Goal: Task Accomplishment & Management: Manage account settings

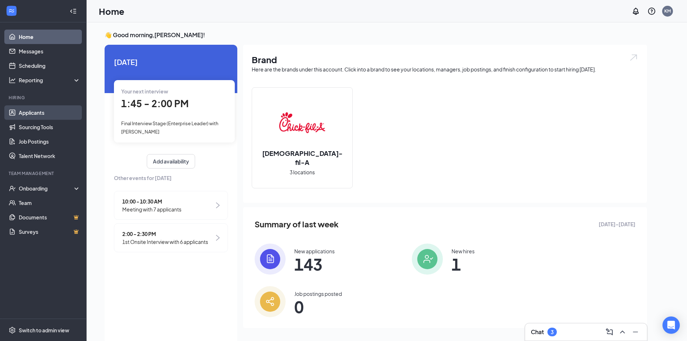
click at [37, 112] on link "Applicants" at bounding box center [50, 112] width 62 height 14
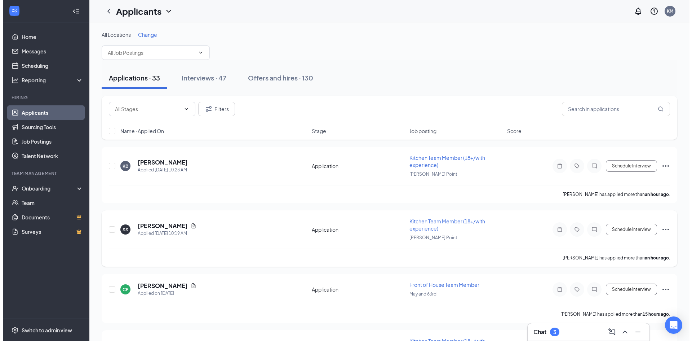
scroll to position [36, 0]
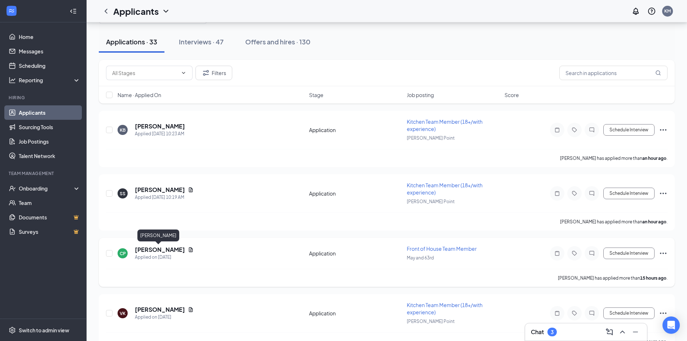
click at [168, 247] on h5 "[PERSON_NAME]" at bounding box center [160, 250] width 50 height 8
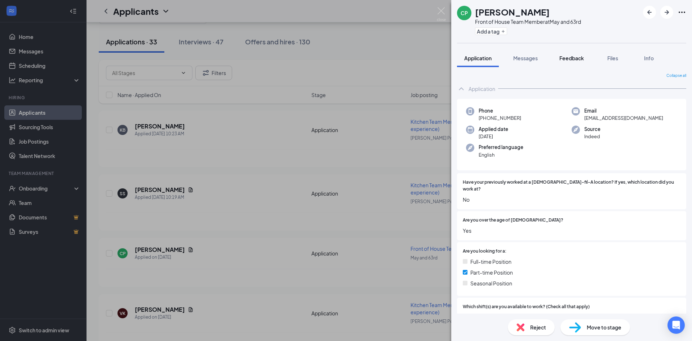
click at [577, 59] on span "Feedback" at bounding box center [572, 58] width 25 height 6
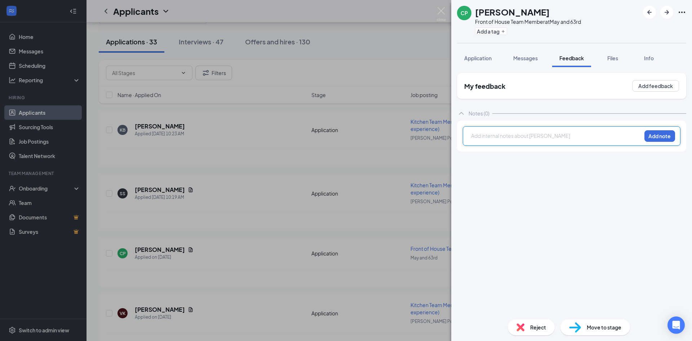
click at [511, 132] on div at bounding box center [557, 136] width 170 height 8
click at [672, 139] on button "Add note" at bounding box center [660, 136] width 31 height 12
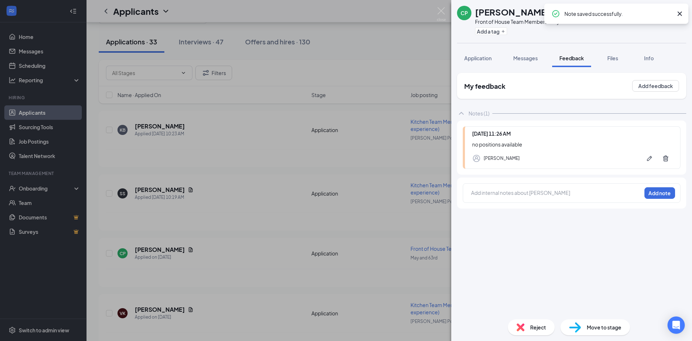
click at [529, 331] on div "Reject" at bounding box center [531, 327] width 47 height 16
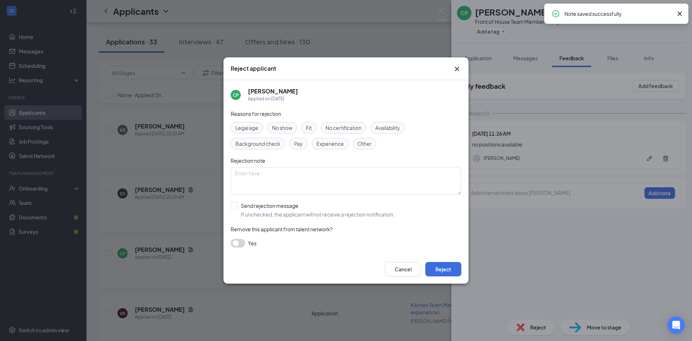
click at [384, 126] on span "Availability" at bounding box center [387, 128] width 25 height 8
click at [385, 127] on span "Availability" at bounding box center [387, 128] width 25 height 8
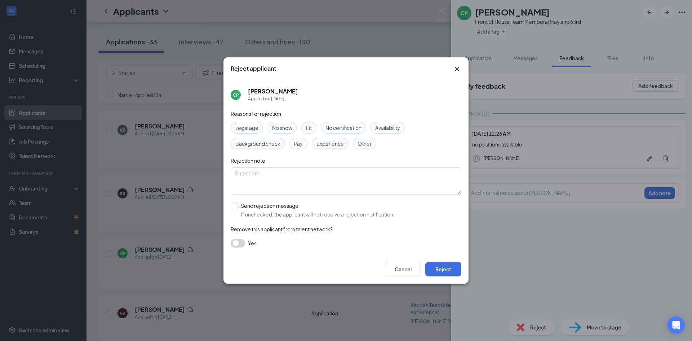
click at [368, 145] on span "Other" at bounding box center [365, 144] width 14 height 8
click at [234, 204] on input "Send rejection message If unchecked, the applicant will not receive a rejection…" at bounding box center [313, 210] width 164 height 16
checkbox input "true"
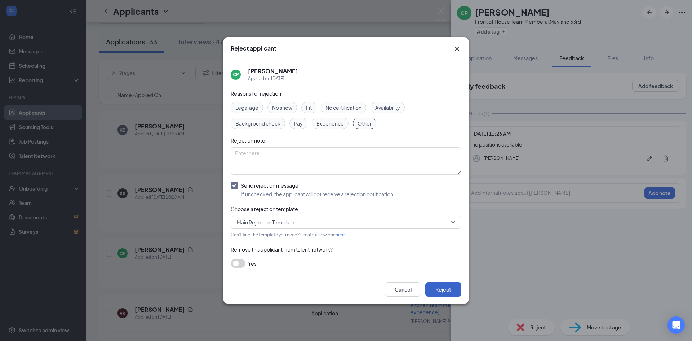
click at [443, 289] on button "Reject" at bounding box center [443, 289] width 36 height 14
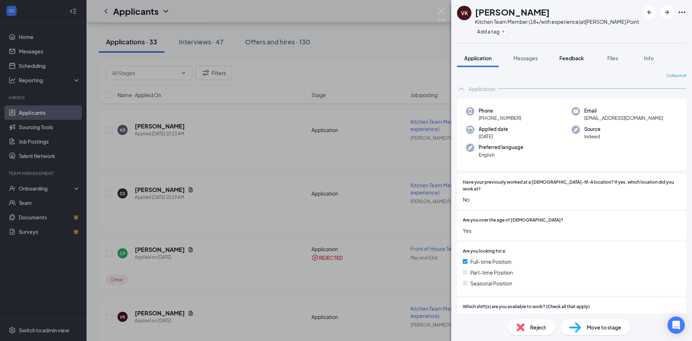
click at [578, 57] on span "Feedback" at bounding box center [572, 58] width 25 height 6
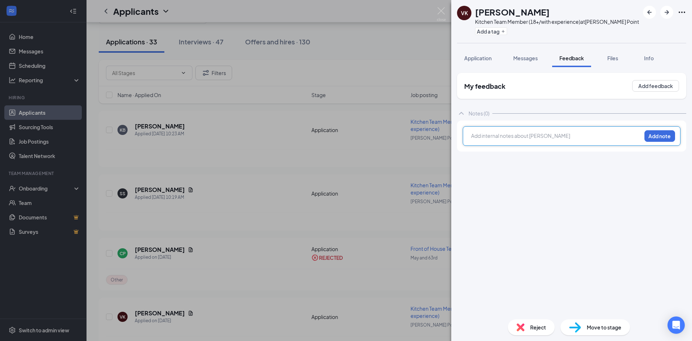
click at [531, 135] on div at bounding box center [557, 136] width 170 height 8
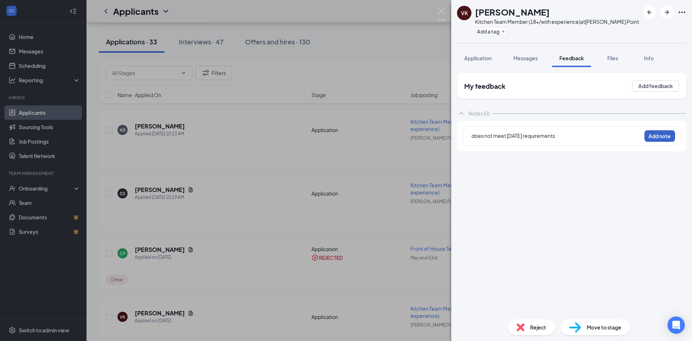
click at [657, 134] on button "Add note" at bounding box center [660, 136] width 31 height 12
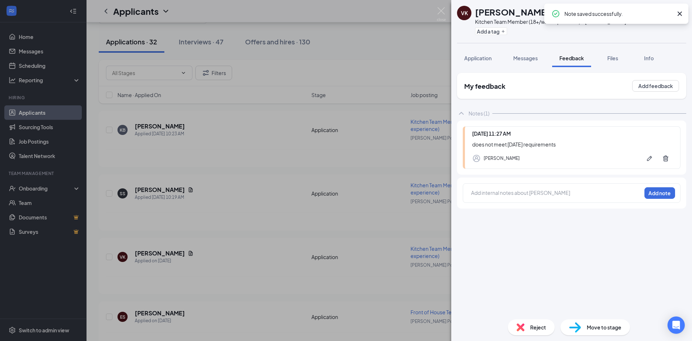
click at [532, 328] on span "Reject" at bounding box center [538, 327] width 16 height 8
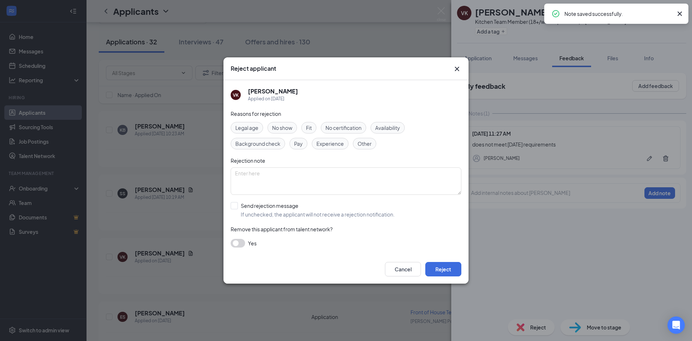
click at [390, 128] on span "Availability" at bounding box center [387, 128] width 25 height 8
click at [235, 205] on input "Send rejection message If unchecked, the applicant will not receive a rejection…" at bounding box center [313, 210] width 164 height 16
checkbox input "true"
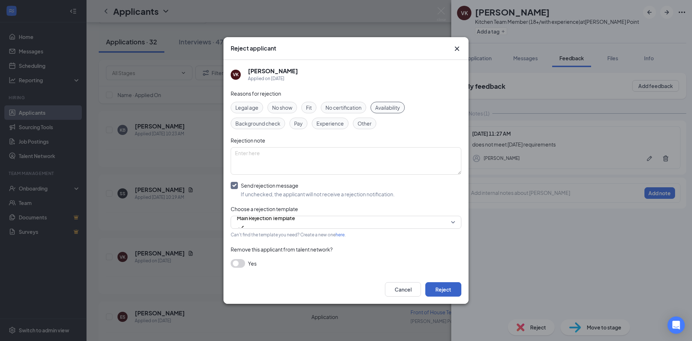
click at [443, 287] on button "Reject" at bounding box center [443, 289] width 36 height 14
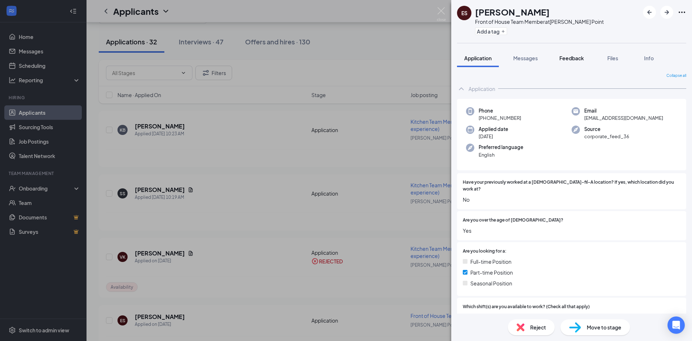
click at [573, 56] on span "Feedback" at bounding box center [572, 58] width 25 height 6
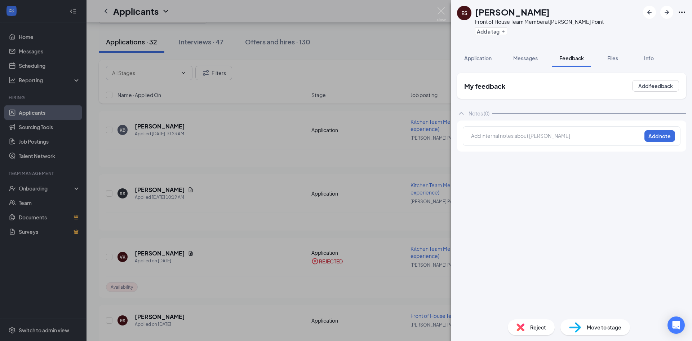
click at [530, 133] on div at bounding box center [557, 136] width 170 height 8
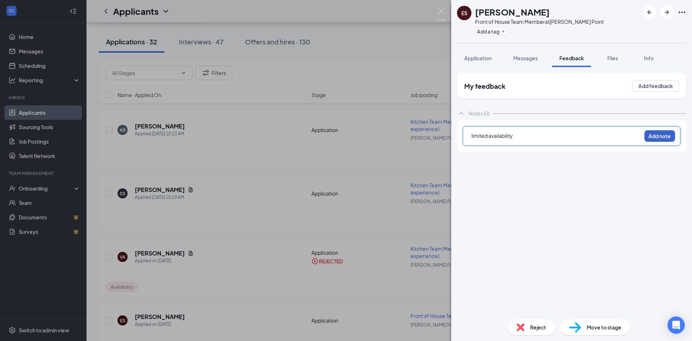
click at [655, 134] on button "Add note" at bounding box center [660, 136] width 31 height 12
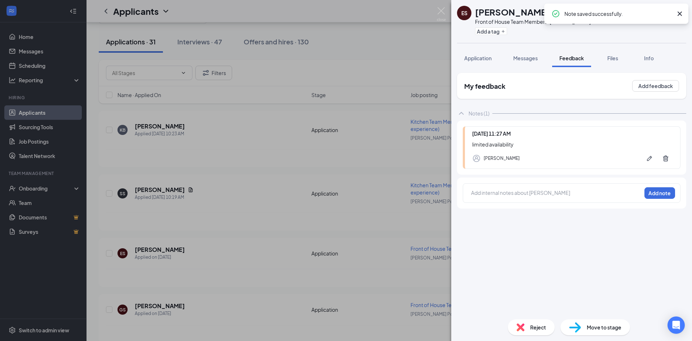
click at [536, 329] on span "Reject" at bounding box center [538, 327] width 16 height 8
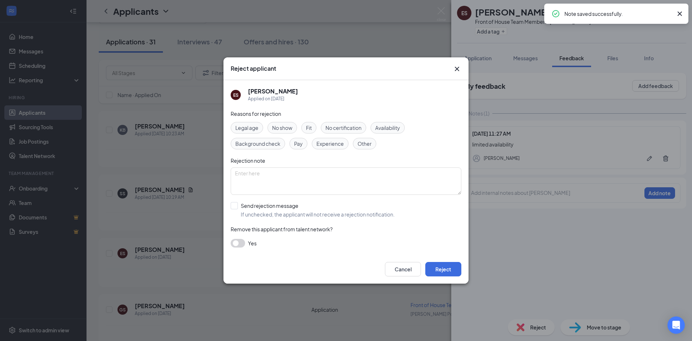
click at [394, 126] on span "Availability" at bounding box center [387, 128] width 25 height 8
click at [231, 208] on input "Send rejection message If unchecked, the applicant will not receive a rejection…" at bounding box center [313, 210] width 164 height 16
checkbox input "true"
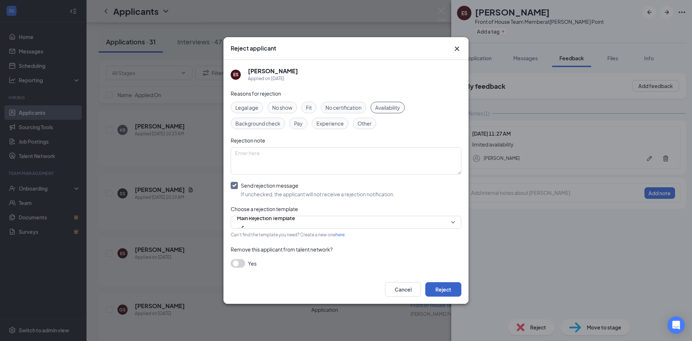
click at [435, 286] on button "Reject" at bounding box center [443, 289] width 36 height 14
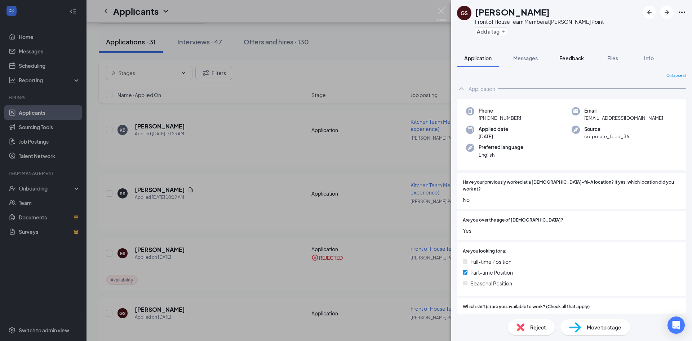
click at [571, 55] on span "Feedback" at bounding box center [572, 58] width 25 height 6
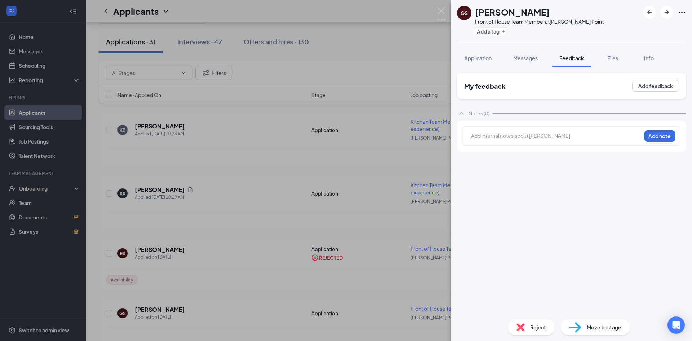
click at [500, 143] on div "Add internal notes about [PERSON_NAME] Add note" at bounding box center [572, 135] width 218 height 19
click at [498, 135] on div at bounding box center [557, 136] width 170 height 8
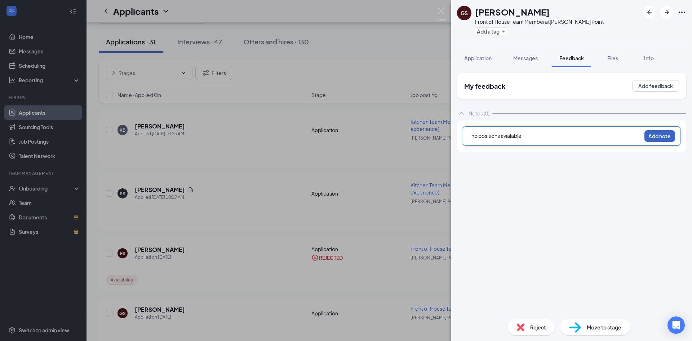
click at [660, 133] on button "Add note" at bounding box center [660, 136] width 31 height 12
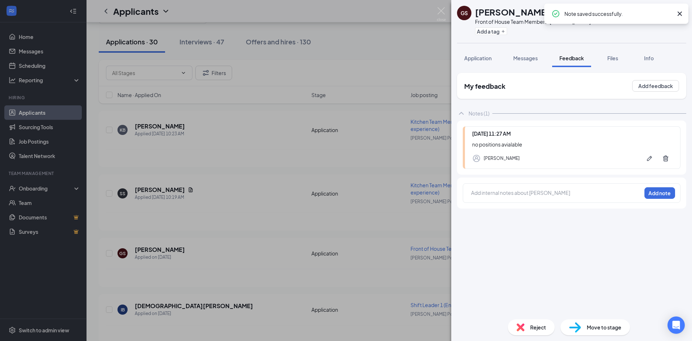
click at [527, 328] on div "Reject" at bounding box center [531, 327] width 47 height 16
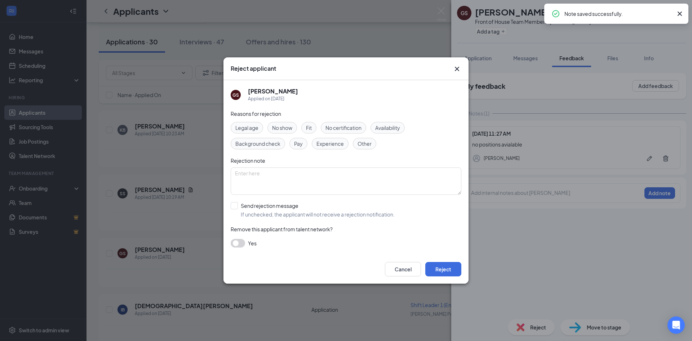
click at [376, 127] on div "Availability" at bounding box center [388, 128] width 34 height 12
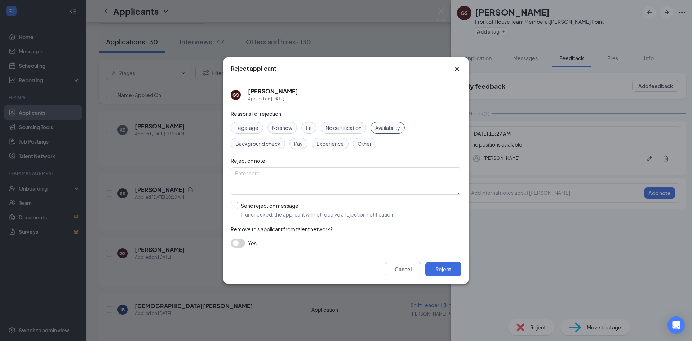
click at [232, 206] on input "Send rejection message If unchecked, the applicant will not receive a rejection…" at bounding box center [313, 210] width 164 height 16
checkbox input "true"
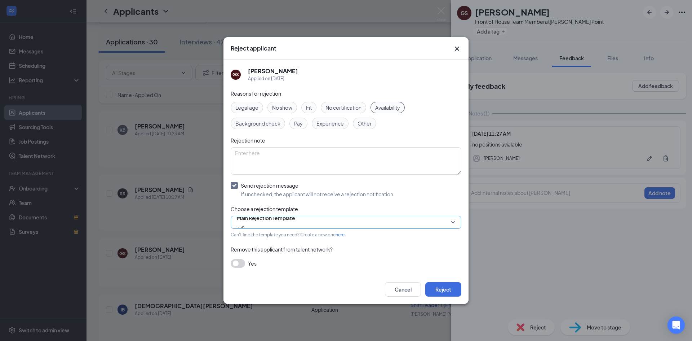
click at [271, 220] on span "Main Rejection Template" at bounding box center [266, 217] width 58 height 11
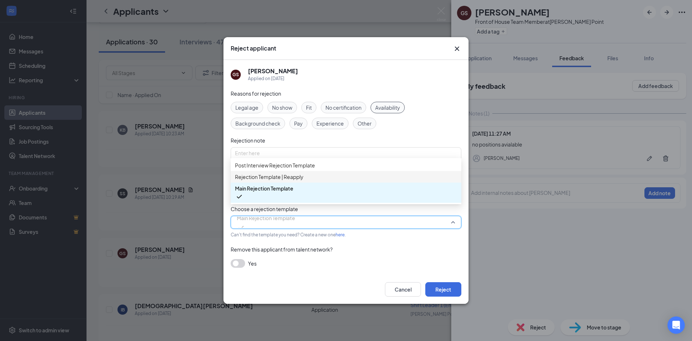
click at [286, 181] on span "Rejection Template | Reapply" at bounding box center [269, 177] width 69 height 8
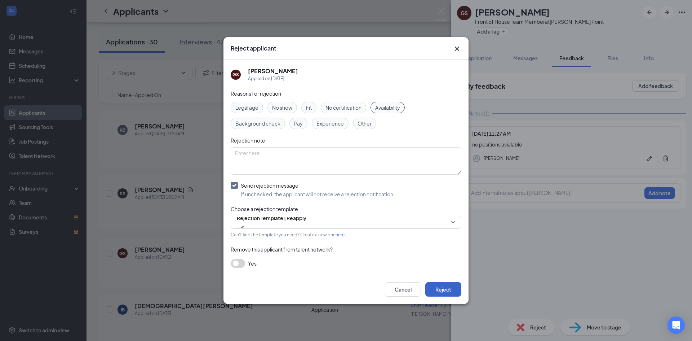
click at [443, 287] on button "Reject" at bounding box center [443, 289] width 36 height 14
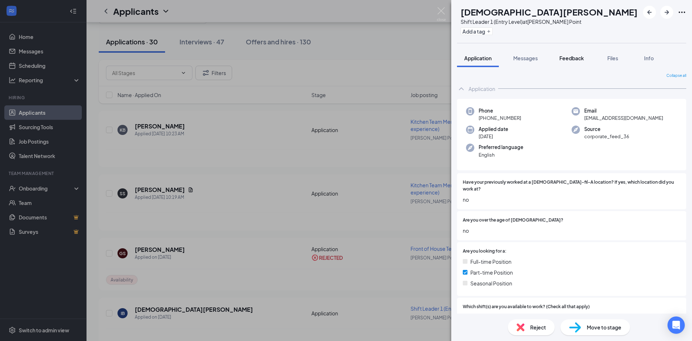
click at [569, 54] on button "Feedback" at bounding box center [571, 58] width 39 height 18
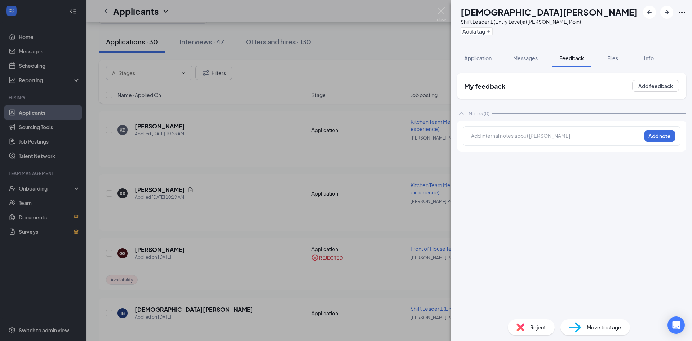
click at [508, 136] on div at bounding box center [557, 136] width 170 height 8
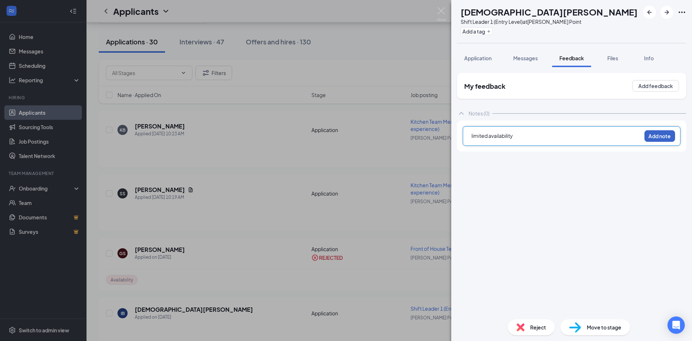
click at [667, 138] on button "Add note" at bounding box center [660, 136] width 31 height 12
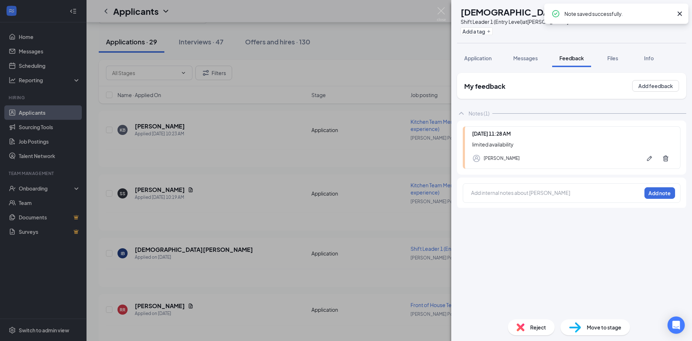
click at [531, 327] on span "Reject" at bounding box center [538, 327] width 16 height 8
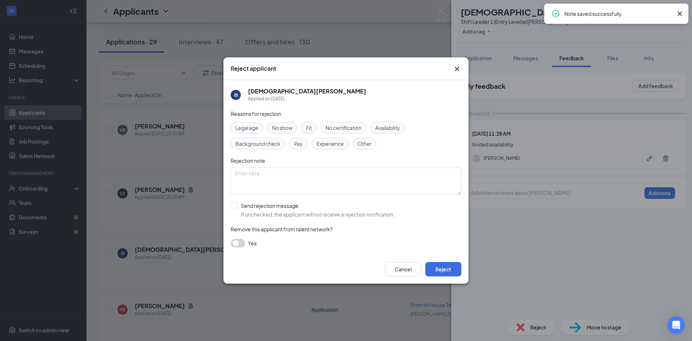
click at [385, 128] on span "Availability" at bounding box center [387, 128] width 25 height 8
click at [235, 204] on input "Send rejection message If unchecked, the applicant will not receive a rejection…" at bounding box center [313, 210] width 164 height 16
checkbox input "true"
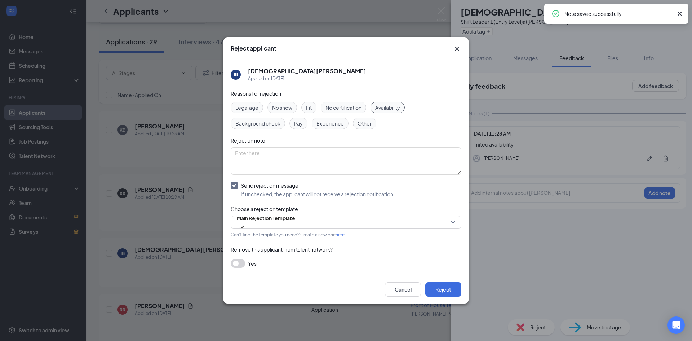
click at [440, 298] on div "Cancel Reject" at bounding box center [346, 289] width 245 height 29
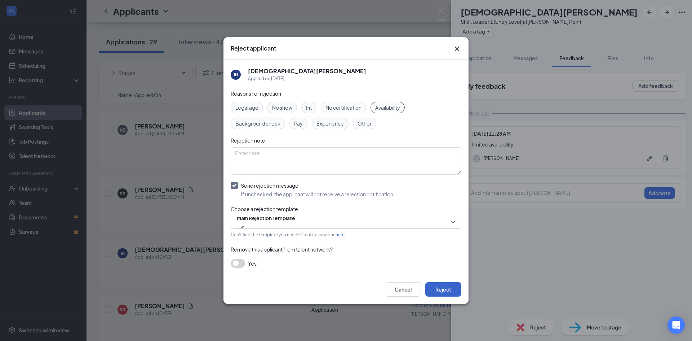
click at [436, 284] on button "Reject" at bounding box center [443, 289] width 36 height 14
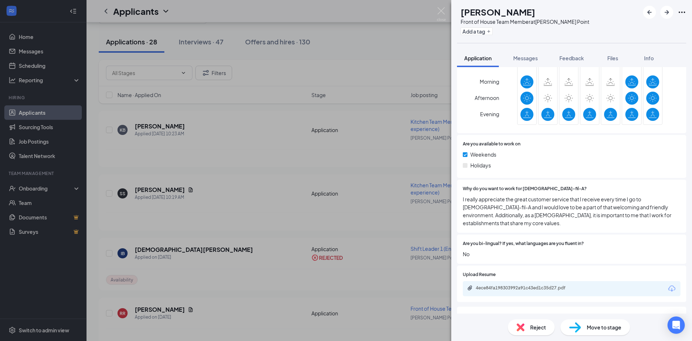
scroll to position [347, 0]
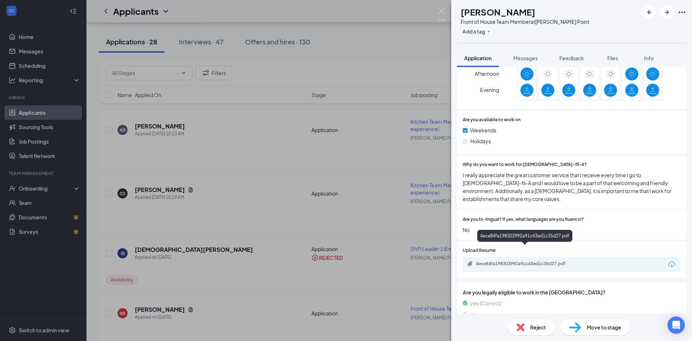
click at [573, 261] on div "4ece84fa198303992a91c43ed1c35d27.pdf" at bounding box center [526, 264] width 101 height 6
click at [562, 261] on div "4ece84fa198303992a91c43ed1c35d27.pdf" at bounding box center [526, 264] width 101 height 6
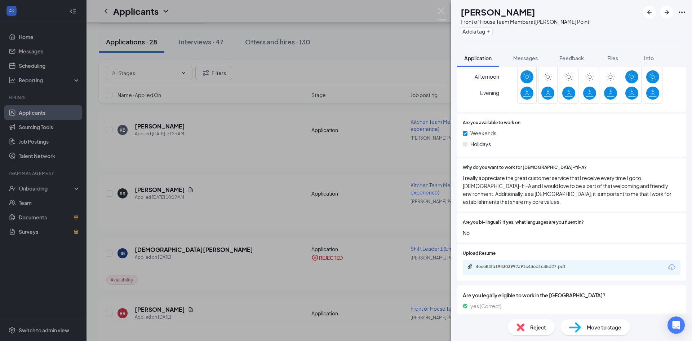
click at [602, 327] on span "Move to stage" at bounding box center [604, 327] width 35 height 8
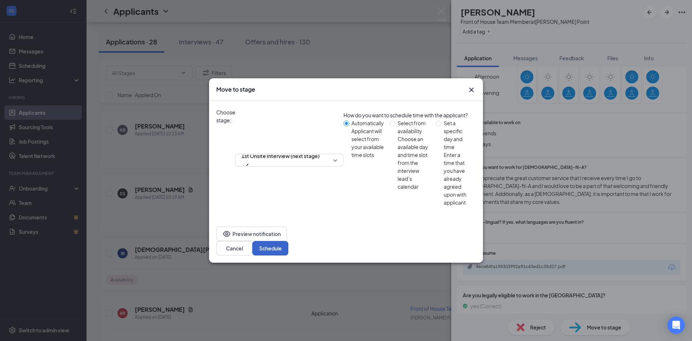
click at [288, 241] on button "Schedule" at bounding box center [270, 248] width 36 height 14
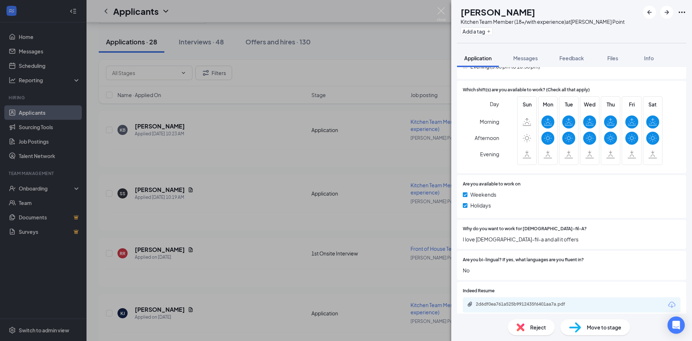
scroll to position [331, 0]
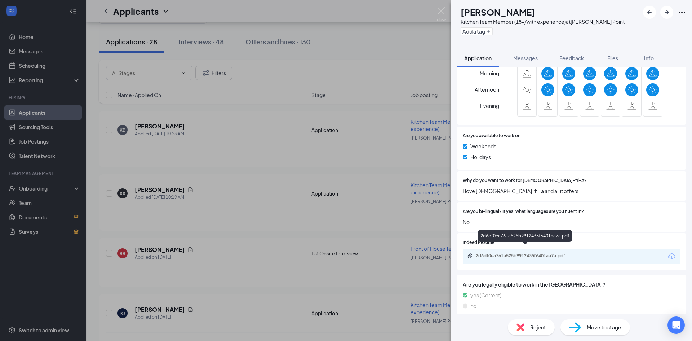
click at [546, 253] on div "2d6df0ea761a525b9912435f6401aa7a.pdf" at bounding box center [526, 256] width 101 height 6
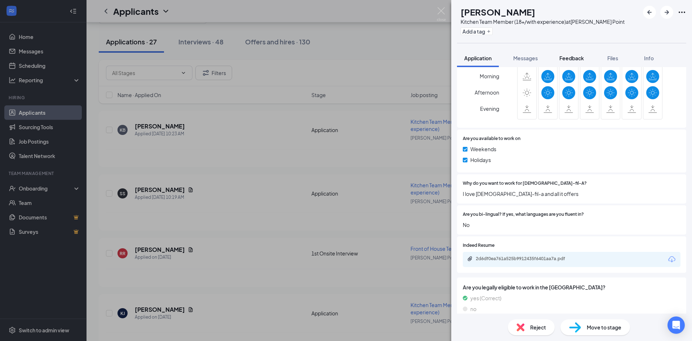
click at [569, 56] on span "Feedback" at bounding box center [572, 58] width 25 height 6
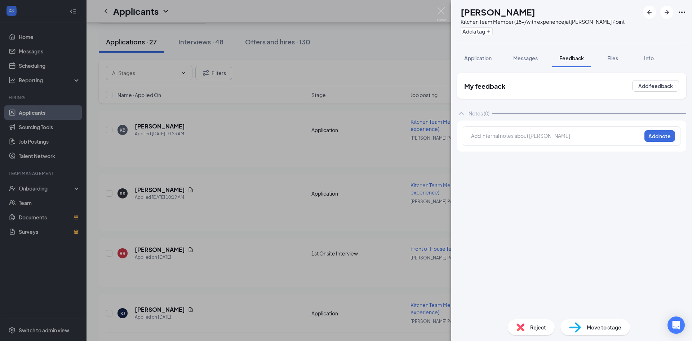
click at [477, 142] on div "Add internal notes about [PERSON_NAME] note" at bounding box center [572, 135] width 218 height 19
click at [476, 133] on div at bounding box center [557, 136] width 170 height 8
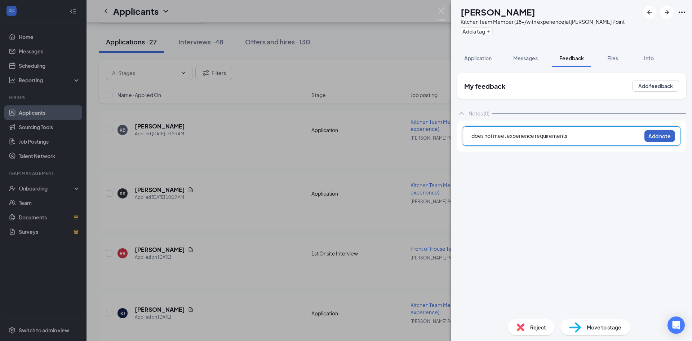
click at [666, 141] on button "Add note" at bounding box center [660, 136] width 31 height 12
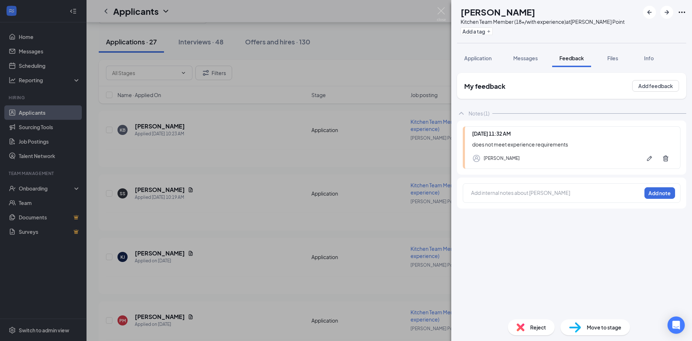
click at [535, 328] on span "Reject" at bounding box center [538, 327] width 16 height 8
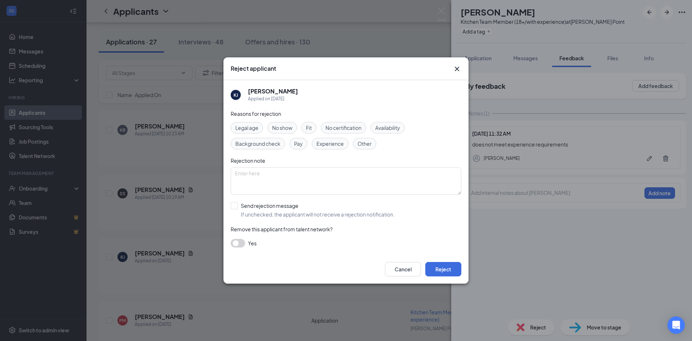
click at [378, 127] on span "Availability" at bounding box center [387, 128] width 25 height 8
click at [229, 206] on div "[PERSON_NAME] [PERSON_NAME] Applied on [DATE] Reasons for rejection Legal age N…" at bounding box center [346, 167] width 245 height 175
click at [240, 206] on input "Send rejection message If unchecked, the applicant will not receive a rejection…" at bounding box center [313, 210] width 164 height 16
checkbox input "true"
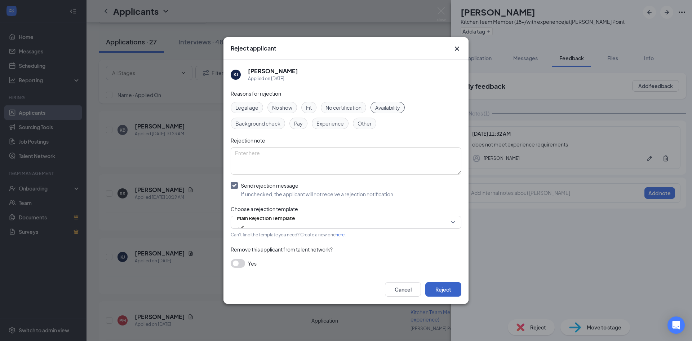
click at [452, 289] on button "Reject" at bounding box center [443, 289] width 36 height 14
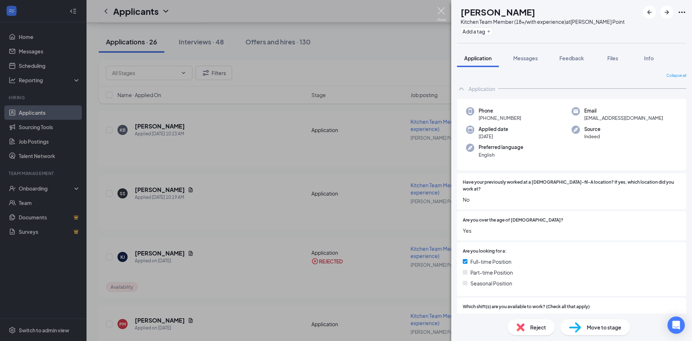
drag, startPoint x: 443, startPoint y: 13, endPoint x: 438, endPoint y: 19, distance: 7.7
click at [443, 13] on img at bounding box center [441, 14] width 9 height 14
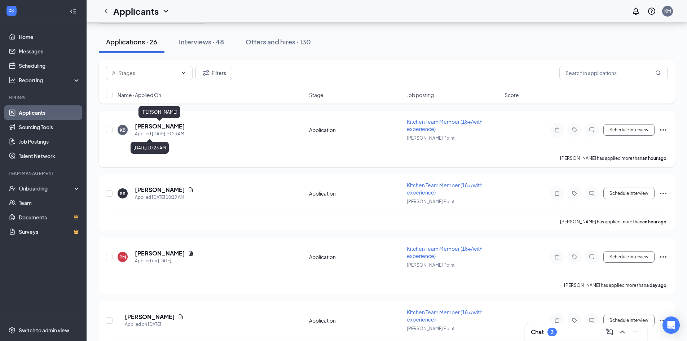
click at [174, 129] on h5 "[PERSON_NAME]" at bounding box center [160, 126] width 50 height 8
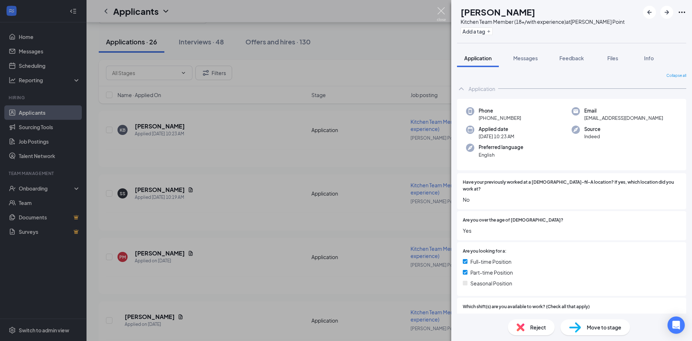
click at [441, 13] on img at bounding box center [441, 14] width 9 height 14
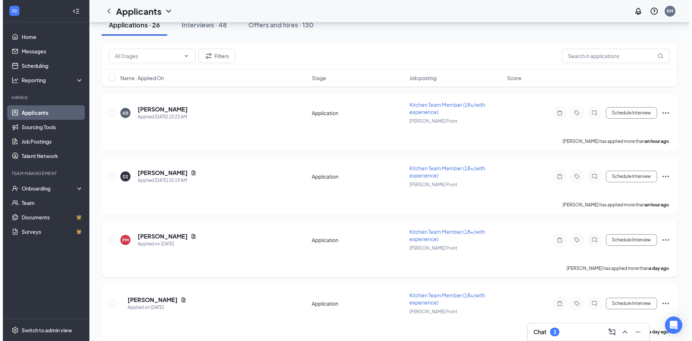
scroll to position [72, 0]
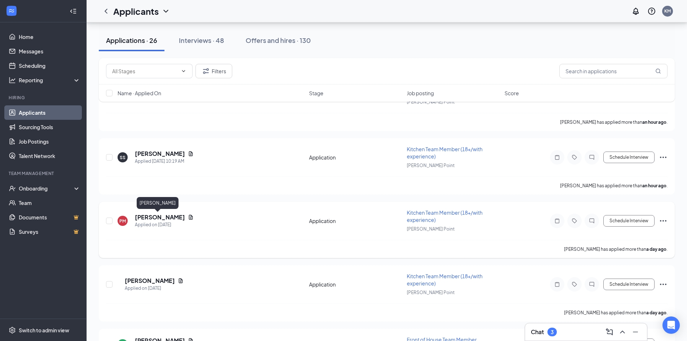
click at [155, 218] on h5 "[PERSON_NAME]" at bounding box center [160, 217] width 50 height 8
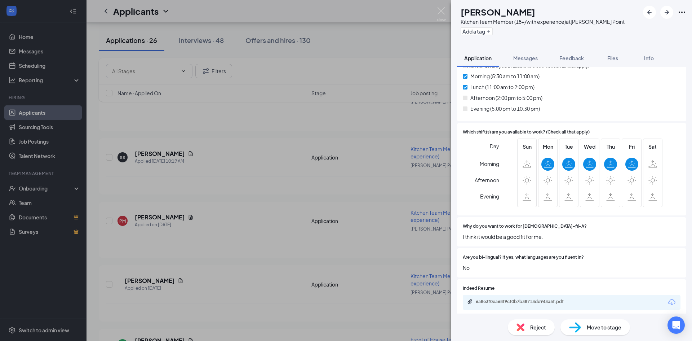
scroll to position [142, 0]
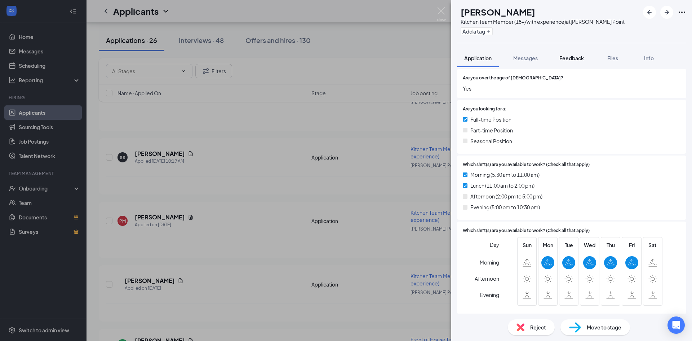
click at [580, 57] on span "Feedback" at bounding box center [572, 58] width 25 height 6
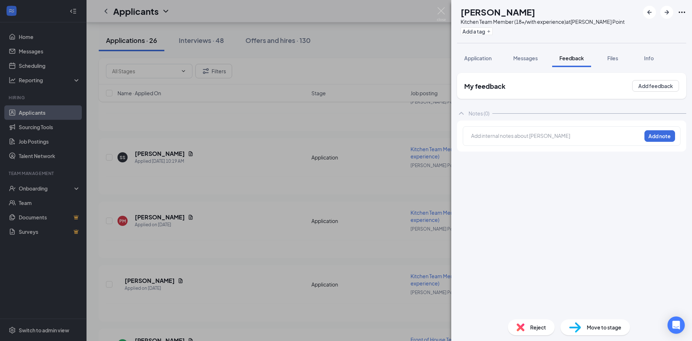
click at [541, 132] on div at bounding box center [557, 136] width 170 height 8
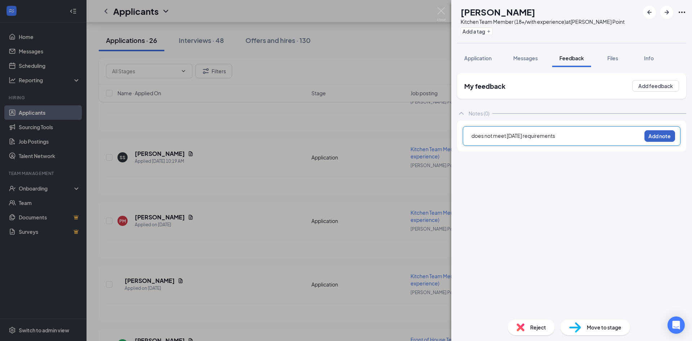
click at [653, 133] on button "Add note" at bounding box center [660, 136] width 31 height 12
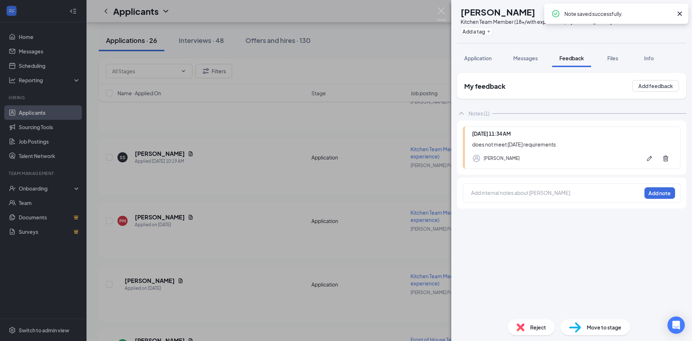
click at [536, 334] on div "Reject" at bounding box center [531, 327] width 47 height 16
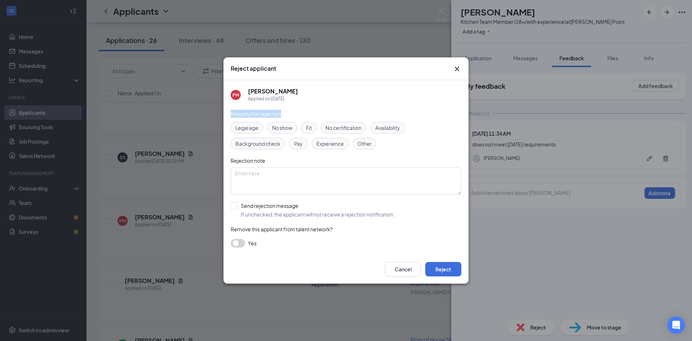
drag, startPoint x: 404, startPoint y: 111, endPoint x: 396, endPoint y: 127, distance: 17.6
click at [404, 113] on div "PM [PERSON_NAME] Applied on [DATE] Reasons for rejection Legal age No show Fit …" at bounding box center [346, 167] width 231 height 175
click at [395, 127] on span "Availability" at bounding box center [387, 128] width 25 height 8
click at [234, 208] on input "Send rejection message If unchecked, the applicant will not receive a rejection…" at bounding box center [313, 210] width 164 height 16
checkbox input "true"
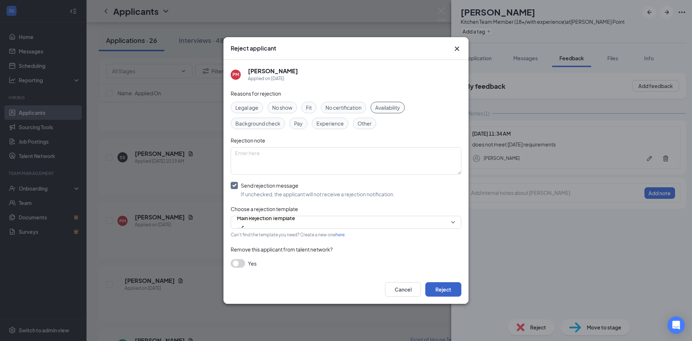
click at [444, 294] on button "Reject" at bounding box center [443, 289] width 36 height 14
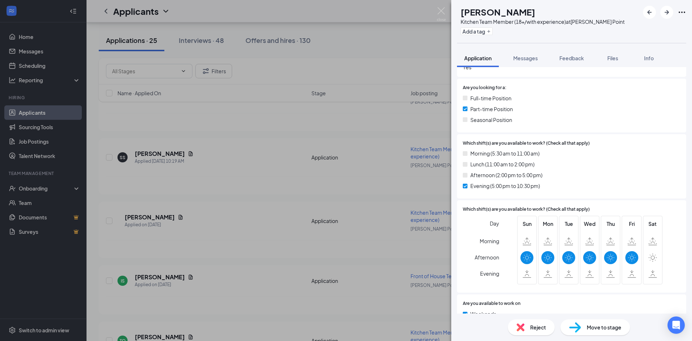
scroll to position [144, 0]
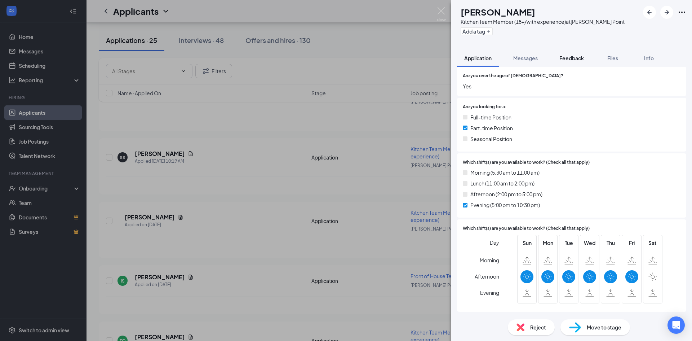
click at [576, 58] on span "Feedback" at bounding box center [572, 58] width 25 height 6
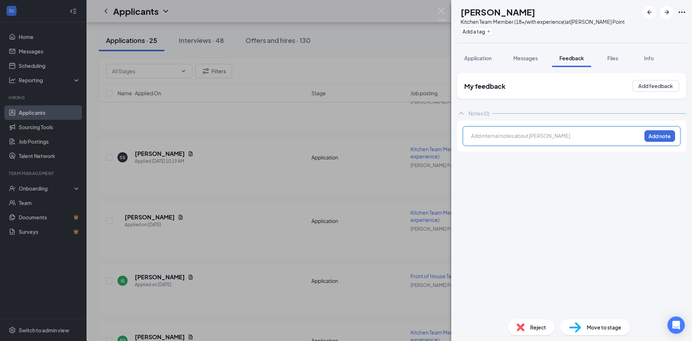
click at [494, 135] on div at bounding box center [557, 136] width 170 height 8
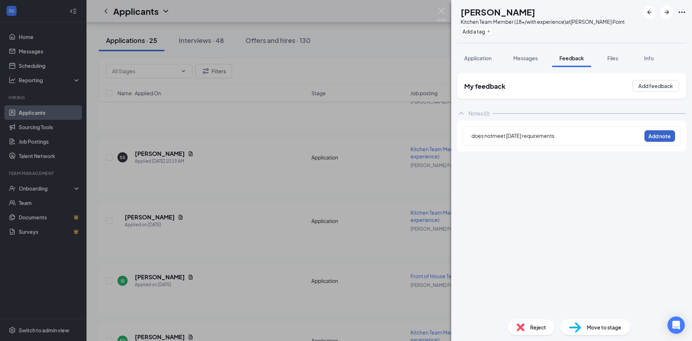
click at [664, 132] on button "Add note" at bounding box center [660, 136] width 31 height 12
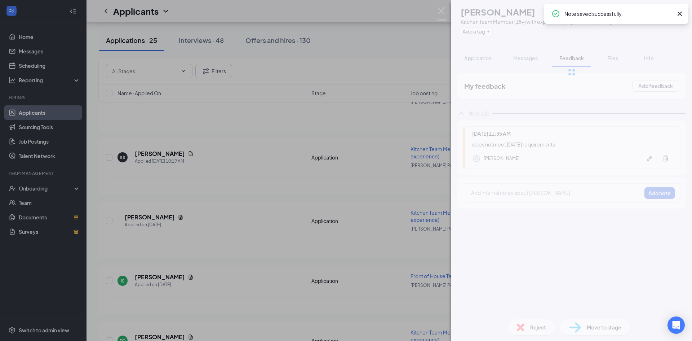
click at [532, 331] on div "AR [PERSON_NAME] Kitchen Team Member (18+/with experience) at [PERSON_NAME] Poi…" at bounding box center [571, 170] width 241 height 341
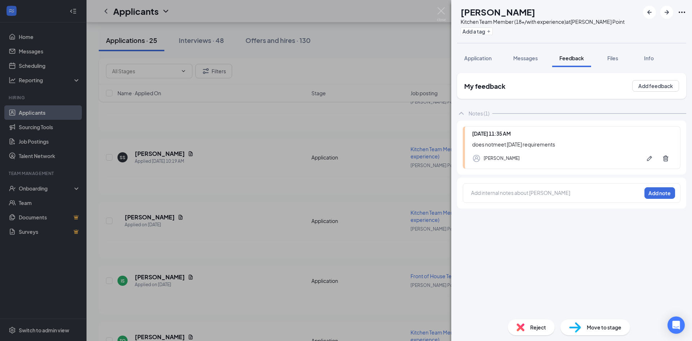
click at [538, 330] on span "Reject" at bounding box center [538, 327] width 16 height 8
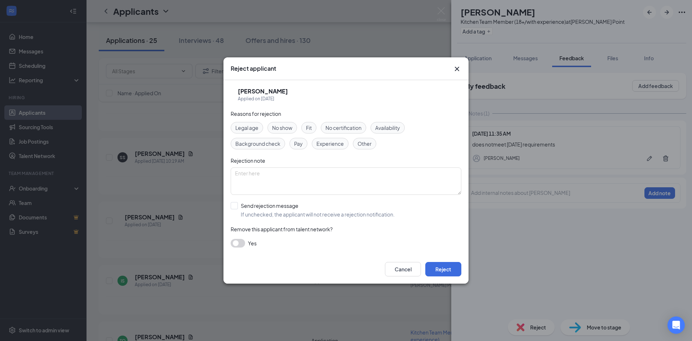
click at [390, 125] on span "Availability" at bounding box center [387, 128] width 25 height 8
click at [234, 205] on input "Send rejection message If unchecked, the applicant will not receive a rejection…" at bounding box center [313, 210] width 164 height 16
checkbox input "true"
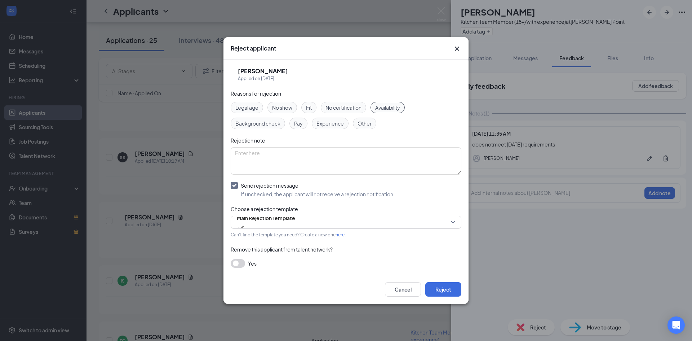
click at [395, 102] on div "Availability" at bounding box center [388, 108] width 34 height 12
click at [441, 288] on button "Reject" at bounding box center [443, 289] width 36 height 14
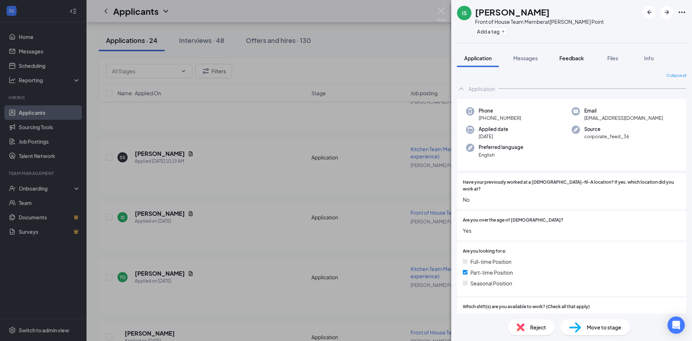
click at [567, 56] on span "Feedback" at bounding box center [572, 58] width 25 height 6
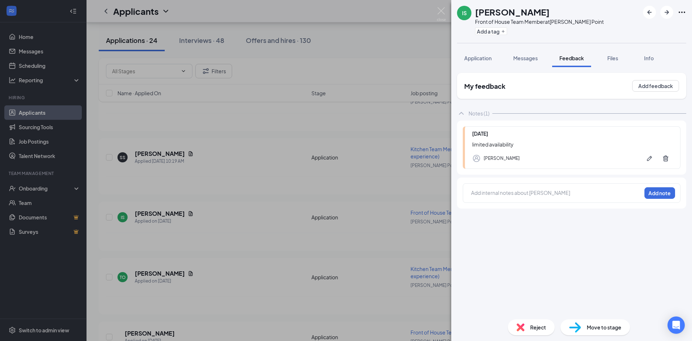
click at [544, 330] on span "Reject" at bounding box center [538, 327] width 16 height 8
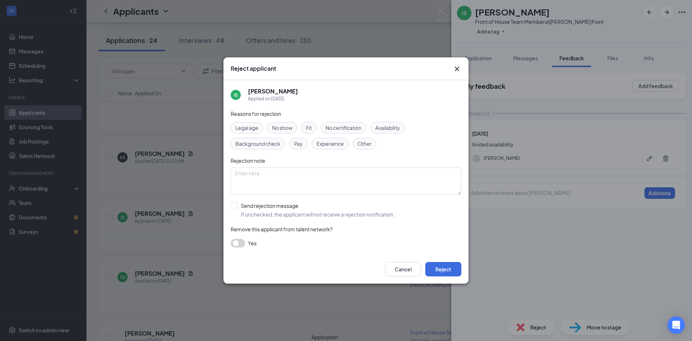
click at [383, 126] on span "Availability" at bounding box center [387, 128] width 25 height 8
click at [239, 204] on input "Send rejection message If unchecked, the applicant will not receive a rejection…" at bounding box center [313, 210] width 164 height 16
checkbox input "true"
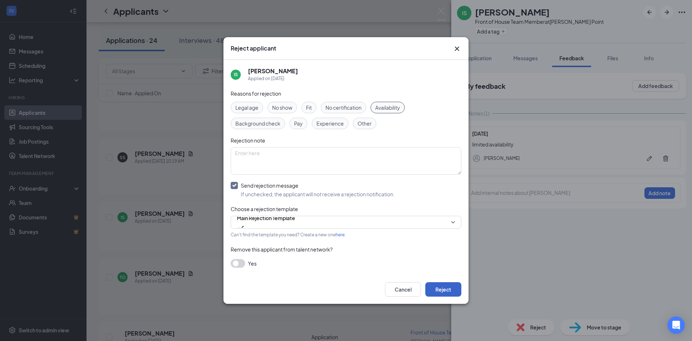
click at [447, 288] on button "Reject" at bounding box center [443, 289] width 36 height 14
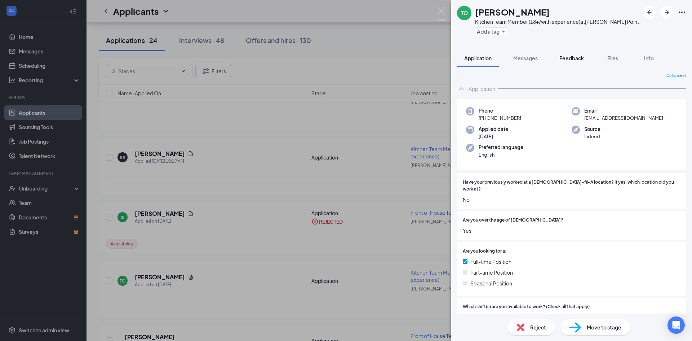
click at [571, 54] on button "Feedback" at bounding box center [571, 58] width 39 height 18
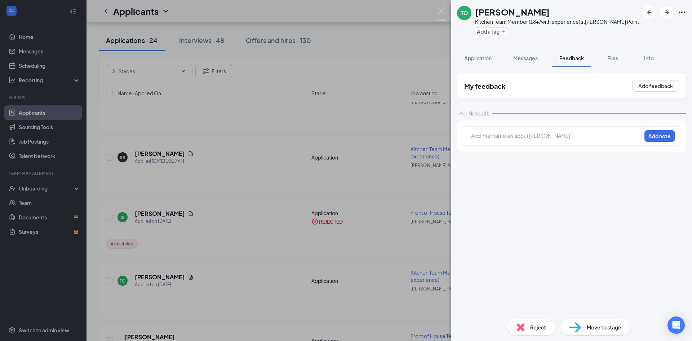
click at [536, 135] on div at bounding box center [557, 136] width 170 height 8
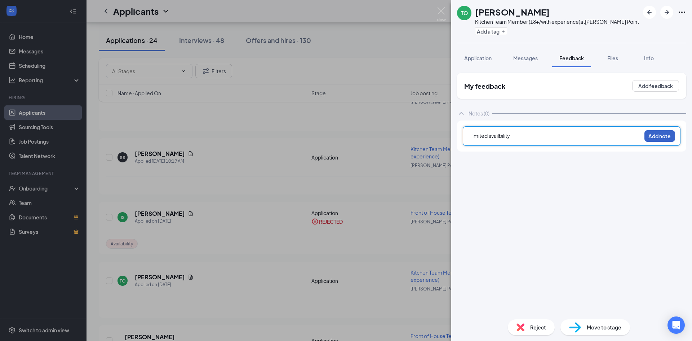
click at [671, 133] on button "Add note" at bounding box center [660, 136] width 31 height 12
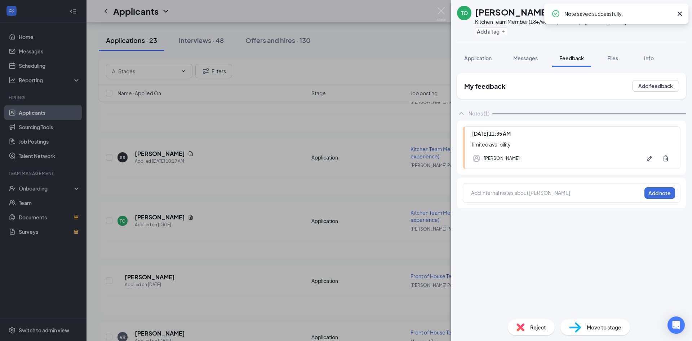
click at [527, 336] on div "Reject Move to stage" at bounding box center [571, 326] width 241 height 27
click at [527, 329] on div "Reject" at bounding box center [531, 327] width 47 height 16
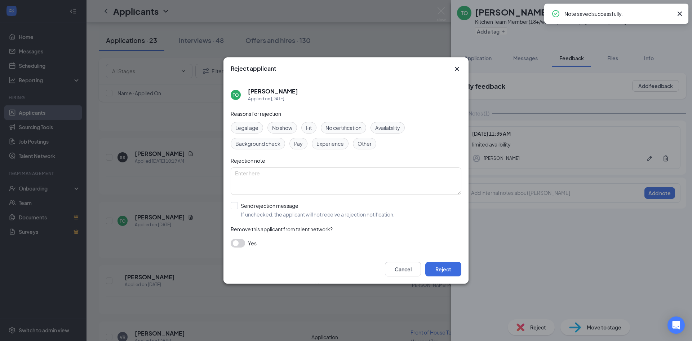
click at [376, 127] on div "Availability" at bounding box center [388, 128] width 34 height 12
click at [235, 208] on input "Send rejection message If unchecked, the applicant will not receive a rejection…" at bounding box center [313, 210] width 164 height 16
checkbox input "true"
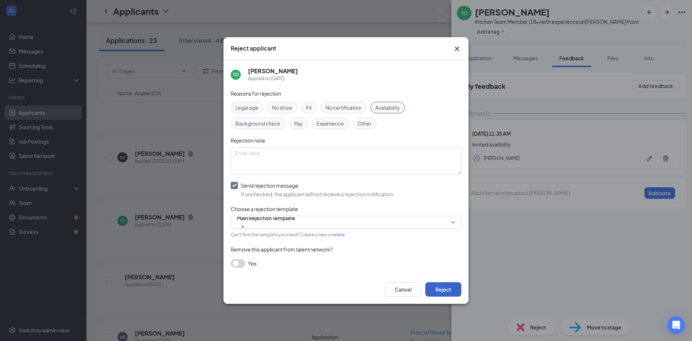
click at [432, 284] on button "Reject" at bounding box center [443, 289] width 36 height 14
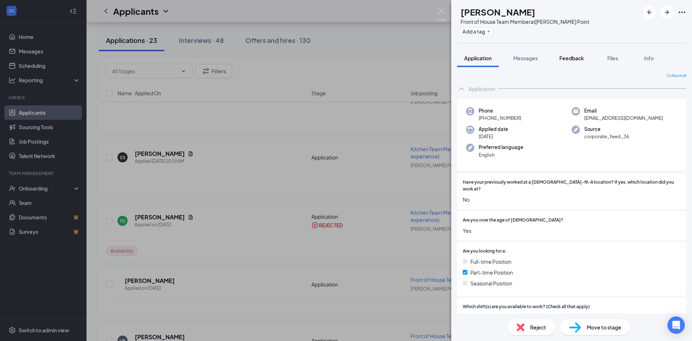
click at [568, 58] on span "Feedback" at bounding box center [572, 58] width 25 height 6
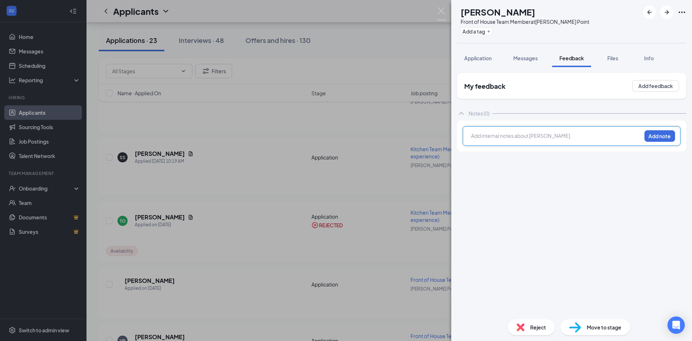
click at [526, 141] on div at bounding box center [557, 136] width 170 height 9
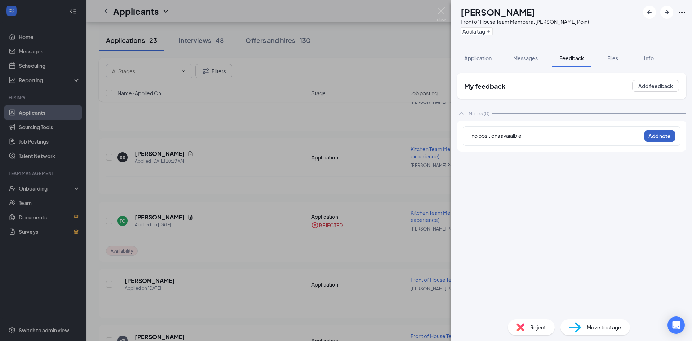
click at [665, 138] on button "Add note" at bounding box center [660, 136] width 31 height 12
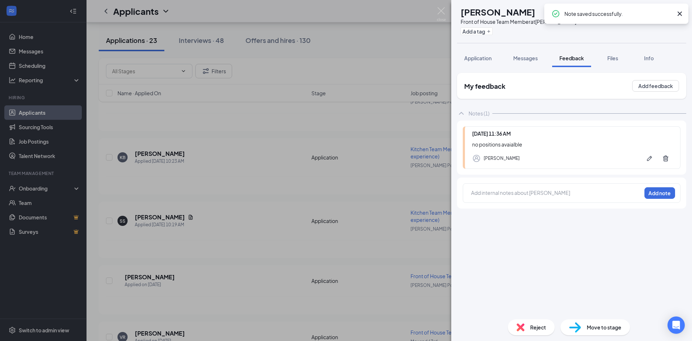
click at [526, 327] on div "Reject" at bounding box center [531, 327] width 47 height 16
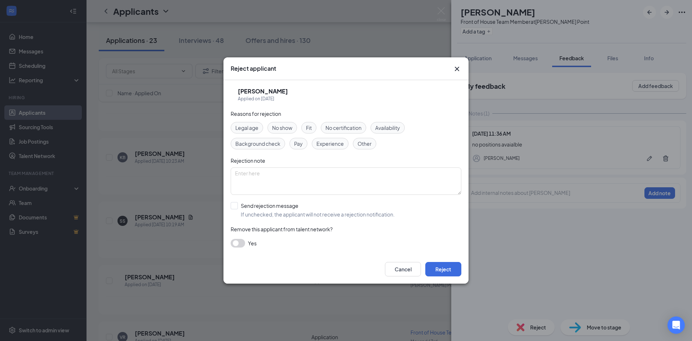
click at [389, 126] on span "Availability" at bounding box center [387, 128] width 25 height 8
click at [236, 204] on input "Send rejection message If unchecked, the applicant will not receive a rejection…" at bounding box center [313, 210] width 164 height 16
checkbox input "true"
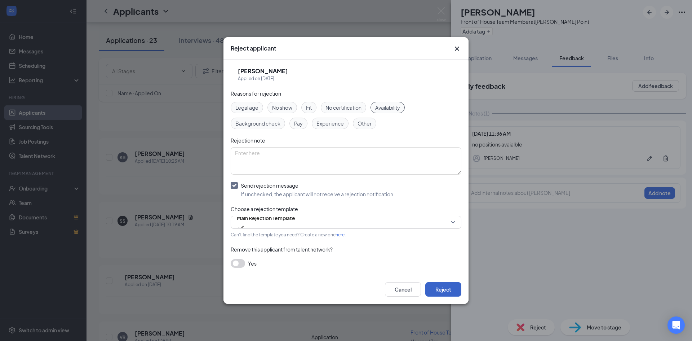
click at [440, 289] on button "Reject" at bounding box center [443, 289] width 36 height 14
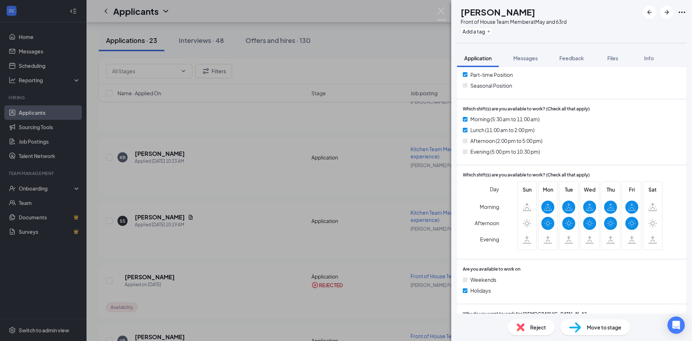
scroll to position [216, 0]
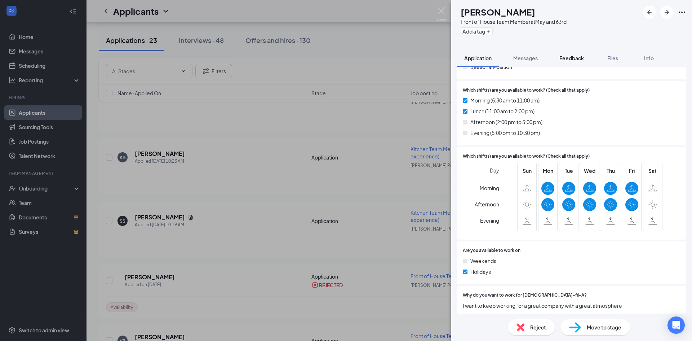
click at [564, 52] on button "Feedback" at bounding box center [571, 58] width 39 height 18
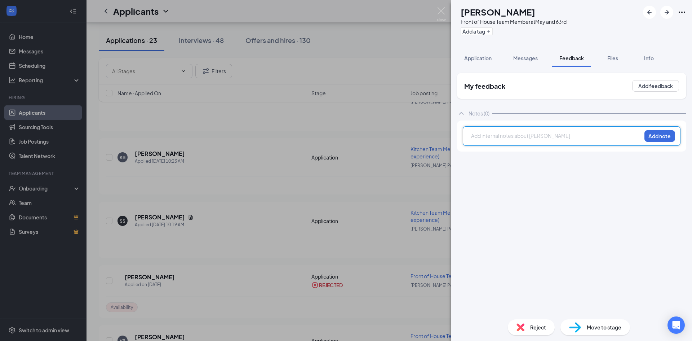
click at [536, 137] on div at bounding box center [557, 136] width 170 height 8
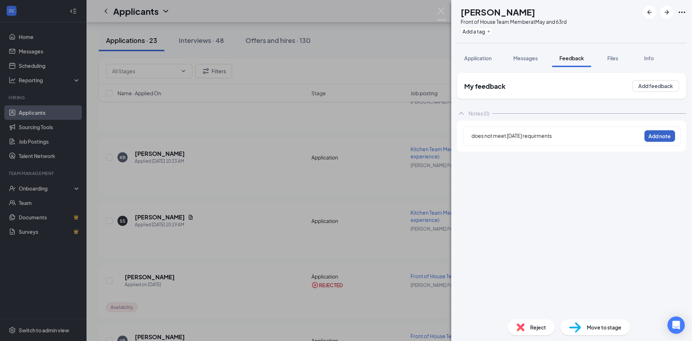
click at [668, 136] on button "Add note" at bounding box center [660, 136] width 31 height 12
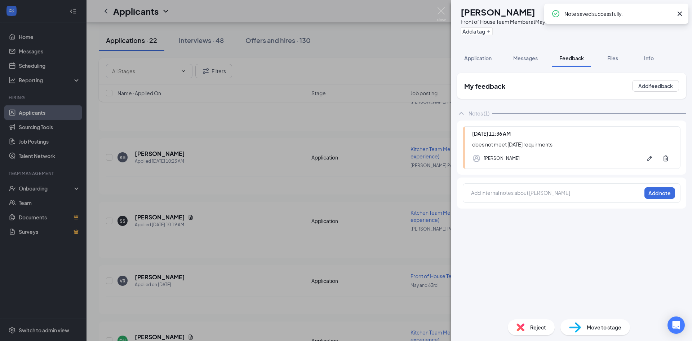
click at [529, 328] on div "Reject" at bounding box center [531, 327] width 47 height 16
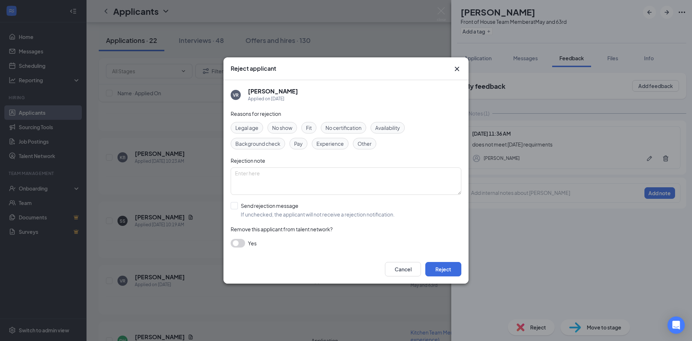
click at [386, 130] on span "Availability" at bounding box center [387, 128] width 25 height 8
click at [230, 206] on div "VR [PERSON_NAME] Applied on [DATE] Reasons for rejection Legal age No show Fit …" at bounding box center [346, 167] width 245 height 175
click at [235, 206] on input "Send rejection message If unchecked, the applicant will not receive a rejection…" at bounding box center [313, 210] width 164 height 16
checkbox input "true"
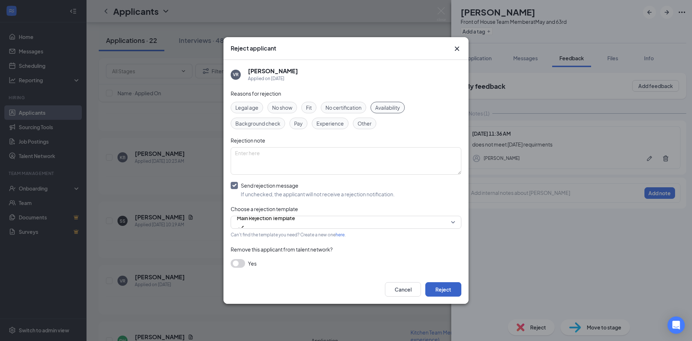
click at [442, 287] on button "Reject" at bounding box center [443, 289] width 36 height 14
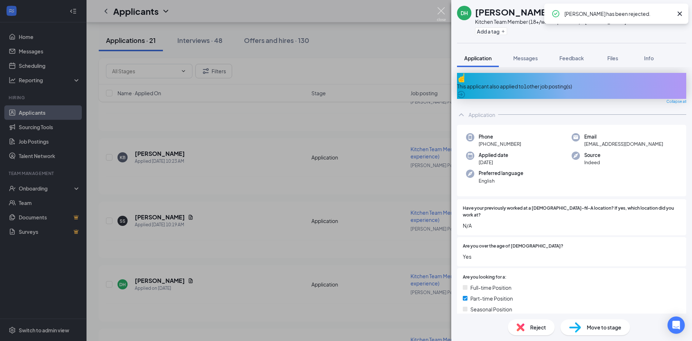
click at [441, 15] on img at bounding box center [441, 14] width 9 height 14
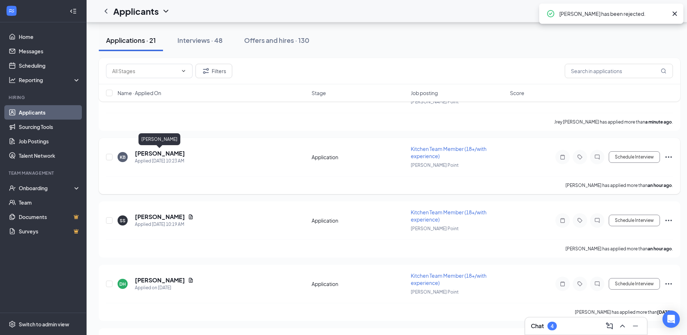
click at [151, 151] on h5 "[PERSON_NAME]" at bounding box center [160, 154] width 50 height 8
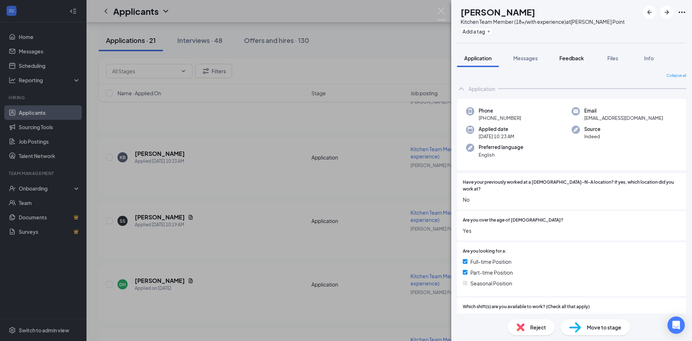
click at [571, 60] on span "Feedback" at bounding box center [572, 58] width 25 height 6
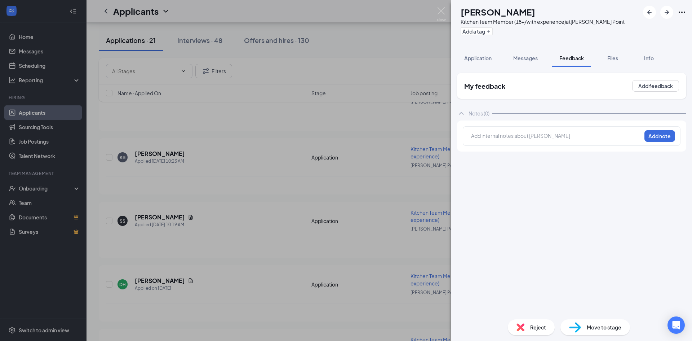
click at [515, 134] on div at bounding box center [557, 136] width 170 height 8
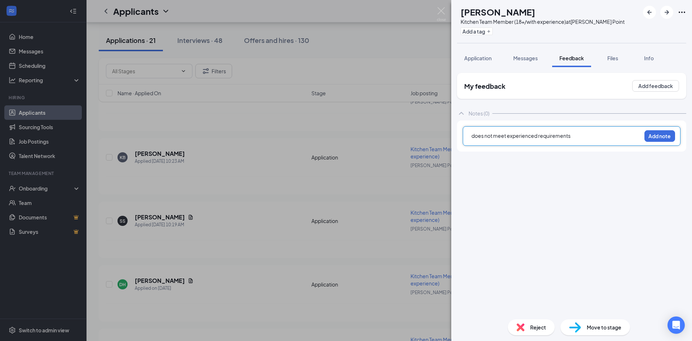
click at [653, 129] on div "does not meet experienced requirements Add note" at bounding box center [572, 135] width 218 height 19
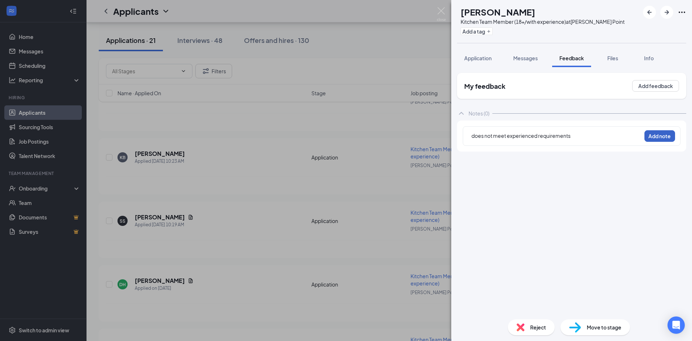
click at [651, 136] on button "Add note" at bounding box center [660, 136] width 31 height 12
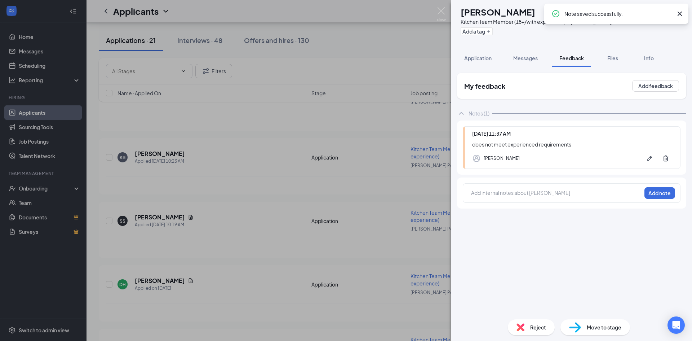
click at [510, 325] on div "Reject" at bounding box center [531, 327] width 47 height 16
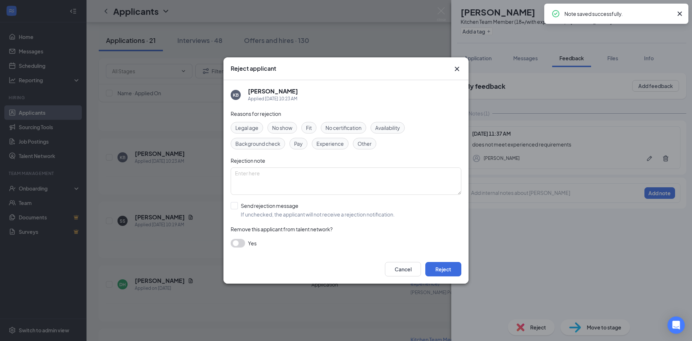
click at [332, 145] on span "Experience" at bounding box center [330, 144] width 27 height 8
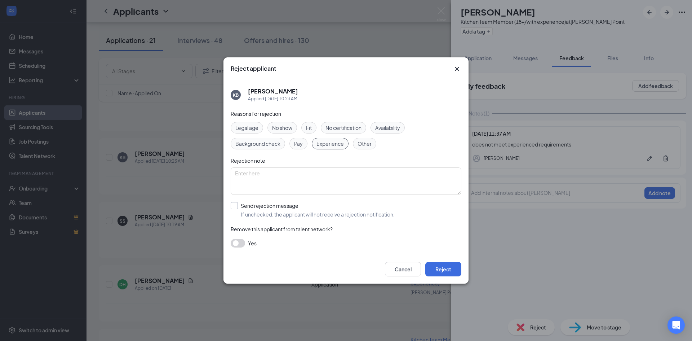
click at [235, 207] on input "Send rejection message If unchecked, the applicant will not receive a rejection…" at bounding box center [313, 210] width 164 height 16
checkbox input "true"
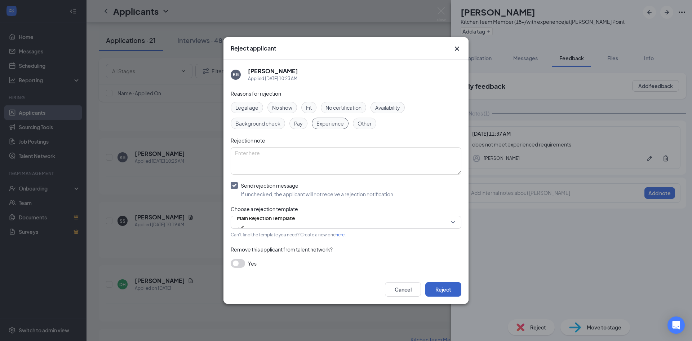
click at [437, 288] on button "Reject" at bounding box center [443, 289] width 36 height 14
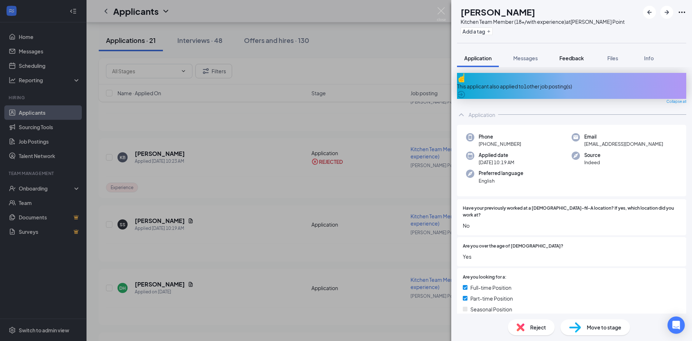
click at [578, 54] on button "Feedback" at bounding box center [571, 58] width 39 height 18
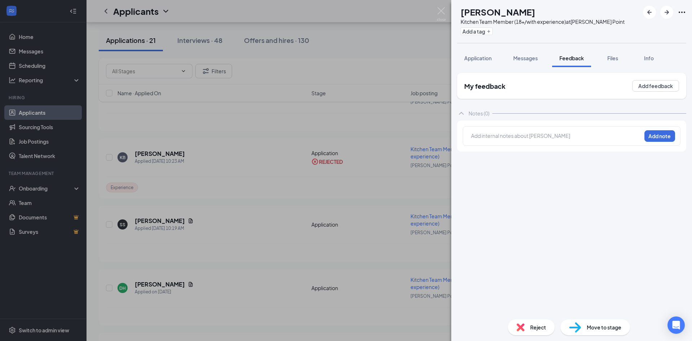
click at [542, 135] on div at bounding box center [557, 136] width 170 height 8
click at [670, 132] on button "Add note" at bounding box center [660, 136] width 31 height 12
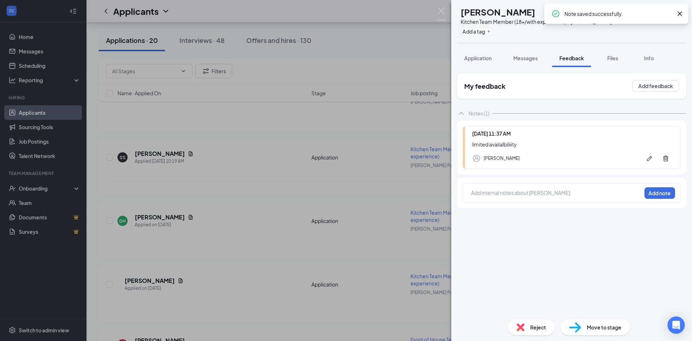
click at [544, 324] on span "Reject" at bounding box center [538, 327] width 16 height 8
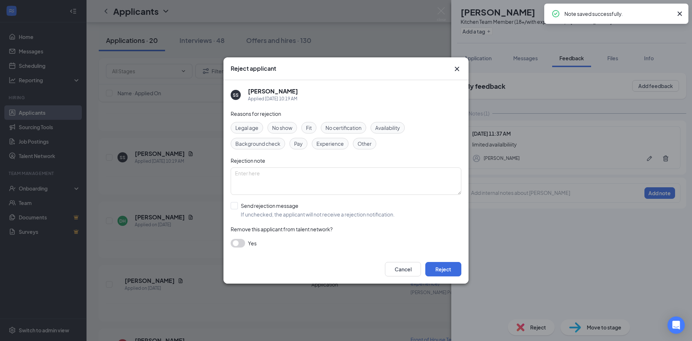
click at [389, 131] on span "Availability" at bounding box center [387, 128] width 25 height 8
click at [220, 207] on div "Reject applicant SS [PERSON_NAME] Applied [DATE] 10:19 AM Reasons for rejection…" at bounding box center [346, 170] width 692 height 341
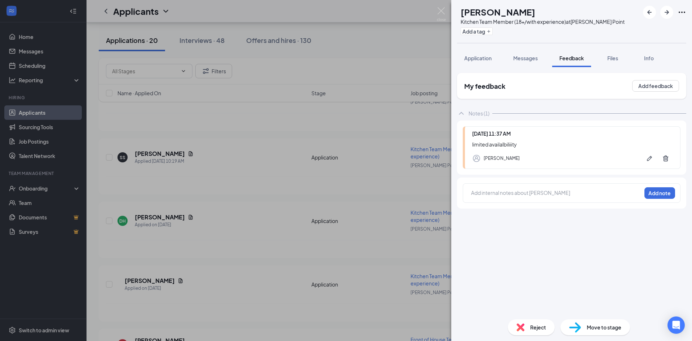
click at [531, 322] on div "Reject" at bounding box center [531, 327] width 47 height 16
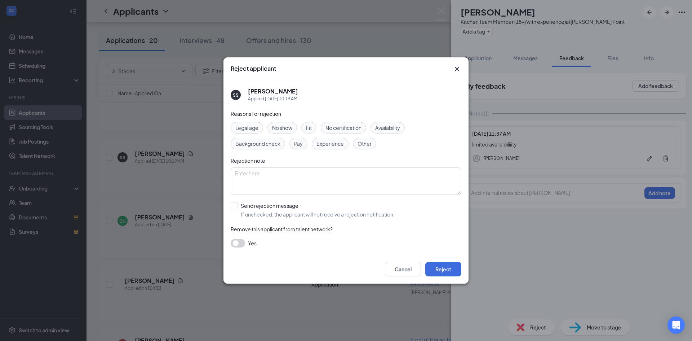
click at [394, 121] on div "Reasons for rejection Legal age No show Fit No certification Availability Backg…" at bounding box center [346, 182] width 231 height 145
click at [392, 127] on span "Availability" at bounding box center [387, 128] width 25 height 8
click at [236, 204] on input "Send rejection message If unchecked, the applicant will not receive a rejection…" at bounding box center [313, 210] width 164 height 16
checkbox input "true"
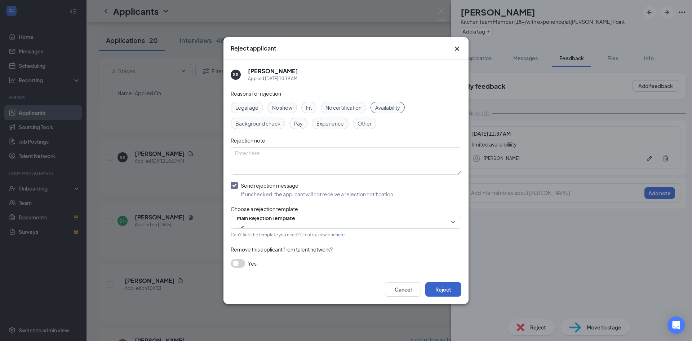
click at [450, 286] on button "Reject" at bounding box center [443, 289] width 36 height 14
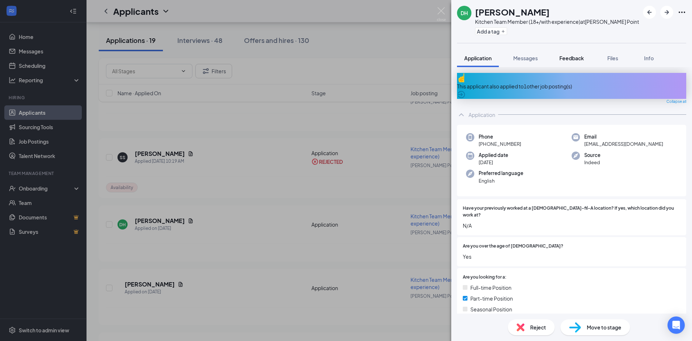
click at [566, 54] on div "Feedback" at bounding box center [572, 57] width 25 height 7
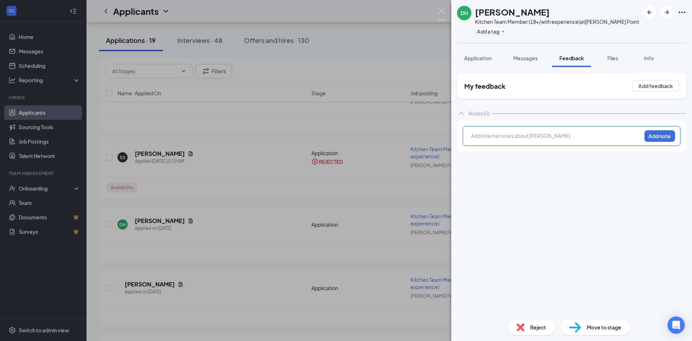
click at [525, 133] on div at bounding box center [557, 136] width 170 height 8
click at [657, 139] on button "Add note" at bounding box center [660, 136] width 31 height 12
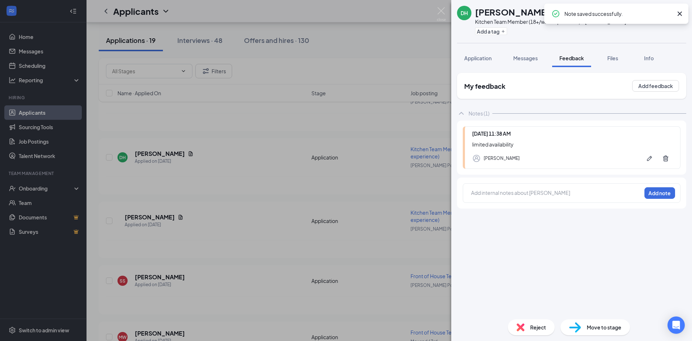
click at [542, 326] on span "Reject" at bounding box center [538, 327] width 16 height 8
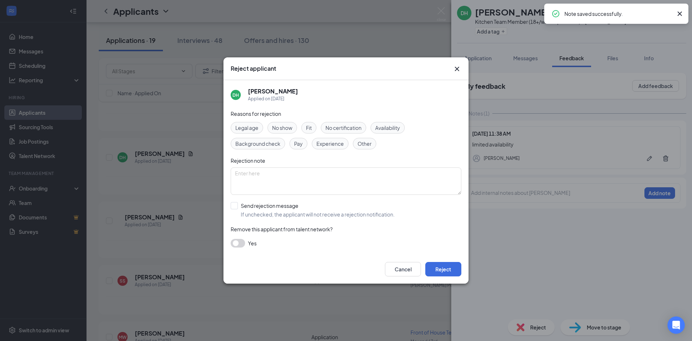
click at [389, 131] on span "Availability" at bounding box center [387, 128] width 25 height 8
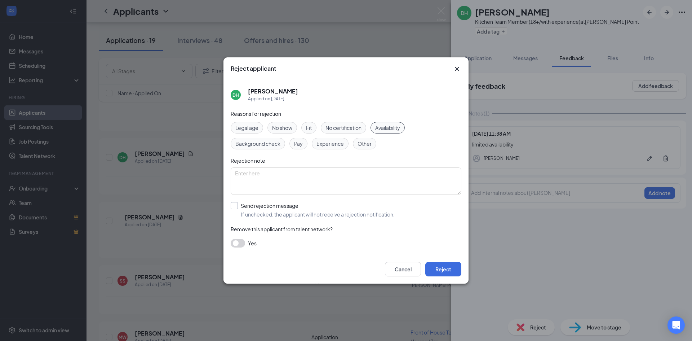
click at [232, 204] on input "Send rejection message If unchecked, the applicant will not receive a rejection…" at bounding box center [313, 210] width 164 height 16
checkbox input "true"
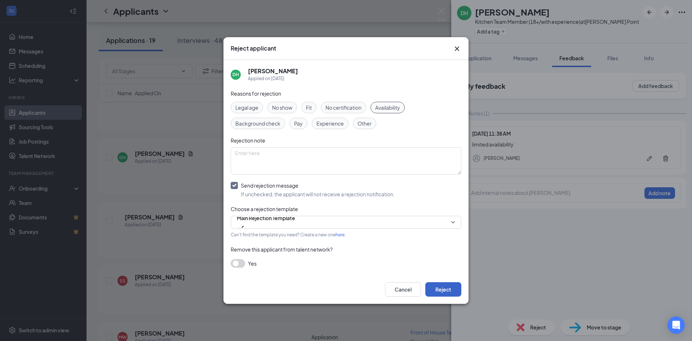
click at [454, 293] on button "Reject" at bounding box center [443, 289] width 36 height 14
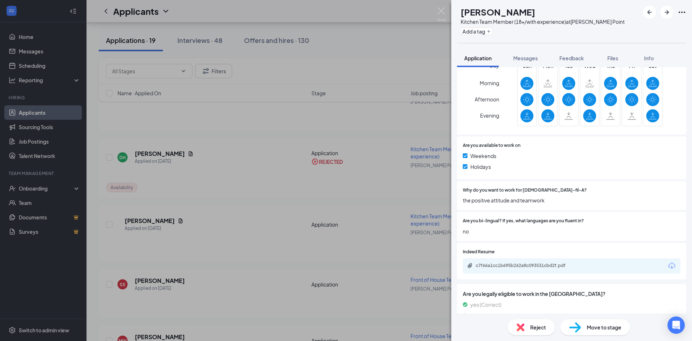
scroll to position [331, 0]
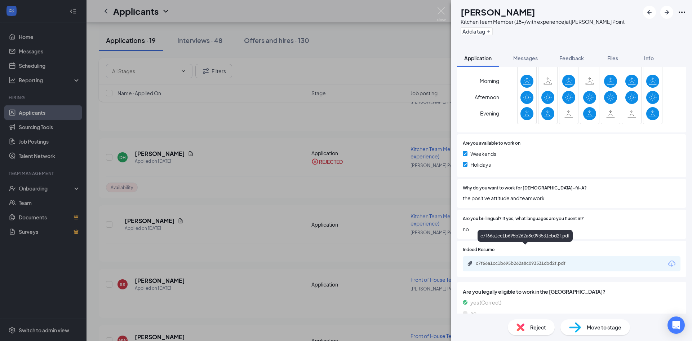
click at [575, 260] on div "c7f66a1cc1b695b262a8c093531cbd2f.pdf" at bounding box center [526, 263] width 101 height 6
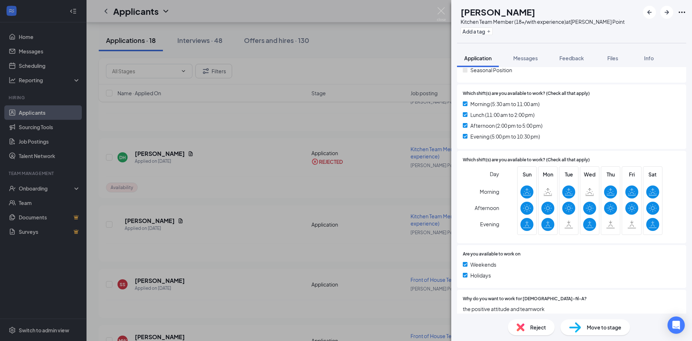
scroll to position [220, 0]
click at [572, 60] on span "Feedback" at bounding box center [572, 58] width 25 height 6
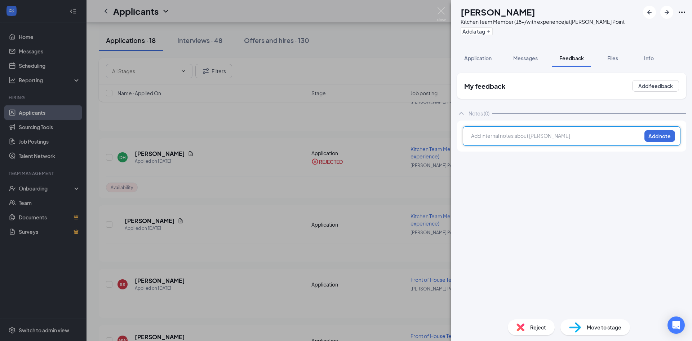
click at [493, 137] on div at bounding box center [557, 136] width 170 height 8
click at [673, 135] on button "Add note" at bounding box center [660, 136] width 31 height 12
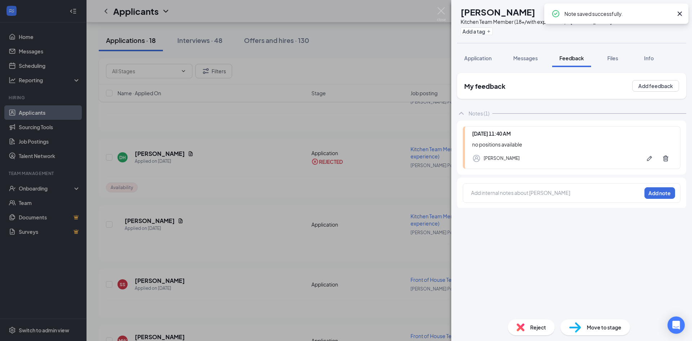
click at [529, 331] on div "Reject" at bounding box center [531, 327] width 47 height 16
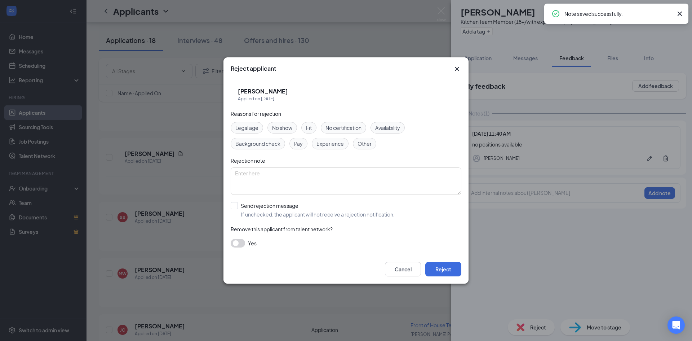
click at [383, 129] on span "Availability" at bounding box center [387, 128] width 25 height 8
click at [233, 204] on input "Send rejection message If unchecked, the applicant will not receive a rejection…" at bounding box center [313, 210] width 164 height 16
checkbox input "true"
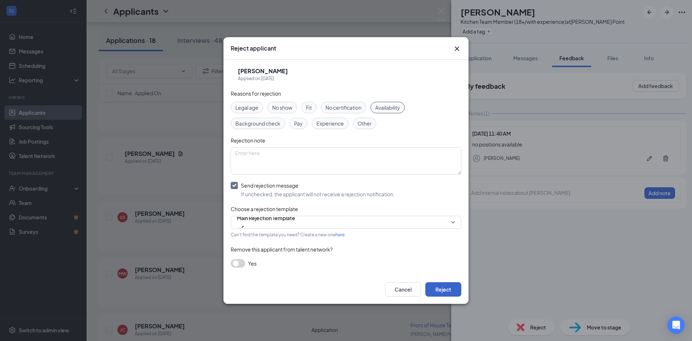
click at [447, 287] on button "Reject" at bounding box center [443, 289] width 36 height 14
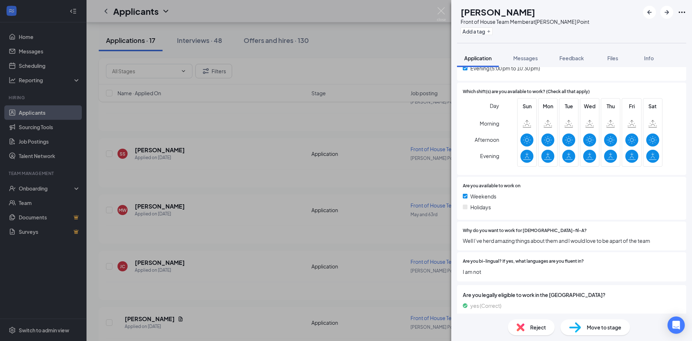
scroll to position [292, 0]
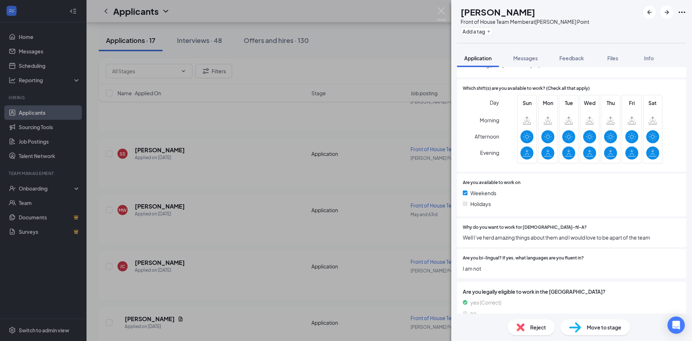
click at [589, 327] on span "Move to stage" at bounding box center [604, 327] width 35 height 8
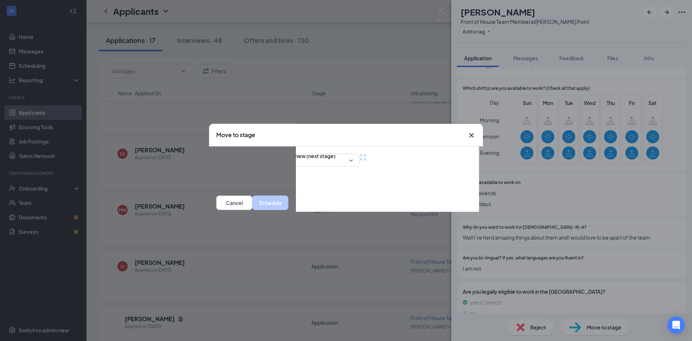
scroll to position [289, 0]
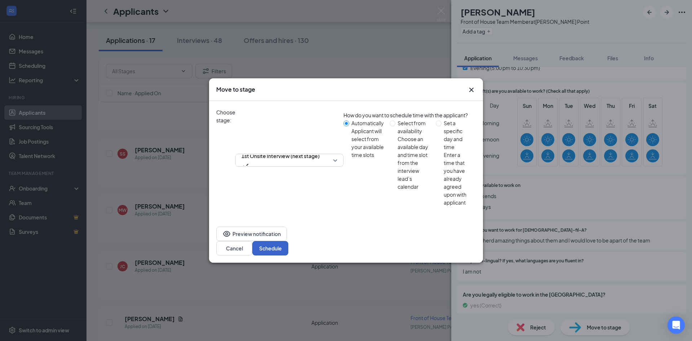
click at [288, 241] on button "Schedule" at bounding box center [270, 248] width 36 height 14
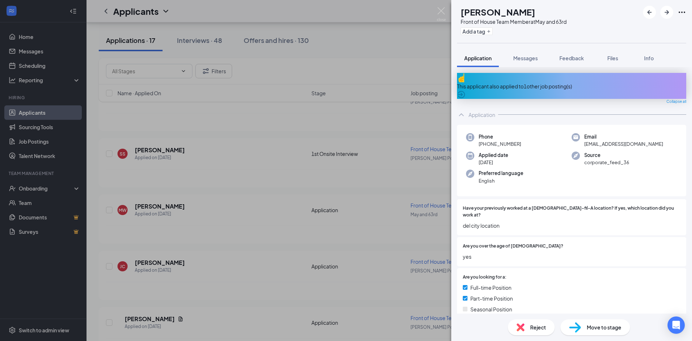
click at [533, 85] on div "This applicant also applied to 1 other job posting(s)" at bounding box center [571, 86] width 229 height 26
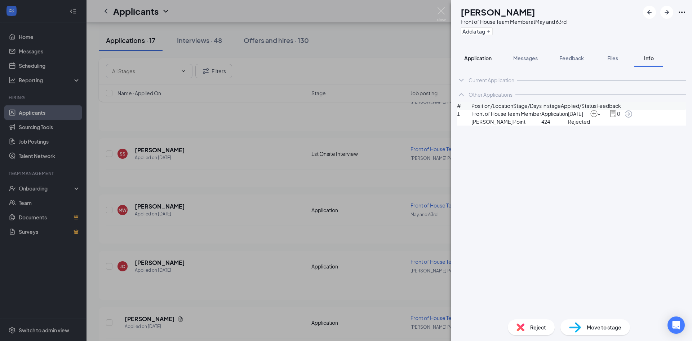
click at [483, 56] on span "Application" at bounding box center [477, 58] width 27 height 6
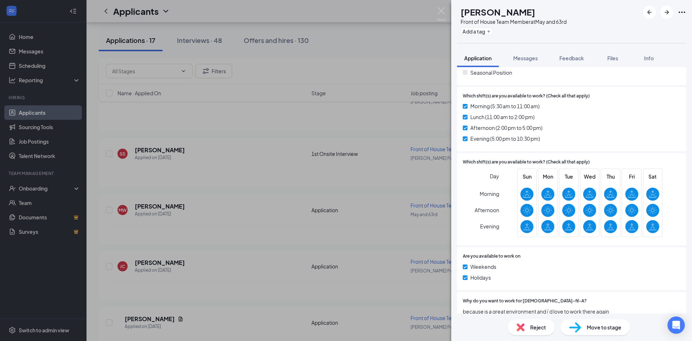
scroll to position [96, 0]
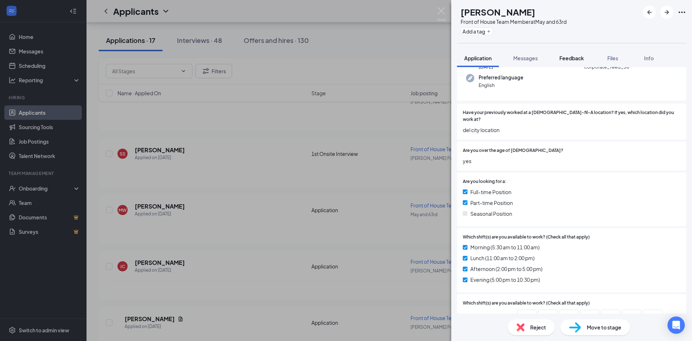
click at [574, 56] on span "Feedback" at bounding box center [572, 58] width 25 height 6
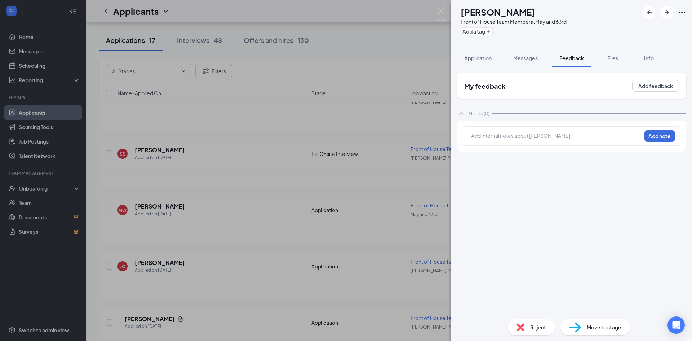
click at [514, 138] on div at bounding box center [557, 136] width 170 height 8
click at [676, 132] on div "no positions available Add note" at bounding box center [572, 135] width 218 height 19
click at [668, 133] on button "Add note" at bounding box center [660, 136] width 31 height 12
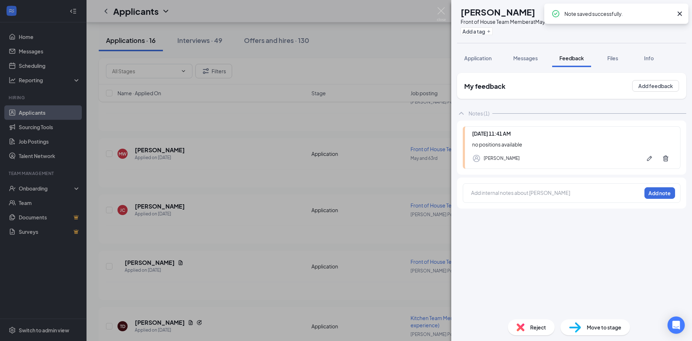
click at [545, 323] on div "Reject" at bounding box center [531, 327] width 47 height 16
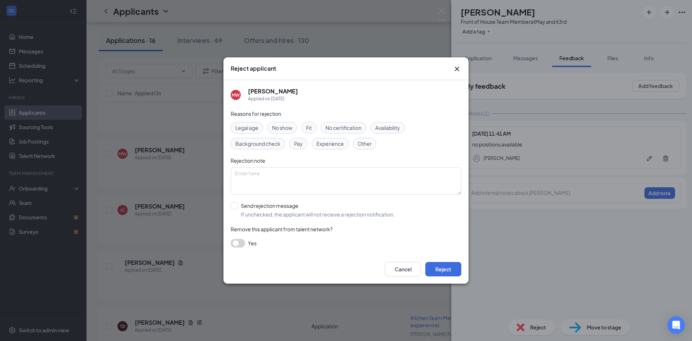
click at [397, 124] on span "Availability" at bounding box center [387, 128] width 25 height 8
click at [234, 205] on input "Send rejection message If unchecked, the applicant will not receive a rejection…" at bounding box center [313, 210] width 164 height 16
checkbox input "true"
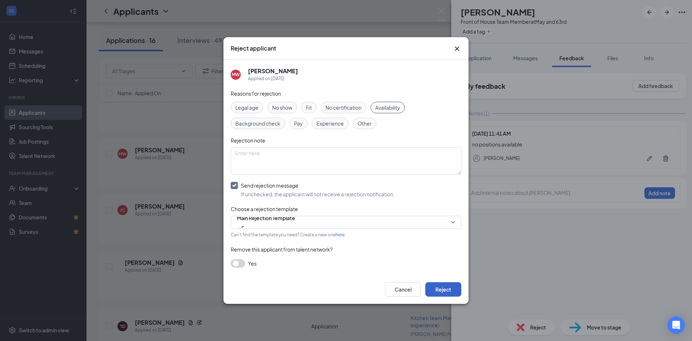
click at [439, 285] on button "Reject" at bounding box center [443, 289] width 36 height 14
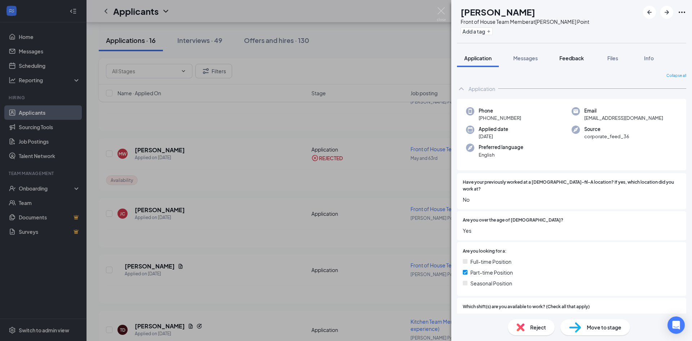
click at [562, 58] on span "Feedback" at bounding box center [572, 58] width 25 height 6
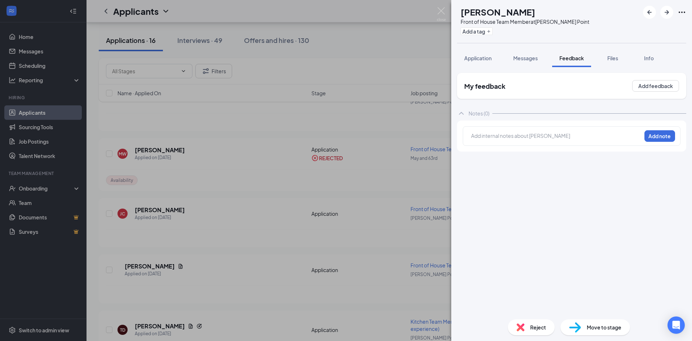
click at [539, 137] on div at bounding box center [557, 136] width 170 height 8
click at [646, 136] on button "Add note" at bounding box center [660, 136] width 31 height 12
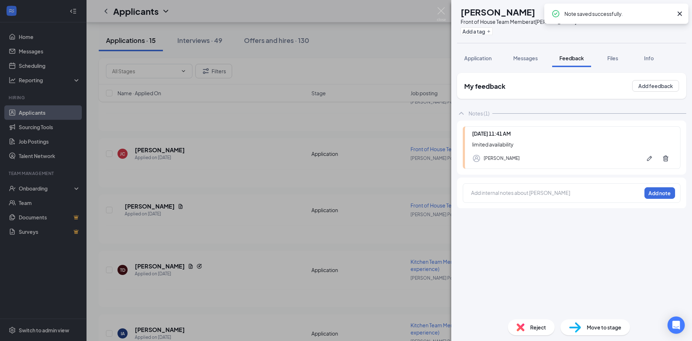
click at [521, 329] on img at bounding box center [521, 327] width 8 height 8
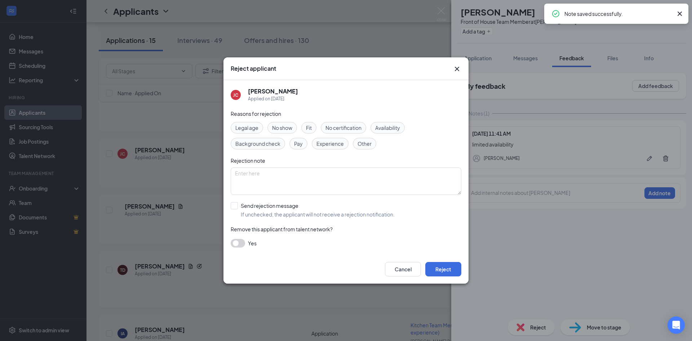
click at [389, 130] on span "Availability" at bounding box center [387, 128] width 25 height 8
click at [235, 205] on input "Send rejection message If unchecked, the applicant will not receive a rejection…" at bounding box center [313, 210] width 164 height 16
checkbox input "true"
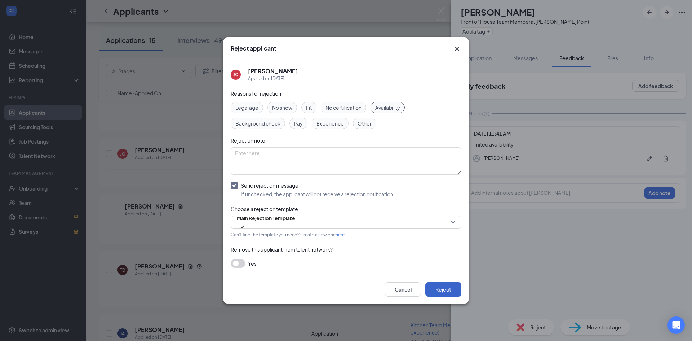
click at [459, 290] on button "Reject" at bounding box center [443, 289] width 36 height 14
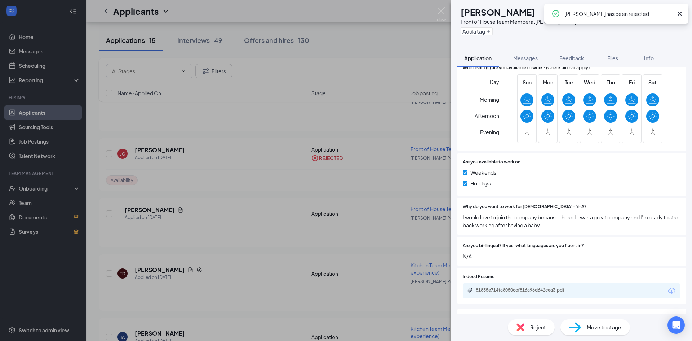
scroll to position [339, 0]
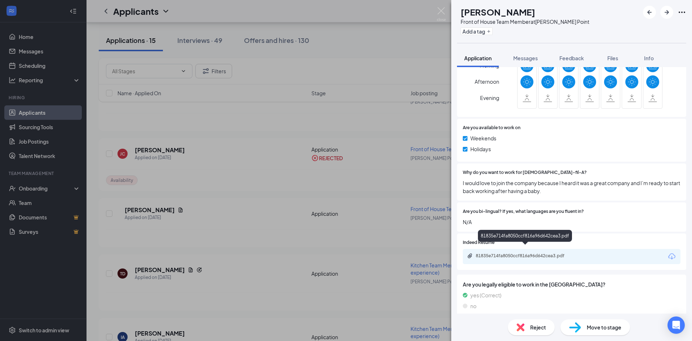
click at [575, 253] on div "81835e714fa8050ccf816a96d642cea3.pdf" at bounding box center [526, 256] width 101 height 6
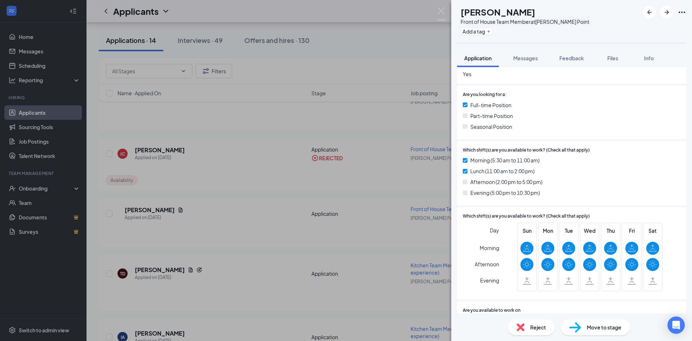
scroll to position [156, 0]
drag, startPoint x: 569, startPoint y: 52, endPoint x: 568, endPoint y: 59, distance: 7.9
click at [569, 53] on button "Feedback" at bounding box center [571, 58] width 39 height 18
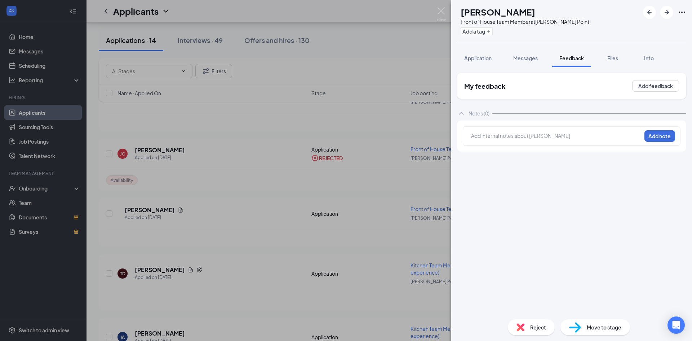
click at [503, 130] on div "Add internal notes about [PERSON_NAME] Add note" at bounding box center [572, 135] width 218 height 19
click at [504, 131] on div "Add internal notes about [PERSON_NAME] Add note" at bounding box center [572, 135] width 218 height 19
click at [522, 134] on div at bounding box center [557, 136] width 170 height 8
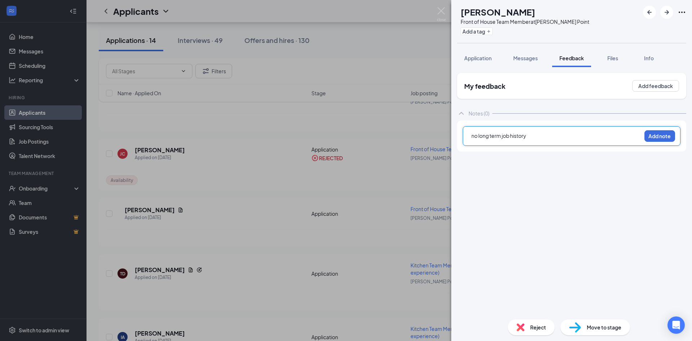
click at [667, 123] on div "no long term job history Add note" at bounding box center [571, 135] width 229 height 31
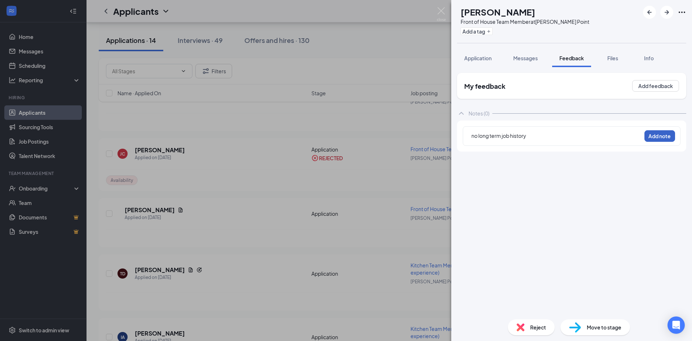
click at [664, 134] on button "Add note" at bounding box center [660, 136] width 31 height 12
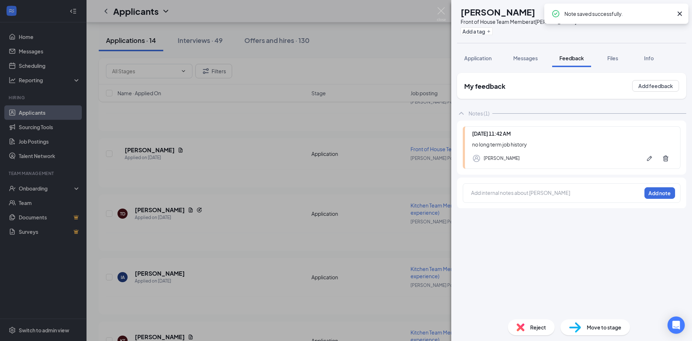
click at [524, 326] on img at bounding box center [521, 327] width 8 height 8
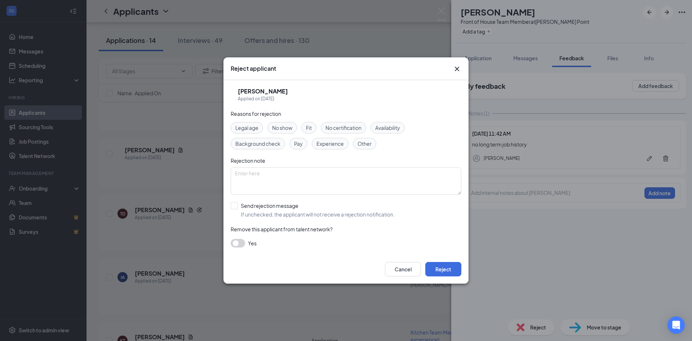
click at [362, 145] on span "Other" at bounding box center [365, 144] width 14 height 8
click at [235, 204] on input "Send rejection message If unchecked, the applicant will not receive a rejection…" at bounding box center [313, 210] width 164 height 16
checkbox input "true"
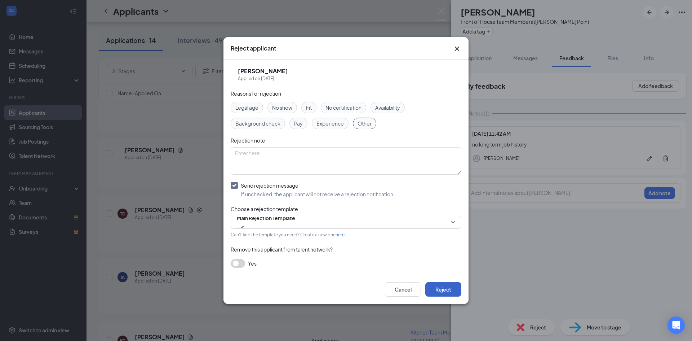
click at [458, 293] on button "Reject" at bounding box center [443, 289] width 36 height 14
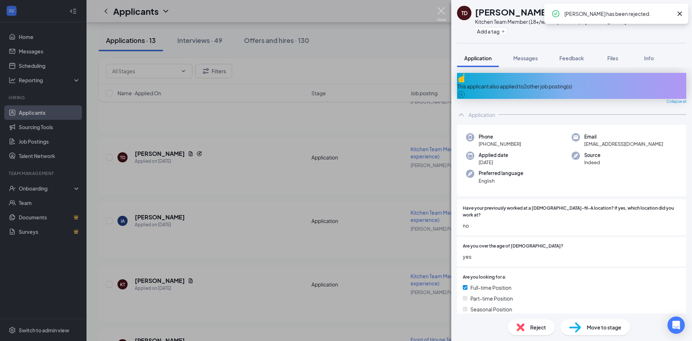
click at [442, 10] on img at bounding box center [441, 14] width 9 height 14
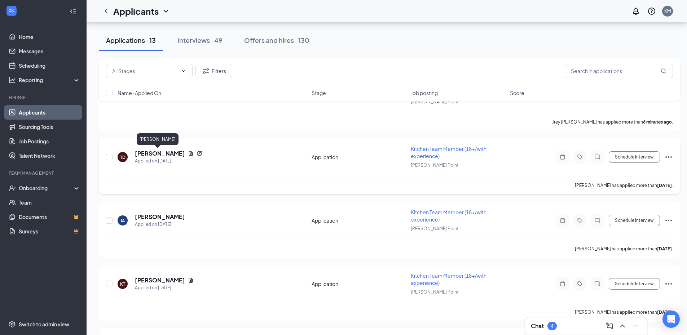
click at [145, 156] on h5 "[PERSON_NAME]" at bounding box center [160, 154] width 50 height 8
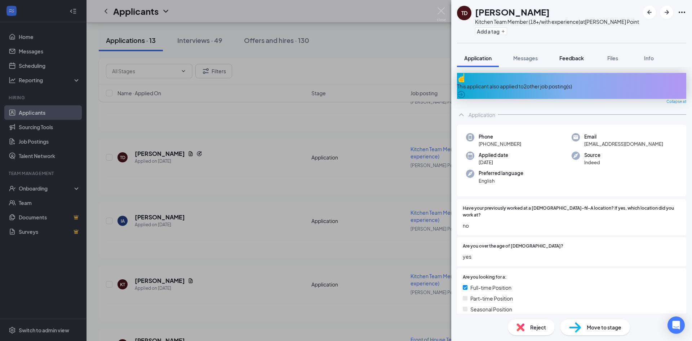
click at [569, 55] on span "Feedback" at bounding box center [572, 58] width 25 height 6
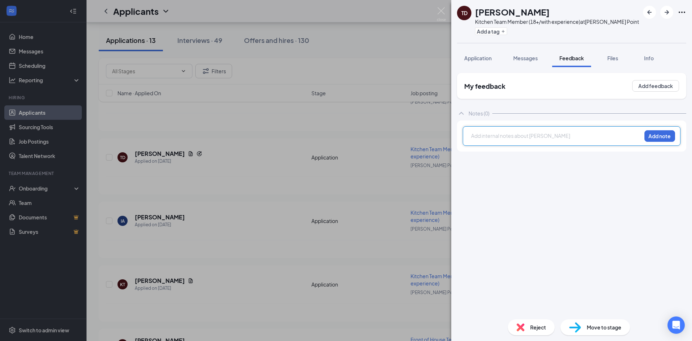
click at [504, 135] on div at bounding box center [557, 136] width 170 height 8
click at [658, 141] on button "Add note" at bounding box center [660, 136] width 31 height 12
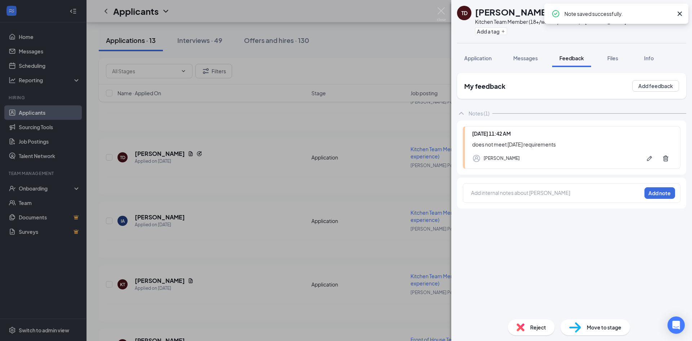
click at [538, 328] on span "Reject" at bounding box center [538, 327] width 16 height 8
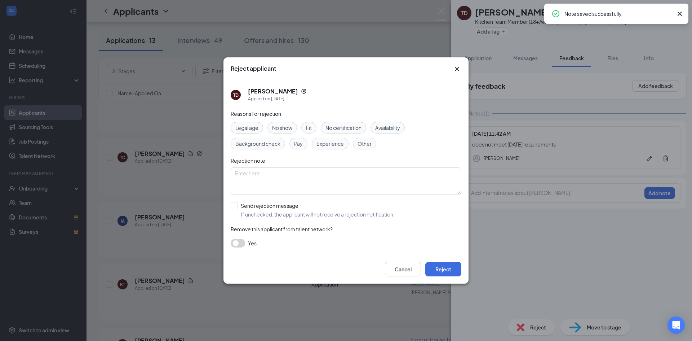
click at [404, 127] on div "Availability" at bounding box center [388, 128] width 34 height 12
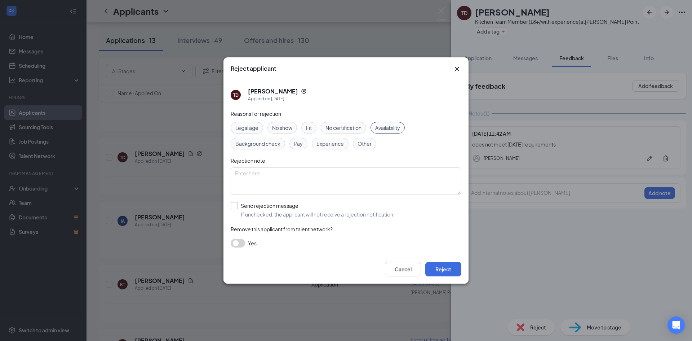
click at [239, 208] on input "Send rejection message If unchecked, the applicant will not receive a rejection…" at bounding box center [313, 210] width 164 height 16
checkbox input "true"
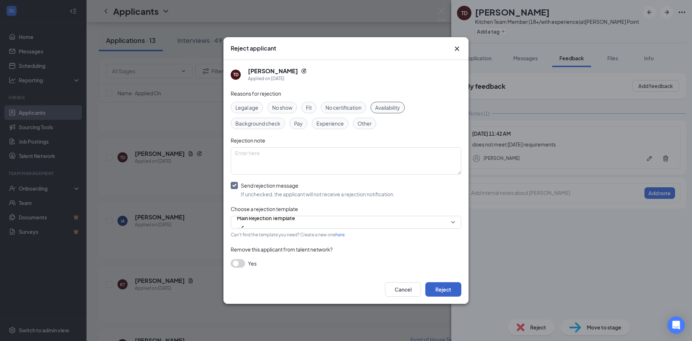
click at [432, 290] on button "Reject" at bounding box center [443, 289] width 36 height 14
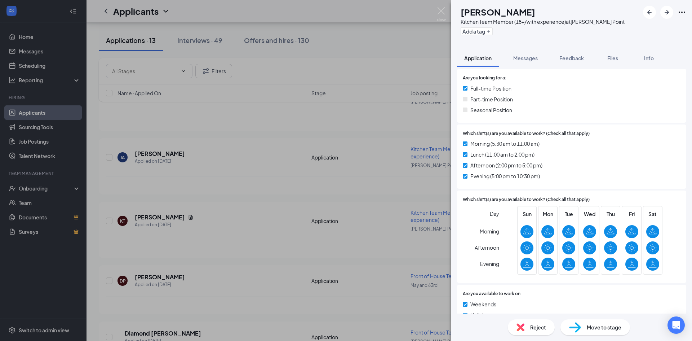
scroll to position [3, 0]
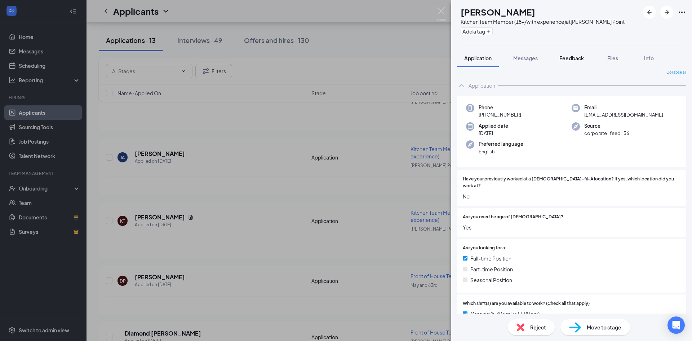
click at [569, 62] on button "Feedback" at bounding box center [571, 58] width 39 height 18
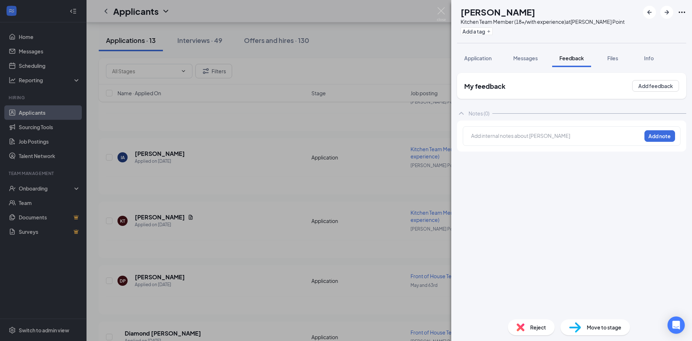
click at [505, 132] on div at bounding box center [557, 136] width 170 height 8
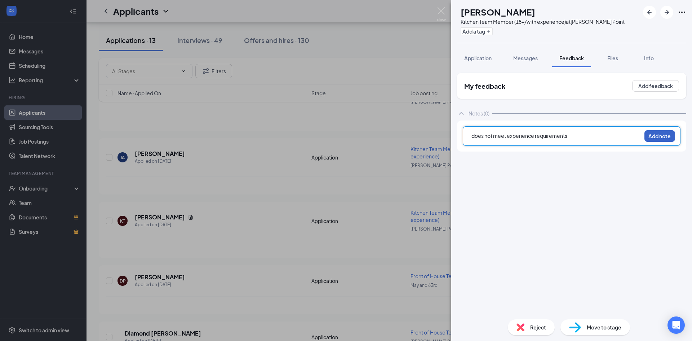
click at [655, 136] on button "Add note" at bounding box center [660, 136] width 31 height 12
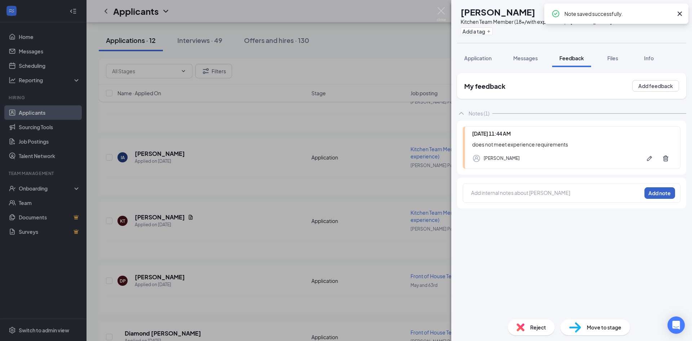
click at [519, 324] on img at bounding box center [521, 327] width 8 height 8
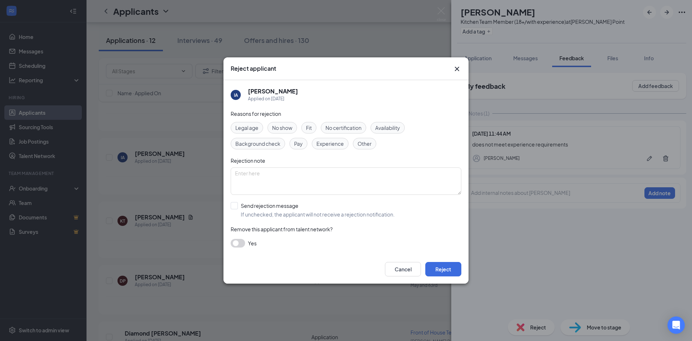
click at [323, 138] on div "Experience" at bounding box center [330, 144] width 37 height 12
click at [238, 209] on input "Send rejection message If unchecked, the applicant will not receive a rejection…" at bounding box center [313, 210] width 164 height 16
checkbox input "true"
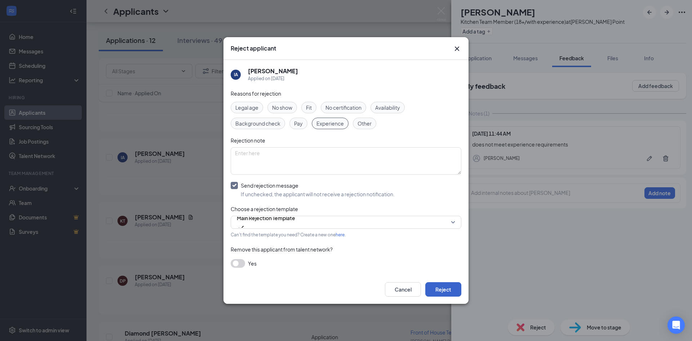
click at [431, 286] on button "Reject" at bounding box center [443, 289] width 36 height 14
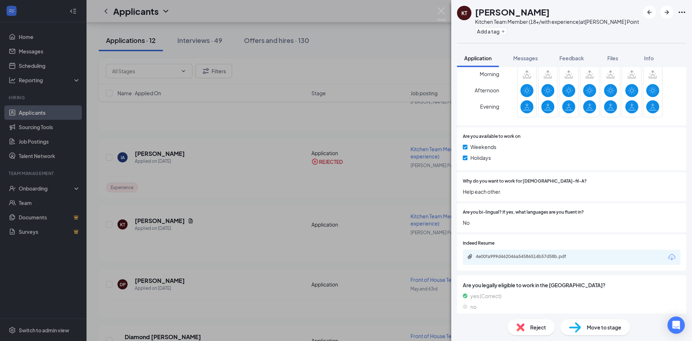
scroll to position [331, 0]
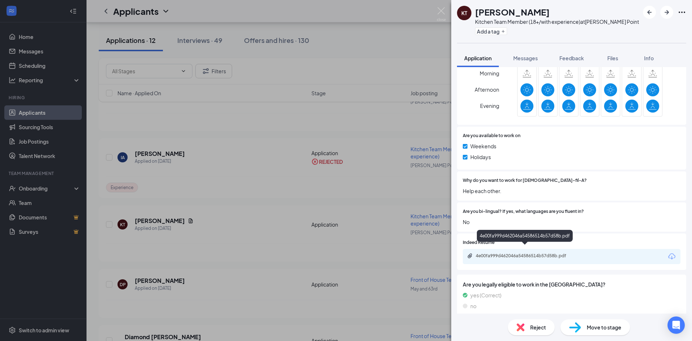
click at [570, 253] on div "4e00fa999d462046a54586514b57d58b.pdf" at bounding box center [526, 256] width 101 height 6
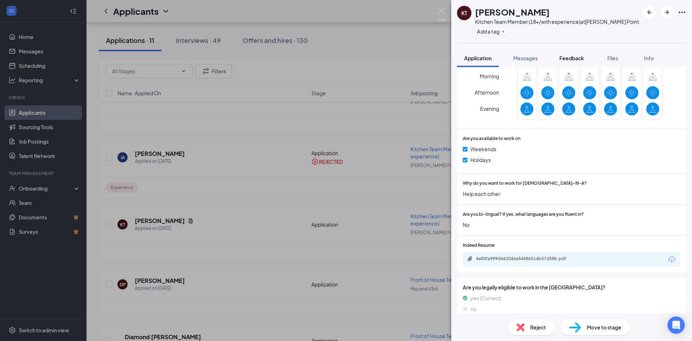
click at [570, 57] on span "Feedback" at bounding box center [572, 58] width 25 height 6
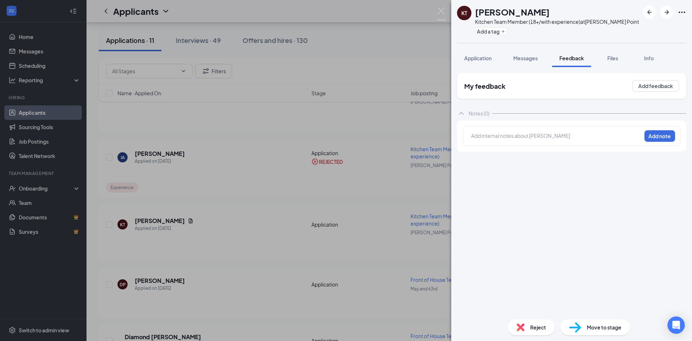
click at [492, 136] on div at bounding box center [557, 136] width 170 height 8
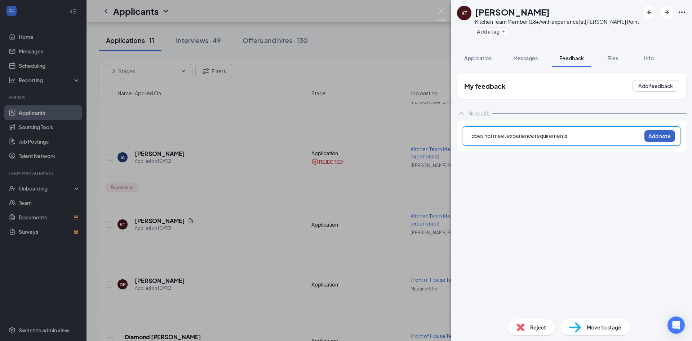
click at [664, 135] on button "Add note" at bounding box center [660, 136] width 31 height 12
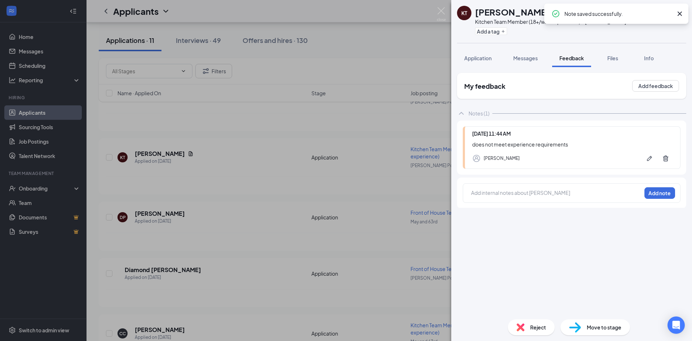
click at [525, 324] on div "Reject" at bounding box center [531, 327] width 47 height 16
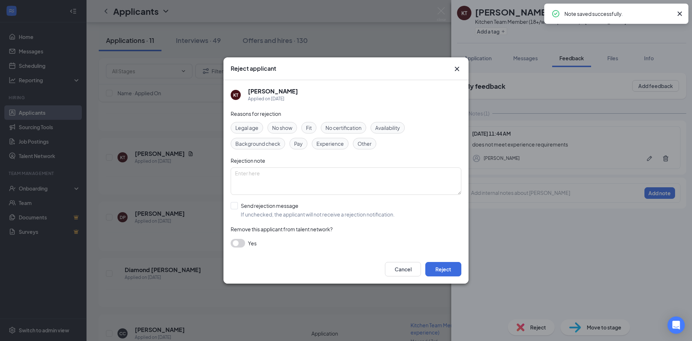
click at [333, 146] on span "Experience" at bounding box center [330, 144] width 27 height 8
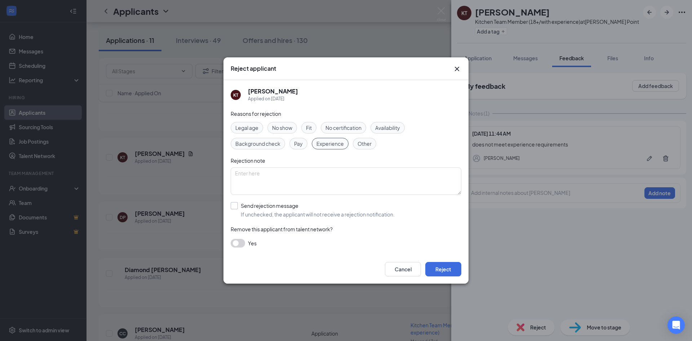
click at [234, 205] on input "Send rejection message If unchecked, the applicant will not receive a rejection…" at bounding box center [313, 210] width 164 height 16
checkbox input "true"
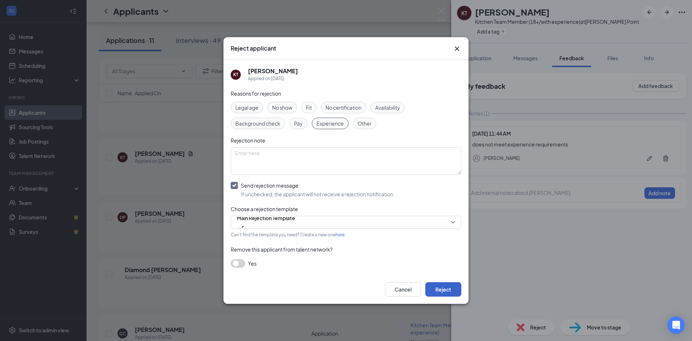
click at [439, 283] on button "Reject" at bounding box center [443, 289] width 36 height 14
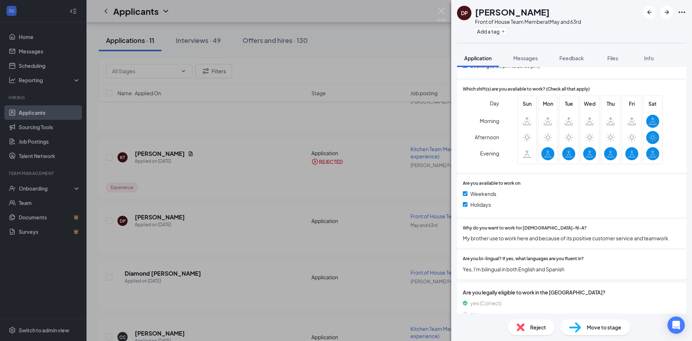
scroll to position [292, 0]
click at [598, 326] on span "Move to stage" at bounding box center [604, 327] width 35 height 8
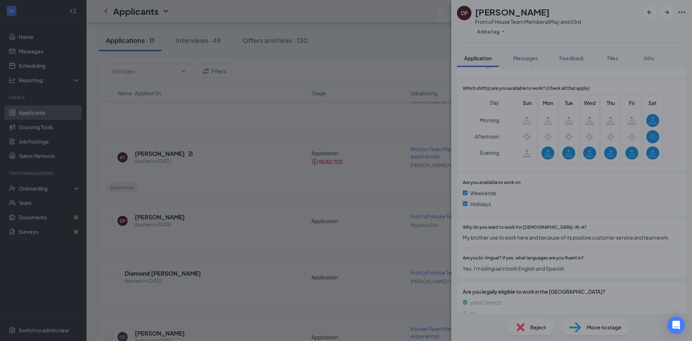
scroll to position [289, 0]
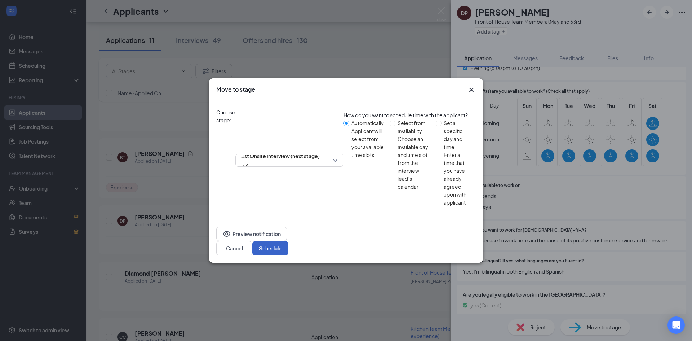
click at [288, 241] on button "Schedule" at bounding box center [270, 248] width 36 height 14
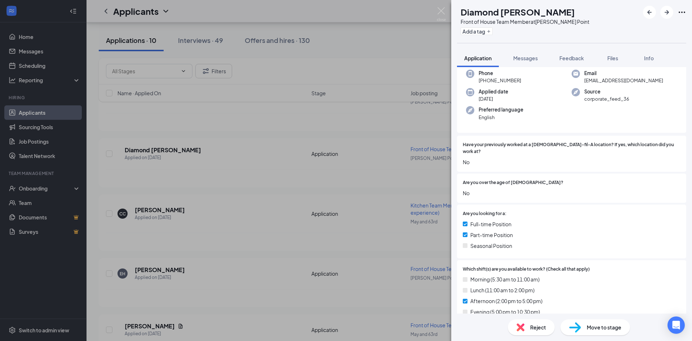
scroll to position [36, 0]
click at [568, 55] on span "Feedback" at bounding box center [572, 58] width 25 height 6
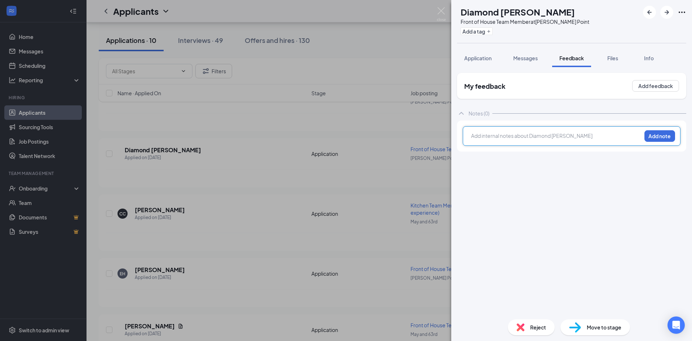
click at [512, 140] on div at bounding box center [557, 136] width 170 height 9
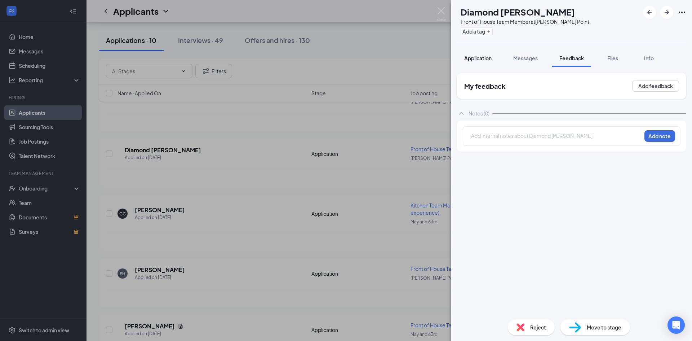
click at [480, 55] on div "Application" at bounding box center [477, 57] width 27 height 7
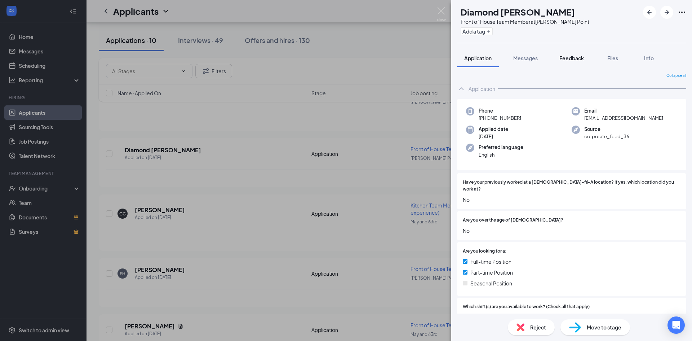
click at [572, 53] on button "Feedback" at bounding box center [571, 58] width 39 height 18
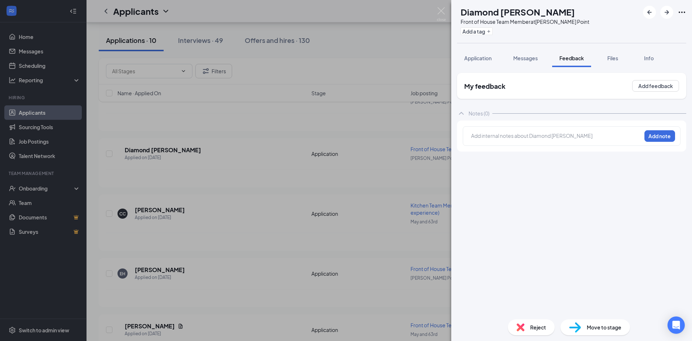
click at [537, 132] on div at bounding box center [557, 136] width 170 height 8
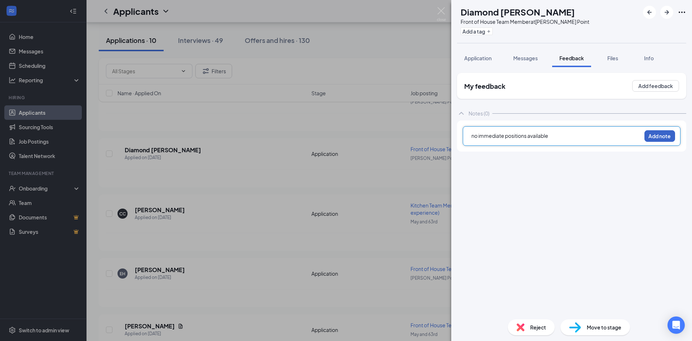
click at [659, 133] on button "Add note" at bounding box center [660, 136] width 31 height 12
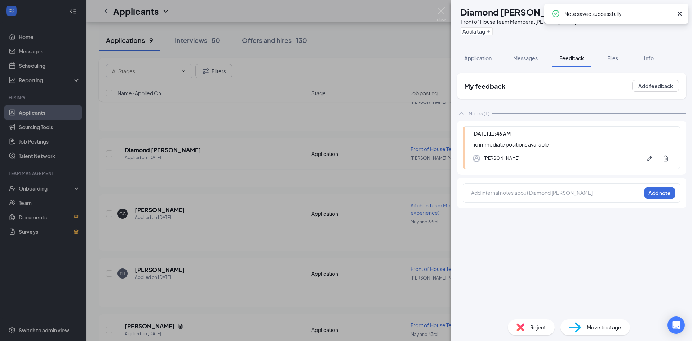
click at [514, 329] on div "Reject" at bounding box center [531, 327] width 47 height 16
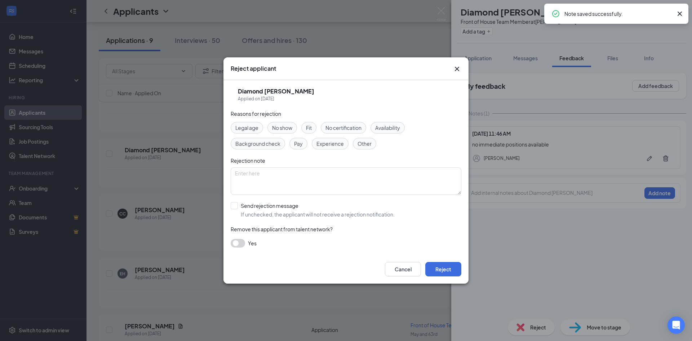
click at [385, 126] on span "Availability" at bounding box center [387, 128] width 25 height 8
click at [393, 126] on span "Availability" at bounding box center [387, 128] width 25 height 8
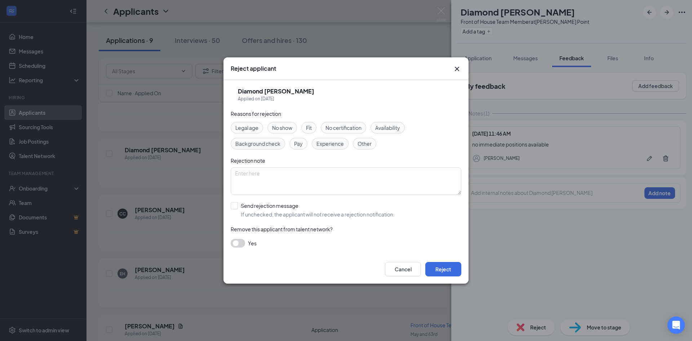
click at [370, 144] on span "Other" at bounding box center [365, 144] width 14 height 8
click at [234, 206] on input "Send rejection message If unchecked, the applicant will not receive a rejection…" at bounding box center [313, 210] width 164 height 16
checkbox input "true"
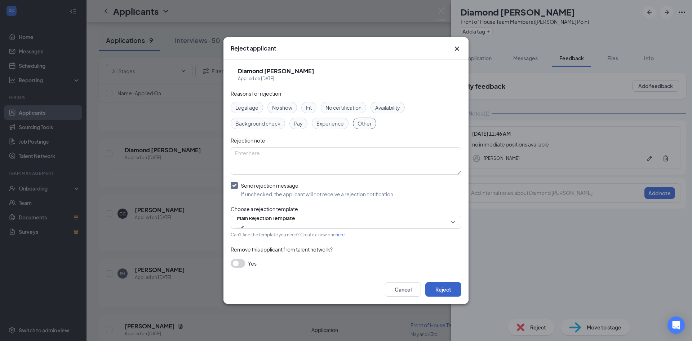
click at [438, 285] on button "Reject" at bounding box center [443, 289] width 36 height 14
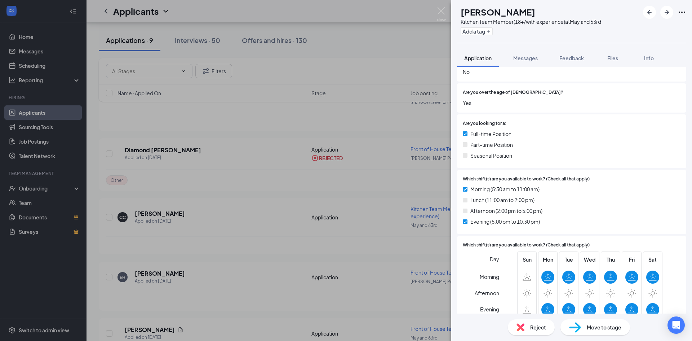
scroll to position [119, 0]
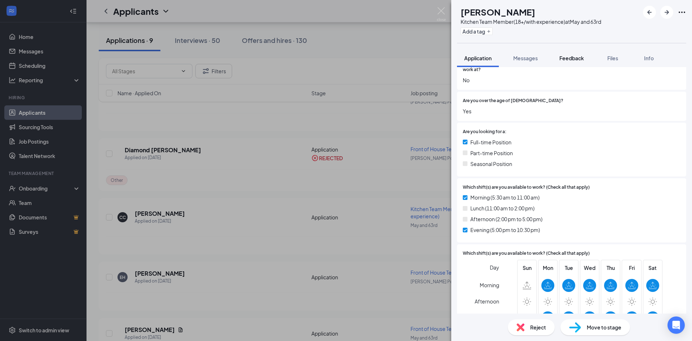
click at [577, 57] on span "Feedback" at bounding box center [572, 58] width 25 height 6
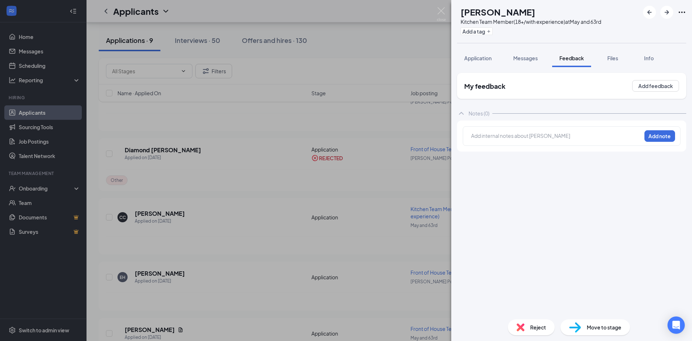
click at [539, 135] on div at bounding box center [557, 136] width 170 height 8
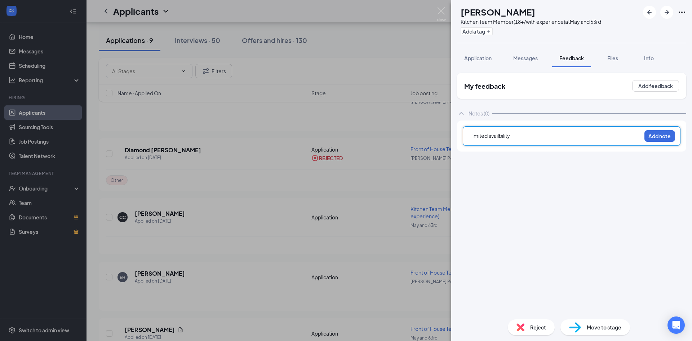
click at [665, 129] on div "limited availbility Add note" at bounding box center [572, 135] width 218 height 19
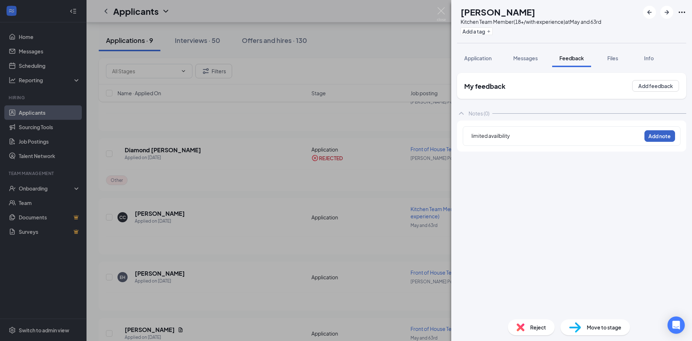
click at [663, 133] on button "Add note" at bounding box center [660, 136] width 31 height 12
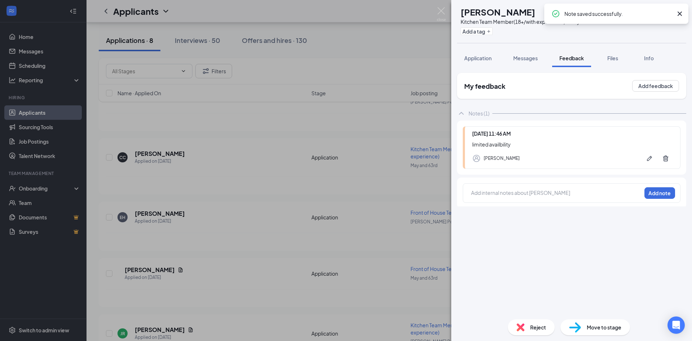
click at [525, 327] on div "Reject" at bounding box center [531, 327] width 47 height 16
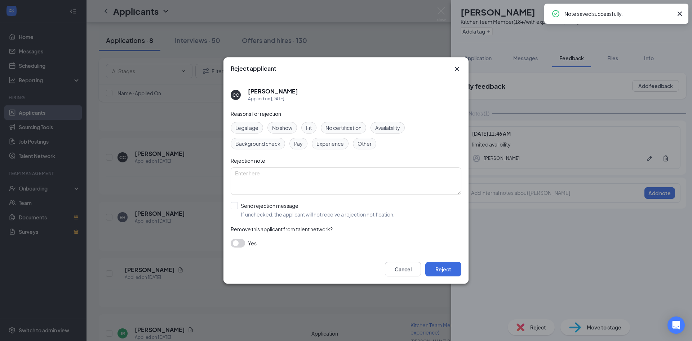
click at [400, 128] on span "Availability" at bounding box center [387, 128] width 25 height 8
click at [226, 209] on div "CC [PERSON_NAME] Applied on [DATE] Reasons for rejection Legal age No show Fit …" at bounding box center [346, 167] width 245 height 175
click at [238, 205] on input "Send rejection message If unchecked, the applicant will not receive a rejection…" at bounding box center [313, 210] width 164 height 16
checkbox input "true"
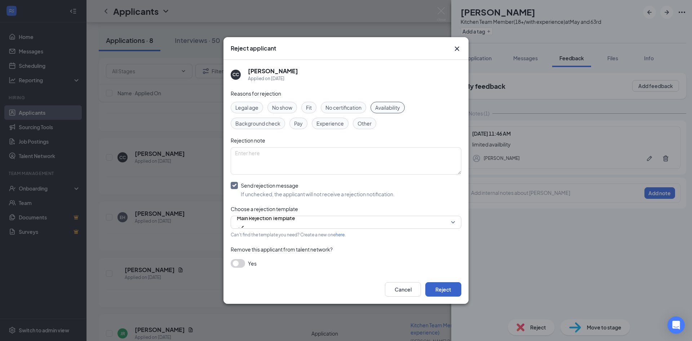
click at [440, 290] on button "Reject" at bounding box center [443, 289] width 36 height 14
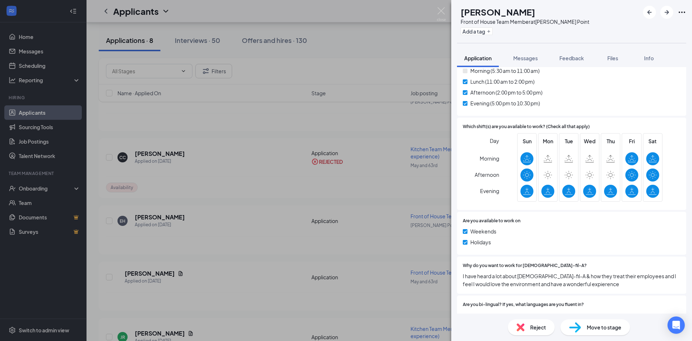
scroll to position [300, 0]
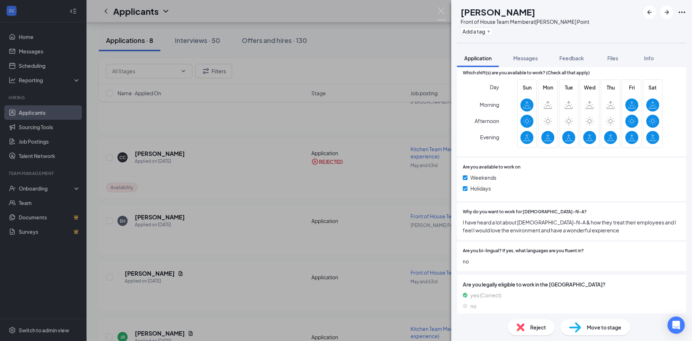
click at [528, 58] on span "Messages" at bounding box center [525, 58] width 25 height 6
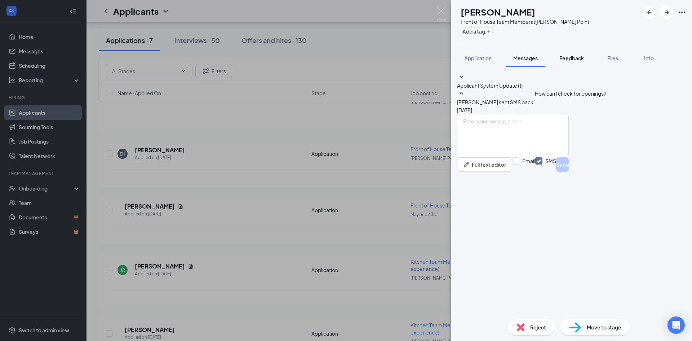
click at [569, 59] on span "Feedback" at bounding box center [572, 58] width 25 height 6
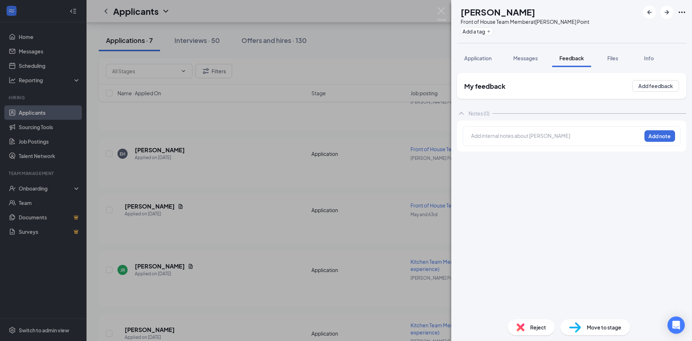
click at [588, 330] on span "Move to stage" at bounding box center [604, 327] width 35 height 8
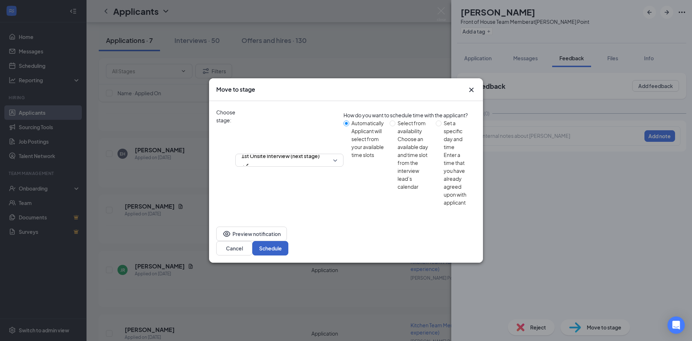
click at [288, 241] on button "Schedule" at bounding box center [270, 248] width 36 height 14
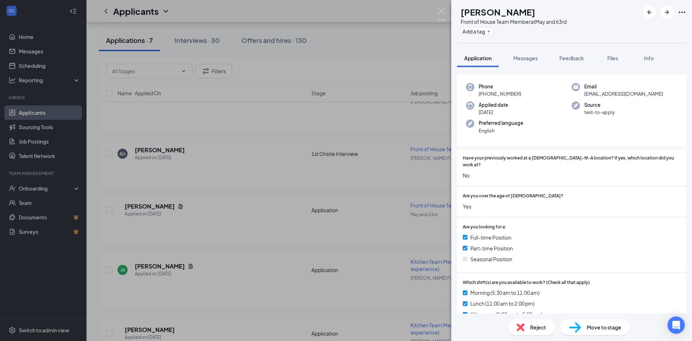
scroll to position [245, 0]
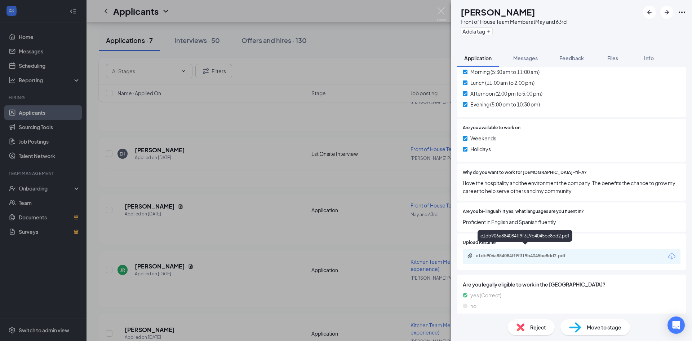
click at [558, 253] on div "e1db906a884084ff9f319b4045be8dd2.pdf" at bounding box center [526, 256] width 101 height 6
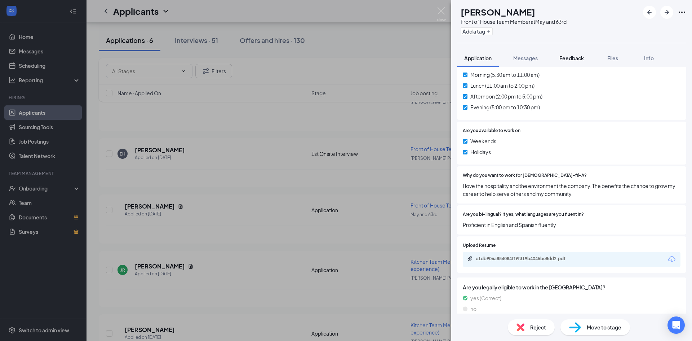
click at [571, 58] on span "Feedback" at bounding box center [572, 58] width 25 height 6
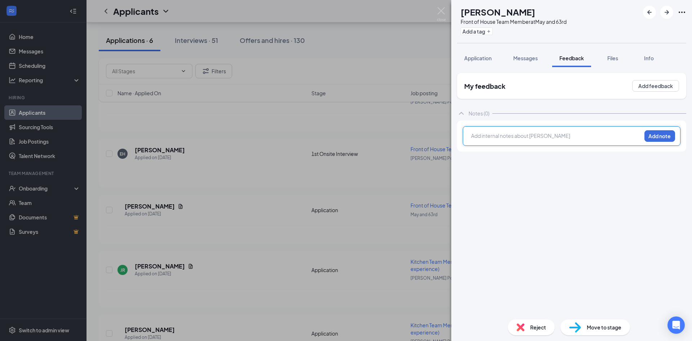
click at [533, 138] on div at bounding box center [557, 136] width 170 height 8
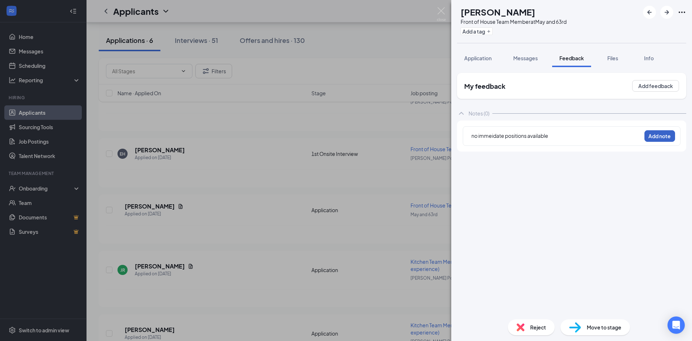
click at [668, 132] on button "Add note" at bounding box center [660, 136] width 31 height 12
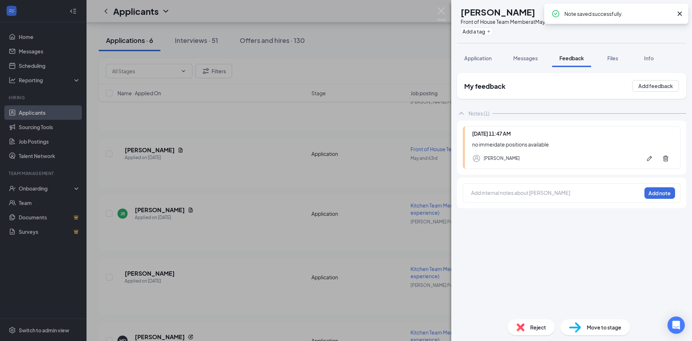
click at [541, 331] on div "Reject" at bounding box center [531, 327] width 47 height 16
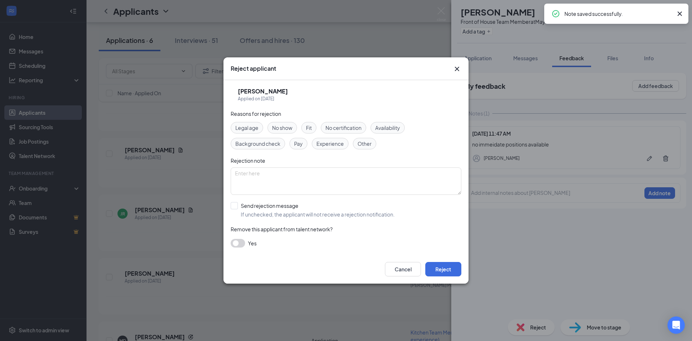
click at [395, 127] on span "Availability" at bounding box center [387, 128] width 25 height 8
click at [239, 204] on input "Send rejection message If unchecked, the applicant will not receive a rejection…" at bounding box center [313, 210] width 164 height 16
checkbox input "true"
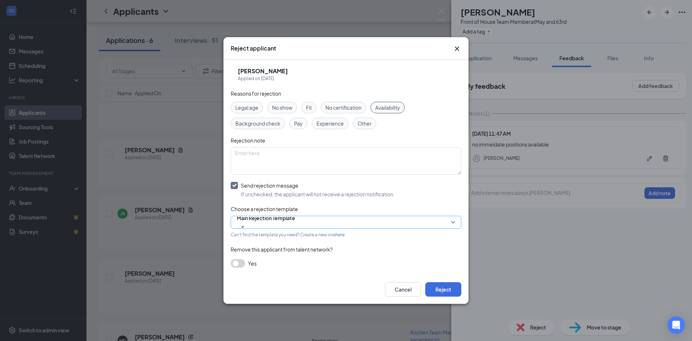
click at [284, 223] on span "Main Rejection Template" at bounding box center [266, 217] width 58 height 11
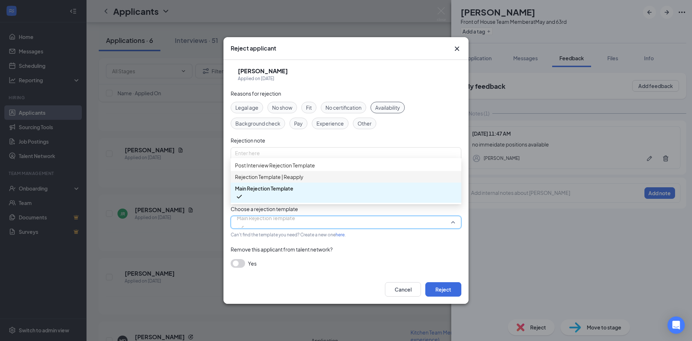
click at [281, 181] on span "Rejection Template | Reapply" at bounding box center [269, 177] width 69 height 8
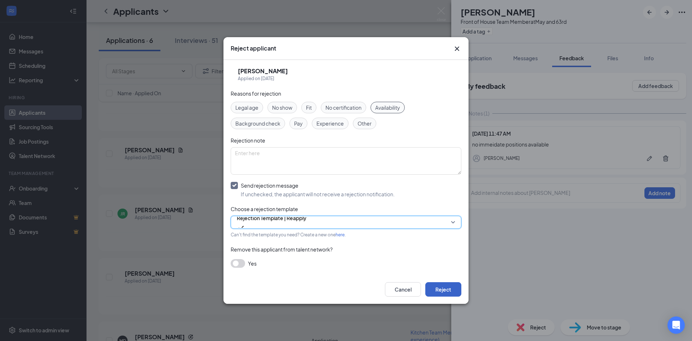
click at [442, 288] on button "Reject" at bounding box center [443, 289] width 36 height 14
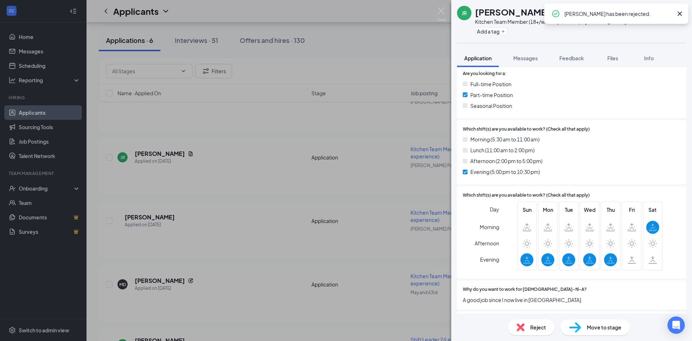
scroll to position [216, 0]
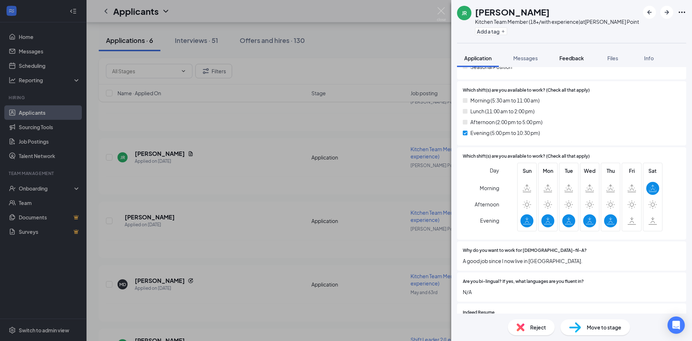
click at [577, 58] on span "Feedback" at bounding box center [572, 58] width 25 height 6
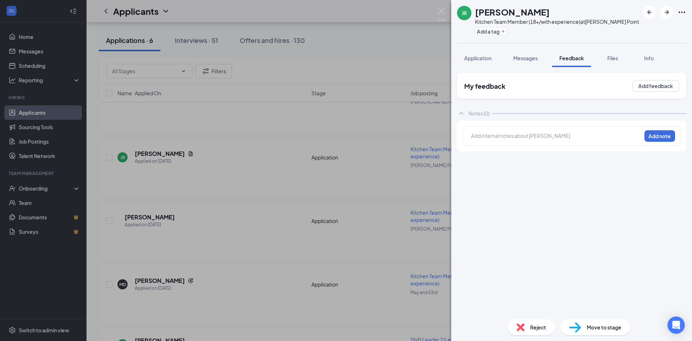
click at [535, 133] on div at bounding box center [557, 136] width 170 height 8
click at [674, 133] on button "Add note" at bounding box center [660, 136] width 31 height 12
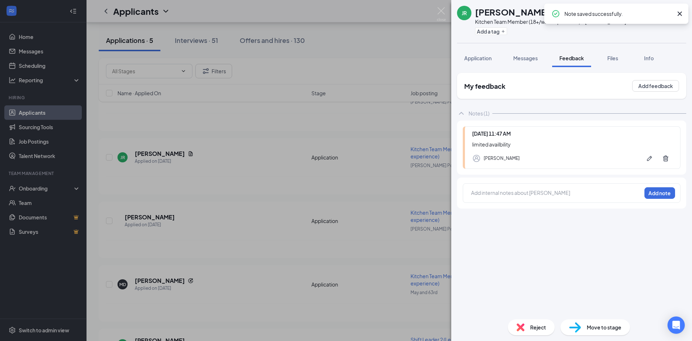
click at [540, 324] on span "Reject" at bounding box center [538, 327] width 16 height 8
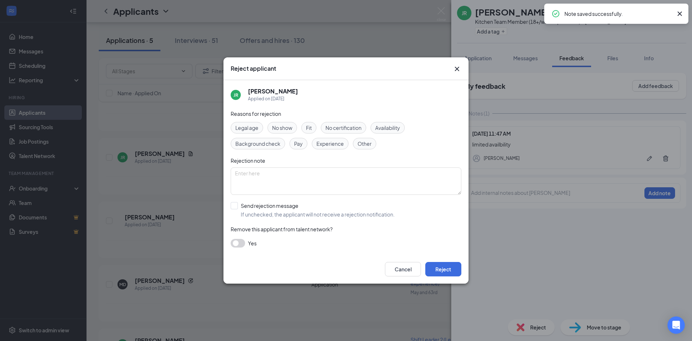
click at [395, 129] on span "Availability" at bounding box center [387, 128] width 25 height 8
click at [236, 206] on input "Send rejection message If unchecked, the applicant will not receive a rejection…" at bounding box center [313, 210] width 164 height 16
checkbox input "true"
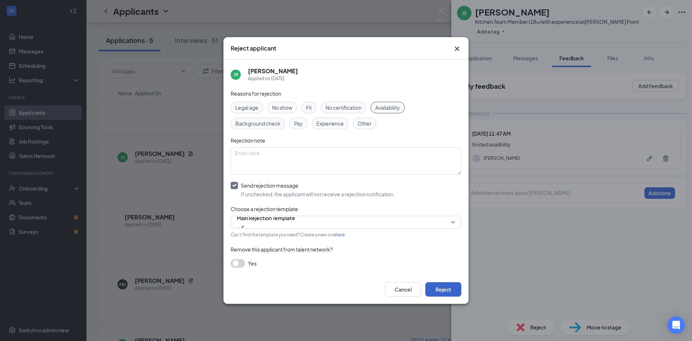
click at [458, 284] on button "Reject" at bounding box center [443, 289] width 36 height 14
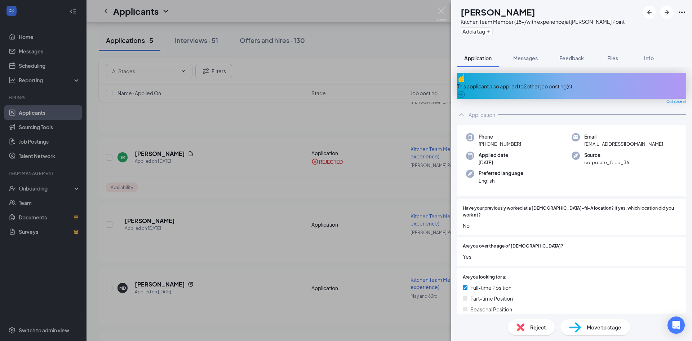
click at [509, 82] on div "This applicant also applied to 2 other job posting(s)" at bounding box center [571, 86] width 229 height 8
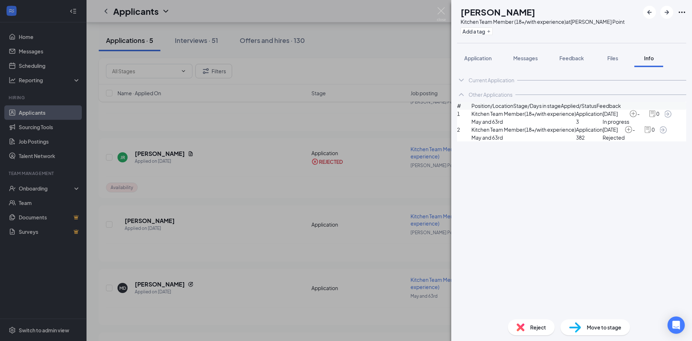
click at [446, 14] on div "MD [PERSON_NAME] Kitchen Team Member (18+/with experience) at [PERSON_NAME] Poi…" at bounding box center [346, 170] width 692 height 341
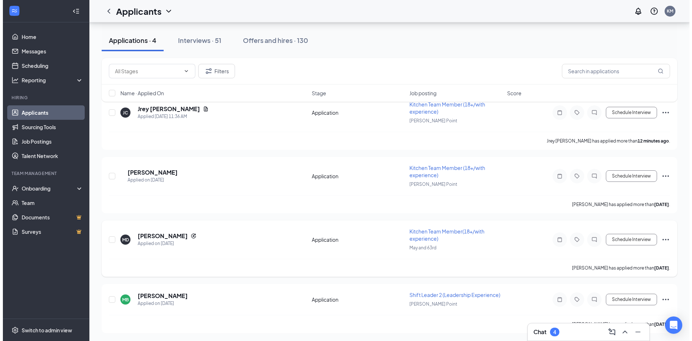
scroll to position [54, 0]
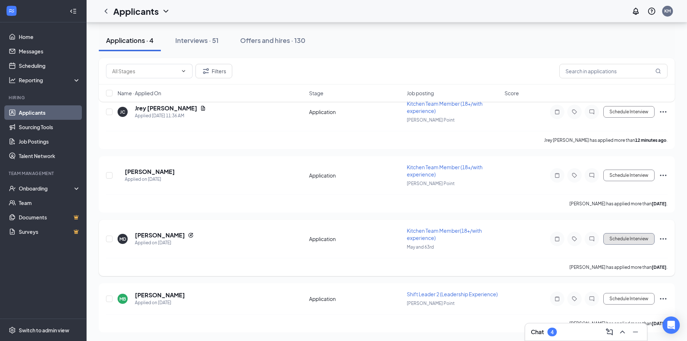
click at [612, 243] on button "Schedule Interview" at bounding box center [628, 239] width 51 height 12
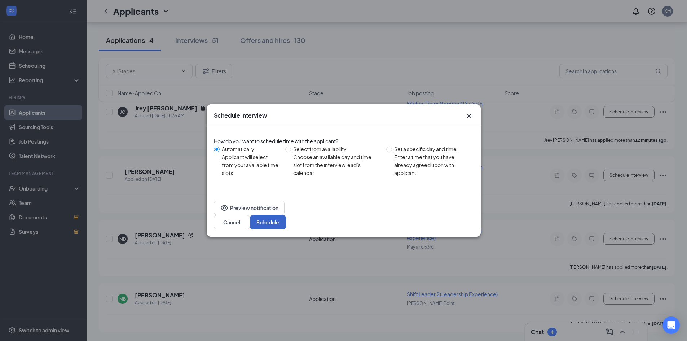
click at [286, 215] on button "Schedule" at bounding box center [268, 222] width 36 height 14
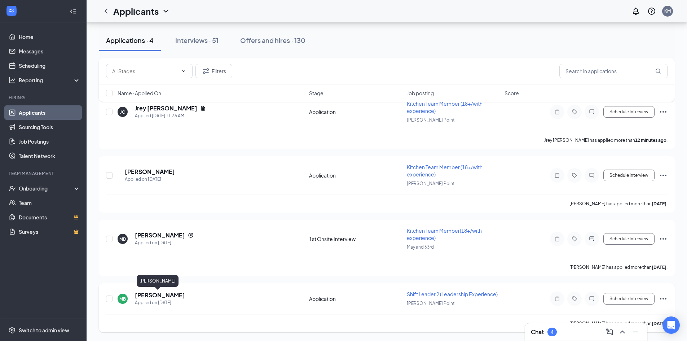
click at [141, 296] on h5 "[PERSON_NAME]" at bounding box center [160, 295] width 50 height 8
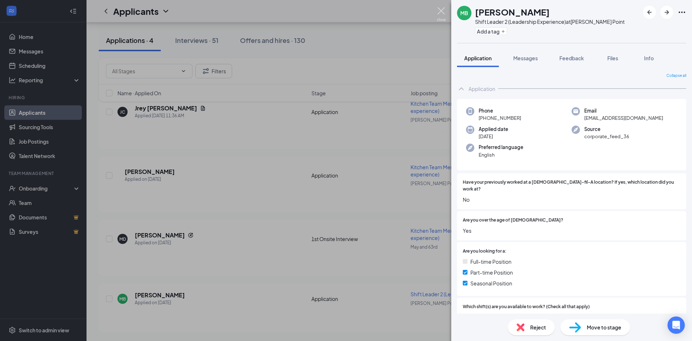
click at [444, 15] on img at bounding box center [441, 14] width 9 height 14
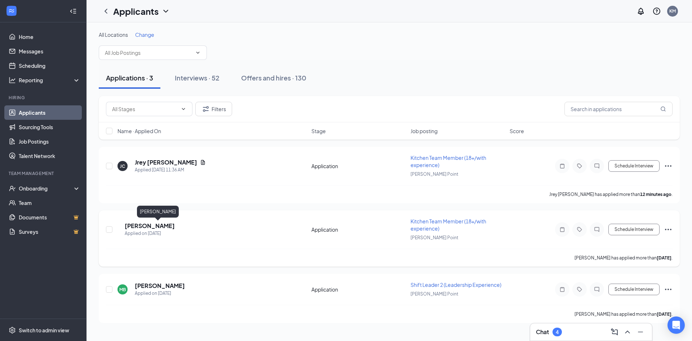
click at [154, 226] on h5 "[PERSON_NAME]" at bounding box center [150, 226] width 50 height 8
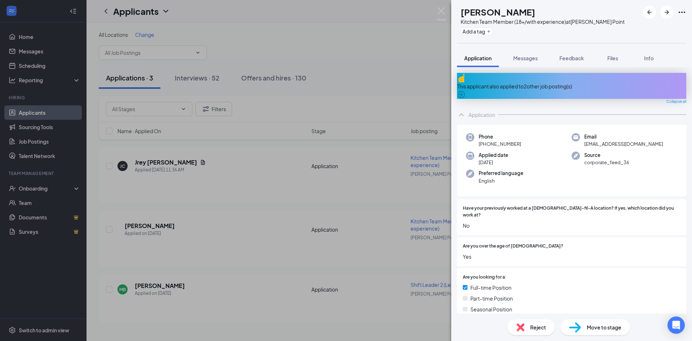
click at [564, 85] on div "This applicant also applied to 2 other job posting(s)" at bounding box center [571, 86] width 229 height 26
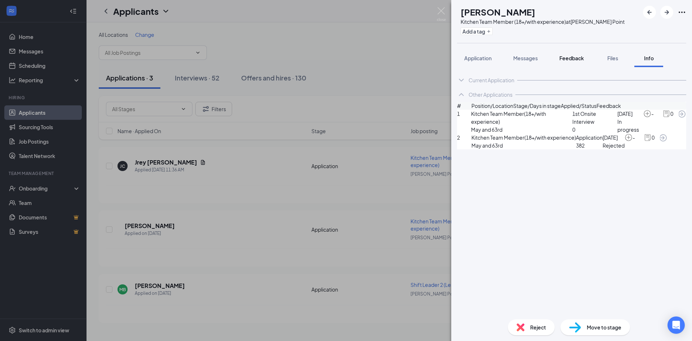
click at [572, 56] on span "Feedback" at bounding box center [572, 58] width 25 height 6
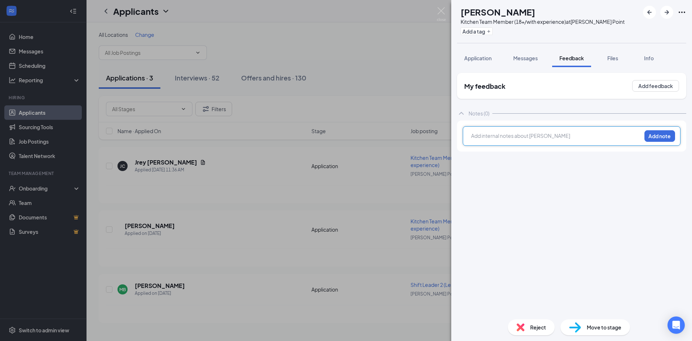
click at [531, 139] on div at bounding box center [557, 136] width 170 height 8
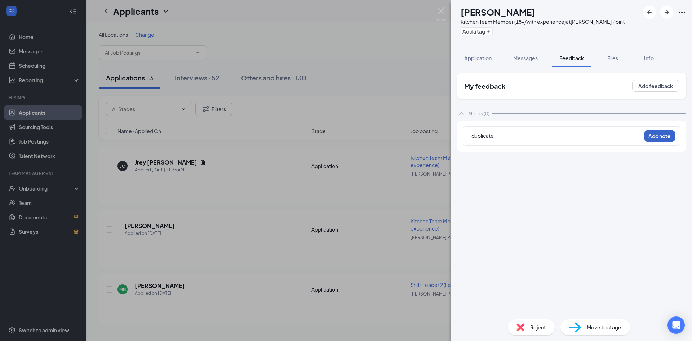
click at [663, 131] on button "Add note" at bounding box center [660, 136] width 31 height 12
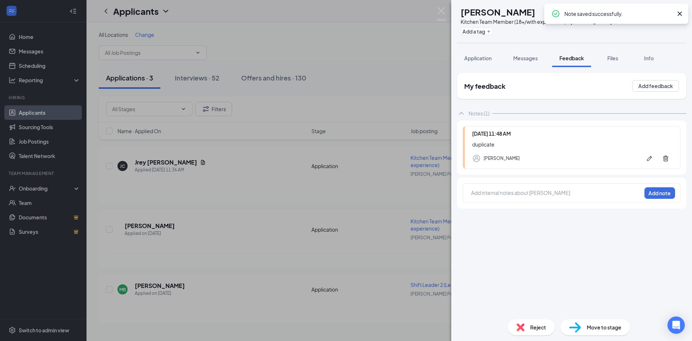
click at [530, 327] on span "Reject" at bounding box center [538, 327] width 16 height 8
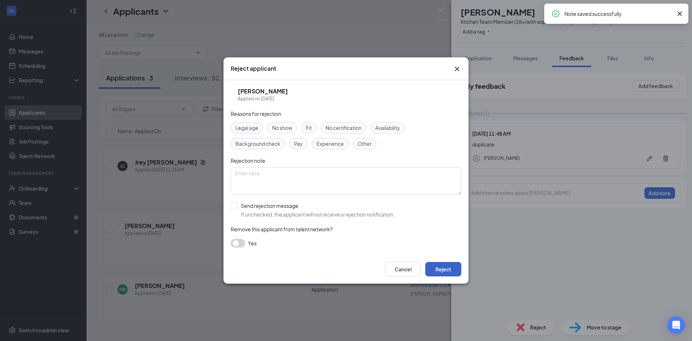
click at [448, 270] on button "Reject" at bounding box center [443, 269] width 36 height 14
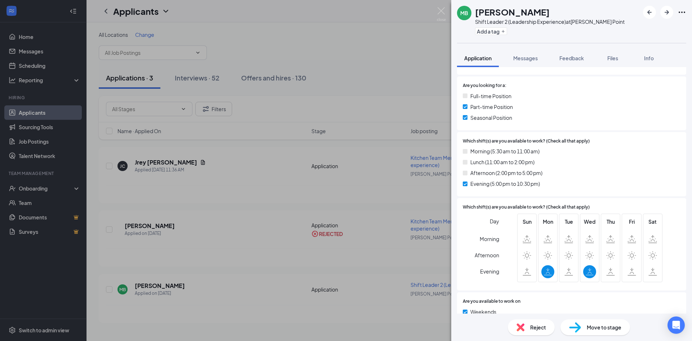
scroll to position [180, 0]
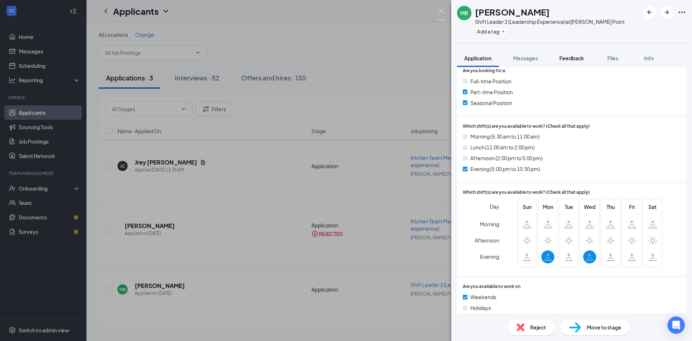
click at [563, 56] on span "Feedback" at bounding box center [572, 58] width 25 height 6
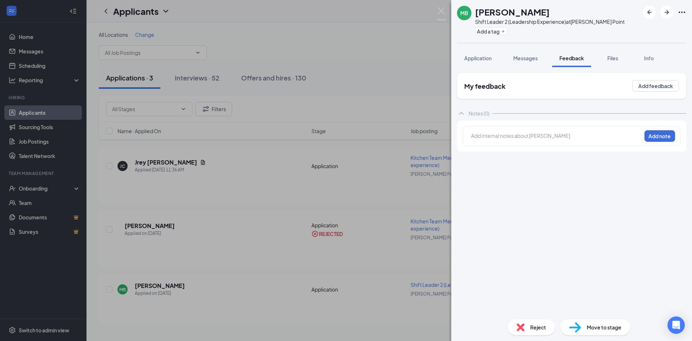
click at [494, 133] on div at bounding box center [557, 136] width 170 height 8
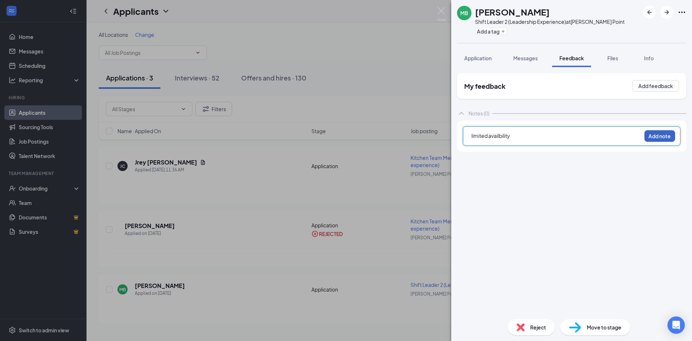
click at [668, 133] on button "Add note" at bounding box center [660, 136] width 31 height 12
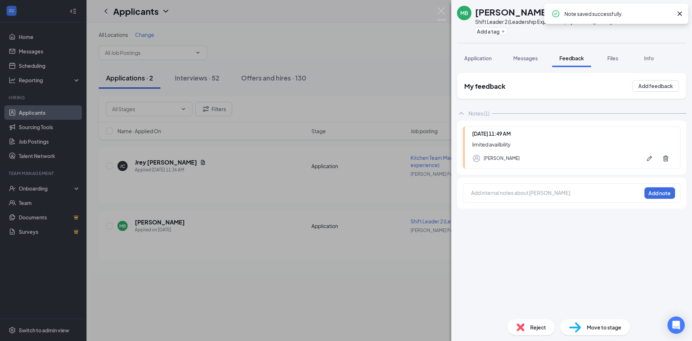
click at [539, 327] on span "Reject" at bounding box center [538, 327] width 16 height 8
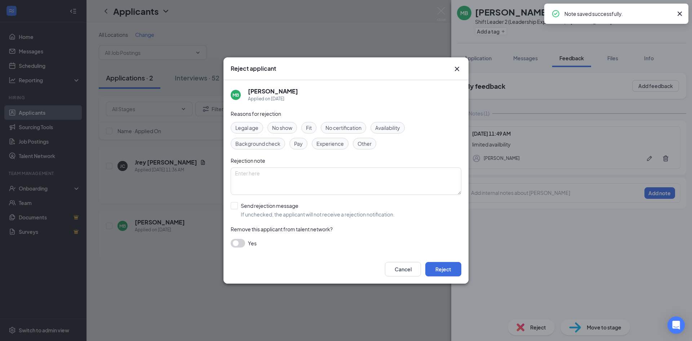
click at [391, 125] on span "Availability" at bounding box center [387, 128] width 25 height 8
click at [231, 206] on input "Send rejection message If unchecked, the applicant will not receive a rejection…" at bounding box center [313, 210] width 164 height 16
checkbox input "true"
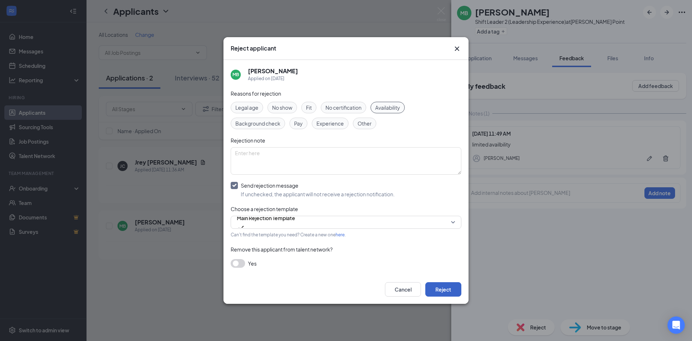
click at [455, 282] on button "Reject" at bounding box center [443, 289] width 36 height 14
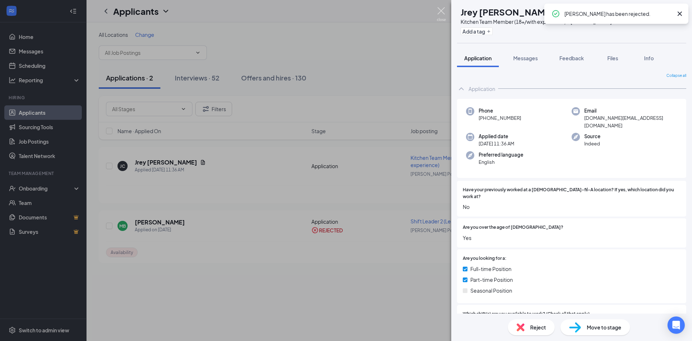
drag, startPoint x: 438, startPoint y: 12, endPoint x: 286, endPoint y: 59, distance: 159.1
click at [438, 12] on img at bounding box center [441, 14] width 9 height 14
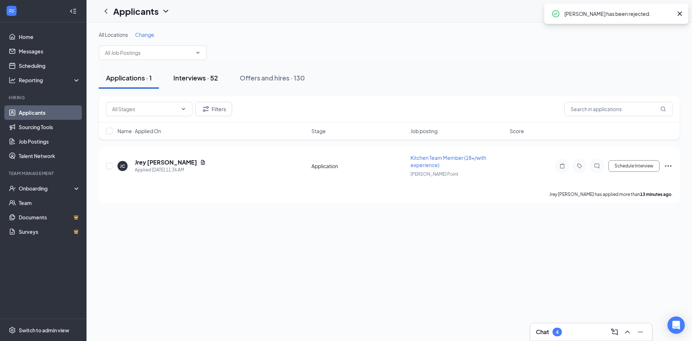
click at [209, 83] on button "Interviews · 52" at bounding box center [195, 78] width 59 height 22
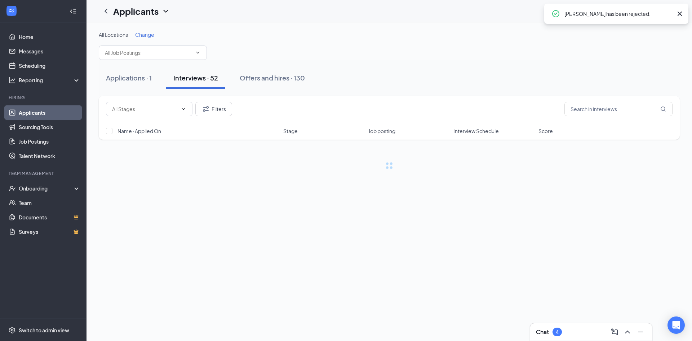
click at [223, 118] on div "Filters" at bounding box center [389, 109] width 581 height 26
click at [220, 109] on button "Filters" at bounding box center [213, 109] width 37 height 14
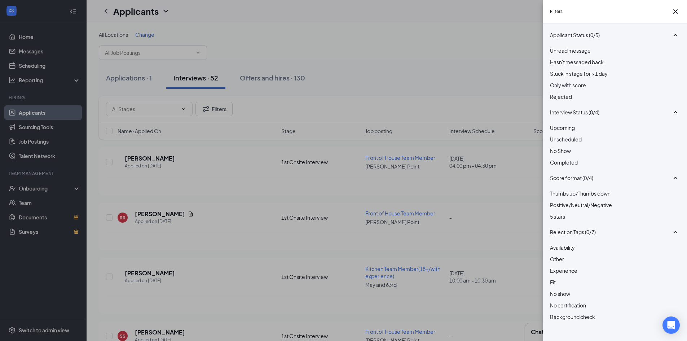
click at [555, 158] on div at bounding box center [615, 158] width 130 height 0
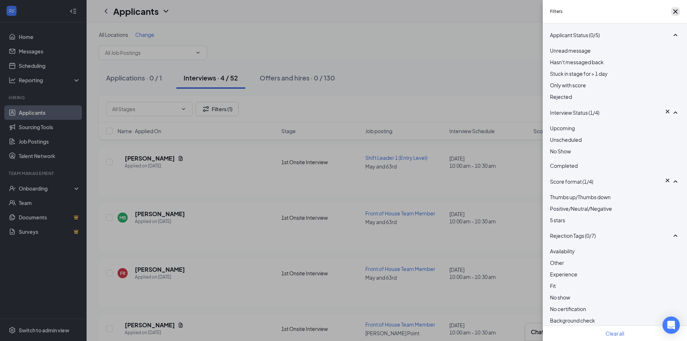
click at [673, 14] on icon "Cross" at bounding box center [675, 11] width 4 height 4
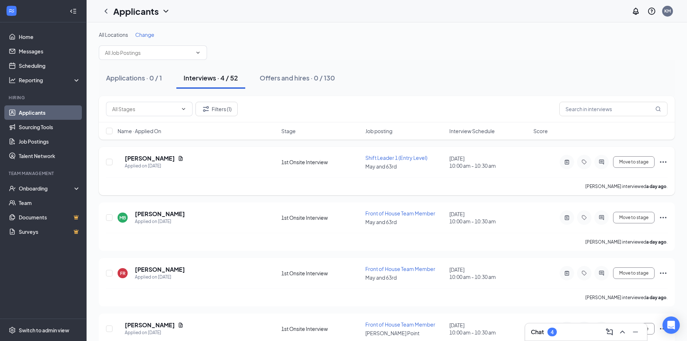
click at [661, 162] on icon "Ellipses" at bounding box center [663, 161] width 6 height 1
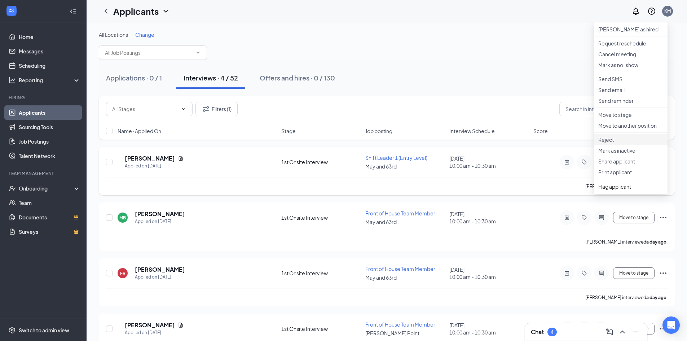
click at [608, 143] on p "Reject" at bounding box center [630, 139] width 65 height 7
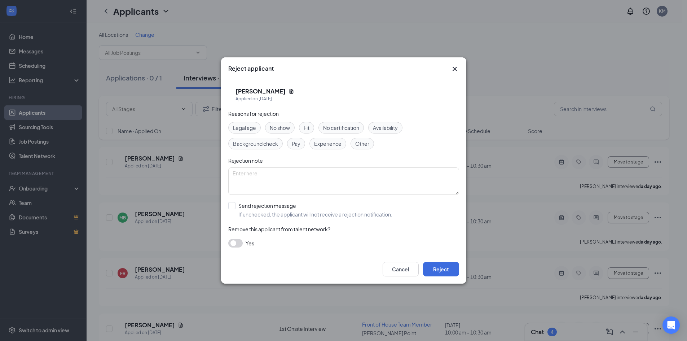
click at [307, 125] on span "Fit" at bounding box center [307, 128] width 6 height 8
click at [229, 205] on input "Send rejection message If unchecked, the applicant will not receive a rejection…" at bounding box center [310, 210] width 164 height 16
checkbox input "true"
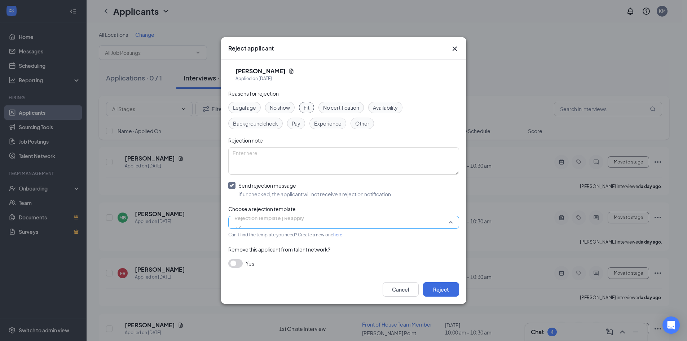
click at [270, 219] on span "Rejection Template | Reapply" at bounding box center [269, 217] width 70 height 11
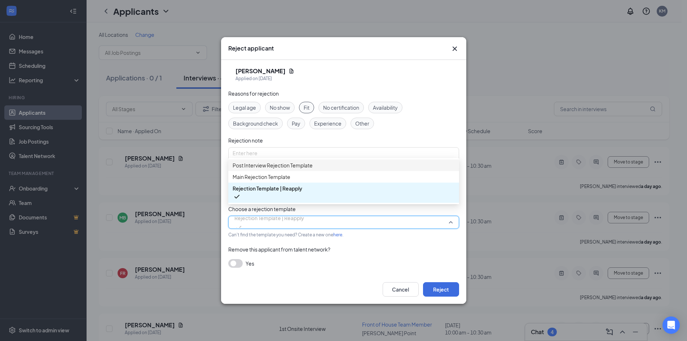
click at [269, 169] on span "Post Interview Rejection Template" at bounding box center [273, 165] width 80 height 8
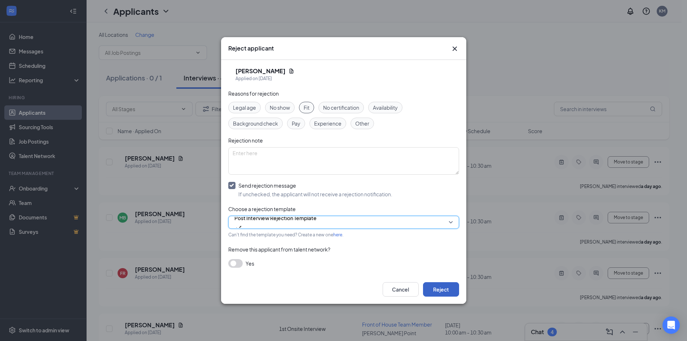
click at [436, 288] on button "Reject" at bounding box center [441, 289] width 36 height 14
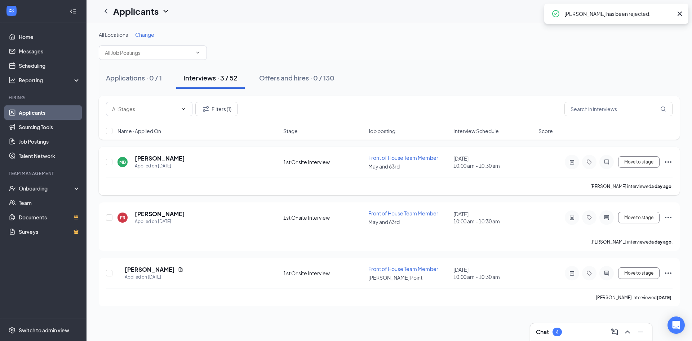
click at [668, 160] on icon "Ellipses" at bounding box center [668, 162] width 9 height 9
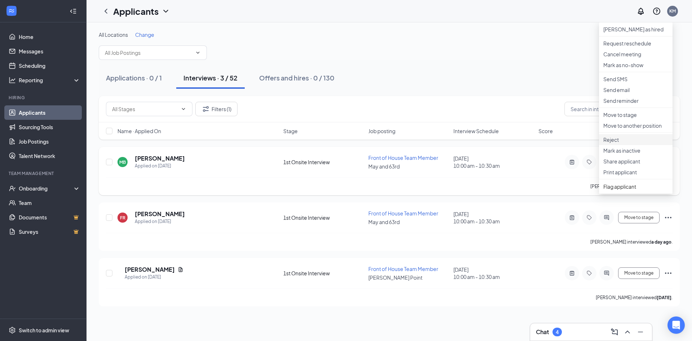
click at [625, 143] on p "Reject" at bounding box center [636, 139] width 65 height 7
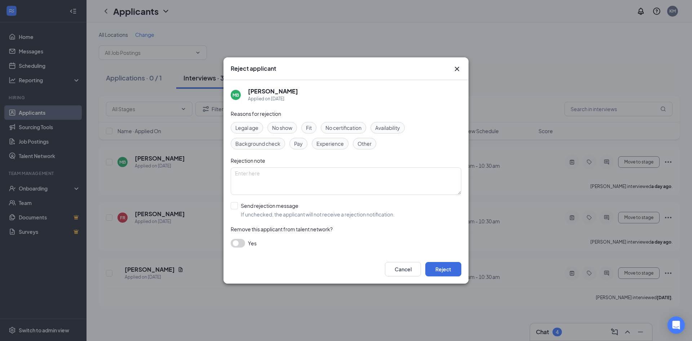
click at [313, 128] on div "Fit" at bounding box center [308, 128] width 15 height 12
click at [238, 209] on input "Send rejection message If unchecked, the applicant will not receive a rejection…" at bounding box center [313, 210] width 164 height 16
checkbox input "true"
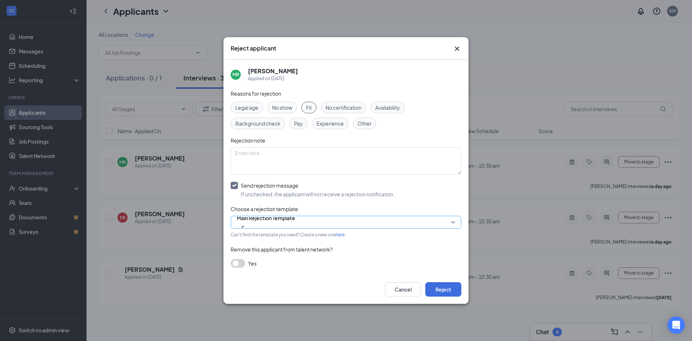
click at [256, 217] on span "Main Rejection Template" at bounding box center [266, 217] width 58 height 11
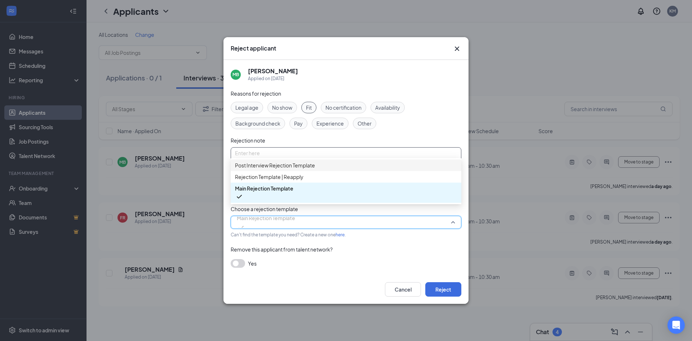
drag, startPoint x: 257, startPoint y: 165, endPoint x: 262, endPoint y: 170, distance: 6.6
click at [258, 165] on span "Post Interview Rejection Template" at bounding box center [275, 165] width 80 height 8
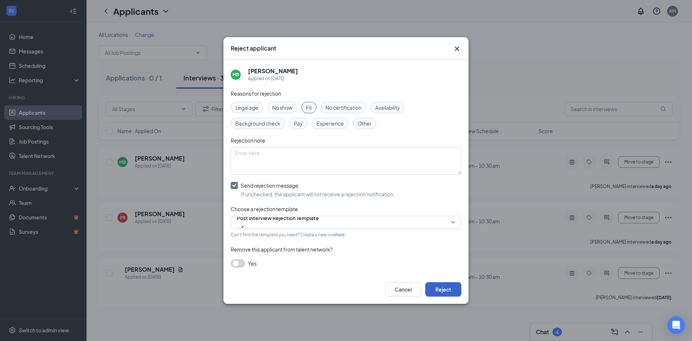
click at [446, 288] on button "Reject" at bounding box center [443, 289] width 36 height 14
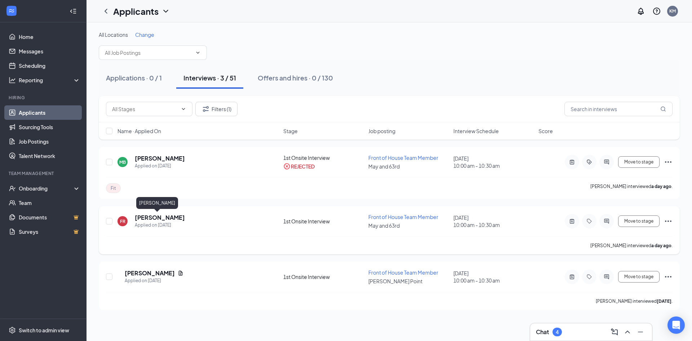
click at [159, 216] on h5 "[PERSON_NAME]" at bounding box center [160, 217] width 50 height 8
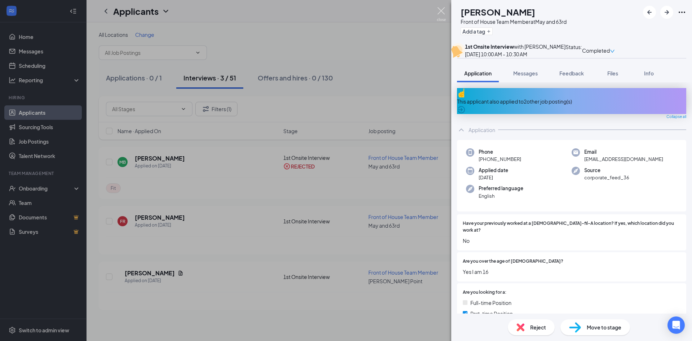
click at [444, 12] on img at bounding box center [441, 14] width 9 height 14
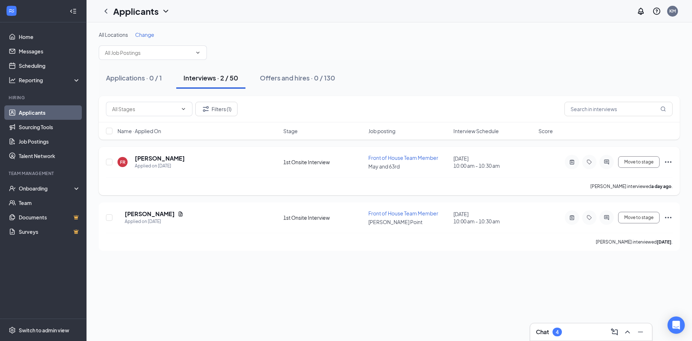
click at [670, 160] on icon "Ellipses" at bounding box center [668, 162] width 9 height 9
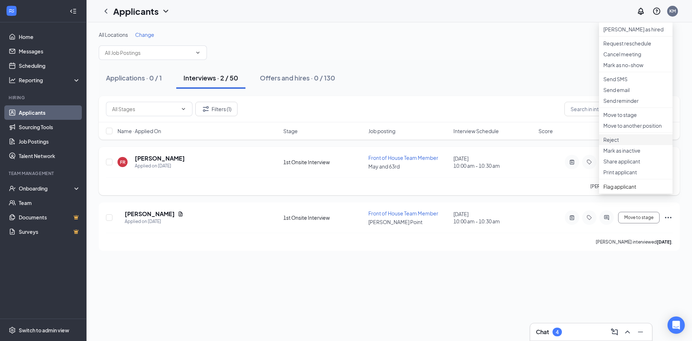
click at [620, 143] on p "Reject" at bounding box center [636, 139] width 65 height 7
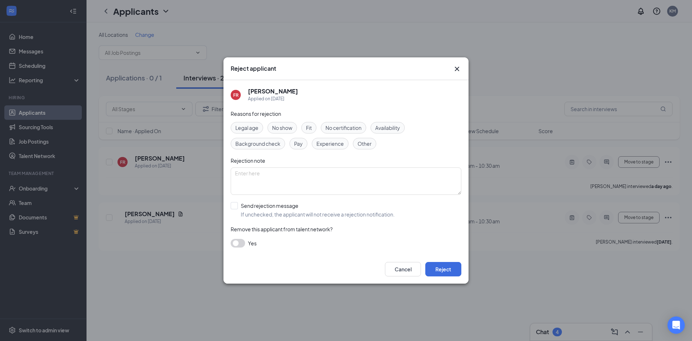
click at [308, 125] on span "Fit" at bounding box center [309, 128] width 6 height 8
click at [238, 207] on input "Send rejection message If unchecked, the applicant will not receive a rejection…" at bounding box center [313, 210] width 164 height 16
checkbox input "true"
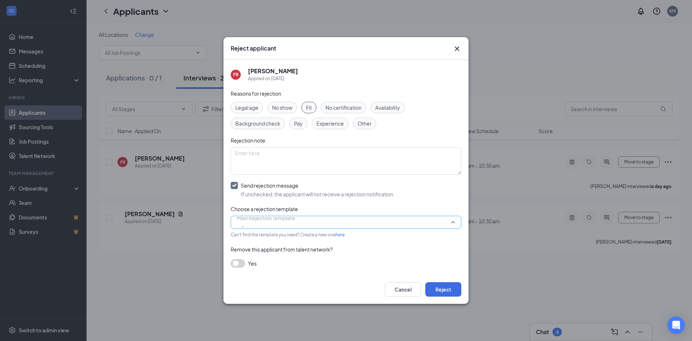
click at [251, 221] on span "Main Rejection Template" at bounding box center [266, 217] width 58 height 11
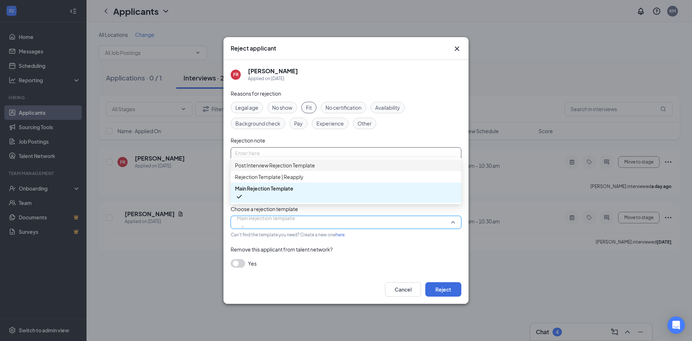
click at [256, 169] on span "Post Interview Rejection Template" at bounding box center [275, 165] width 80 height 8
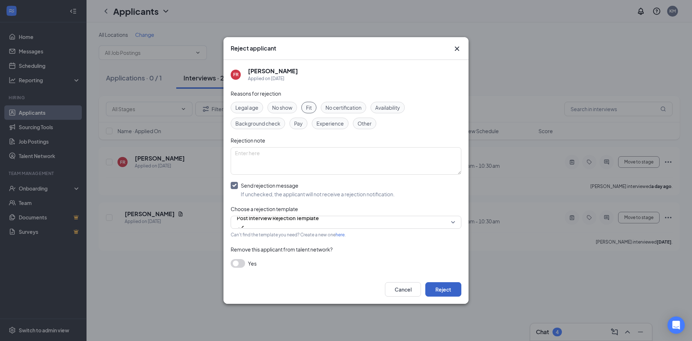
click at [441, 294] on button "Reject" at bounding box center [443, 289] width 36 height 14
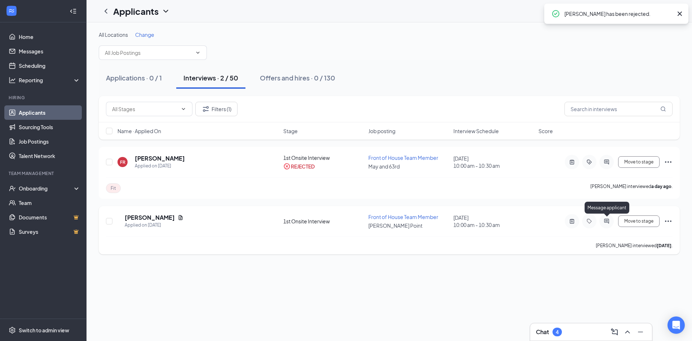
click at [605, 220] on icon "ActiveChat" at bounding box center [606, 220] width 5 height 5
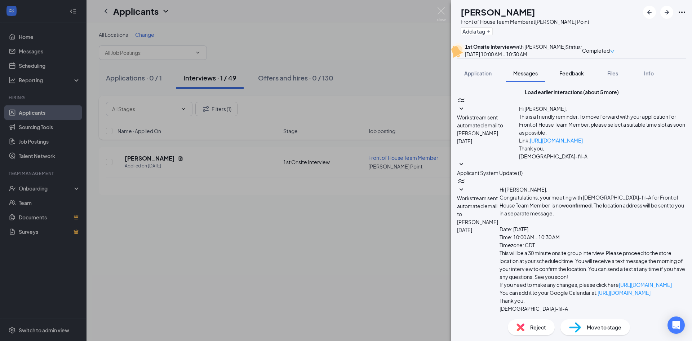
scroll to position [328, 0]
drag, startPoint x: 542, startPoint y: 267, endPoint x: 536, endPoint y: 255, distance: 13.2
type textarea "Hello, Skye! Unfortunately, the position has been filled since our last communi…"
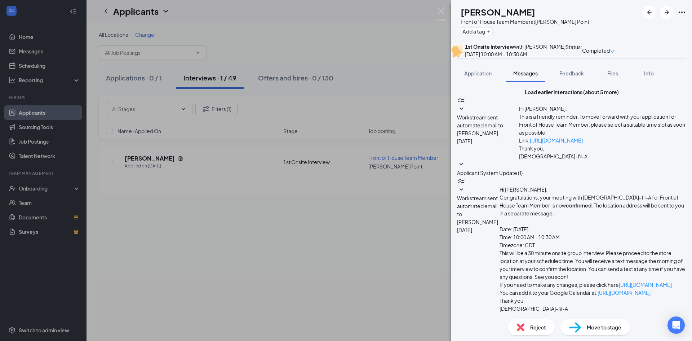
checkbox input "true"
click at [446, 12] on div "SH [PERSON_NAME] Front of House Team Member at [PERSON_NAME] Point Add a tag 1s…" at bounding box center [346, 170] width 692 height 341
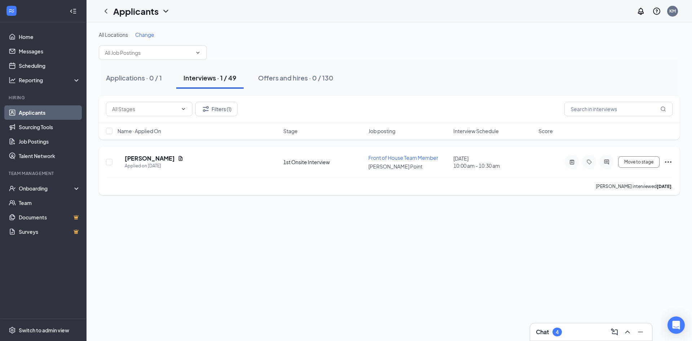
click at [669, 161] on icon "Ellipses" at bounding box center [668, 162] width 9 height 9
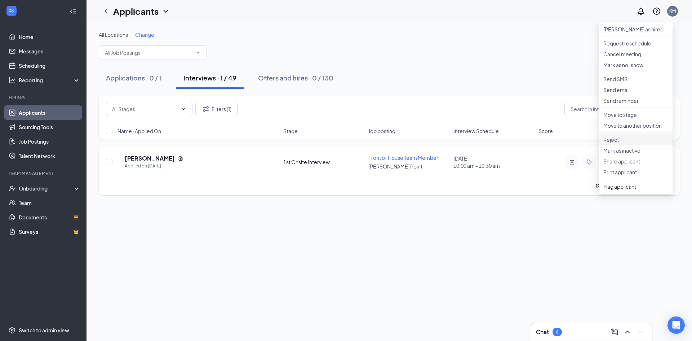
click at [618, 143] on p "Reject" at bounding box center [636, 139] width 65 height 7
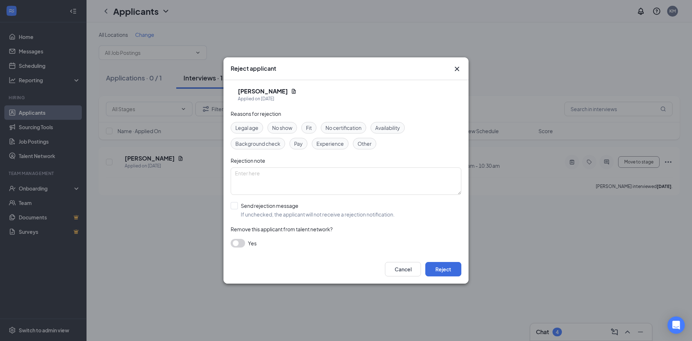
click at [361, 145] on span "Other" at bounding box center [365, 144] width 14 height 8
click at [235, 206] on input "Send rejection message If unchecked, the applicant will not receive a rejection…" at bounding box center [313, 210] width 164 height 16
checkbox input "true"
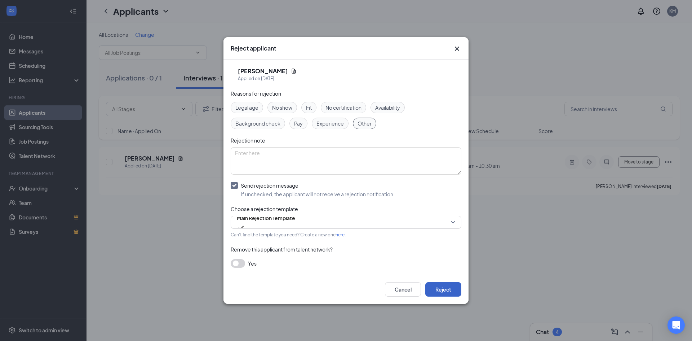
click at [439, 291] on button "Reject" at bounding box center [443, 289] width 36 height 14
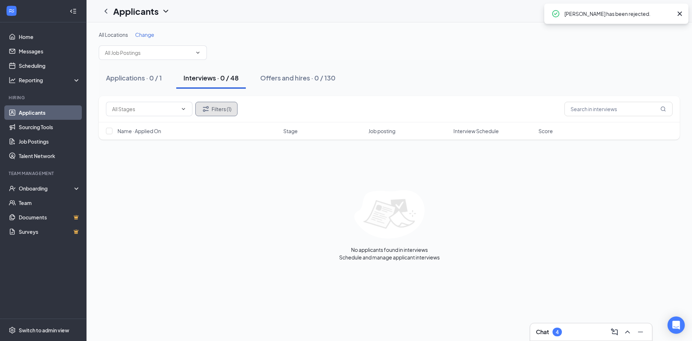
click at [222, 109] on button "Filters (1)" at bounding box center [216, 109] width 42 height 14
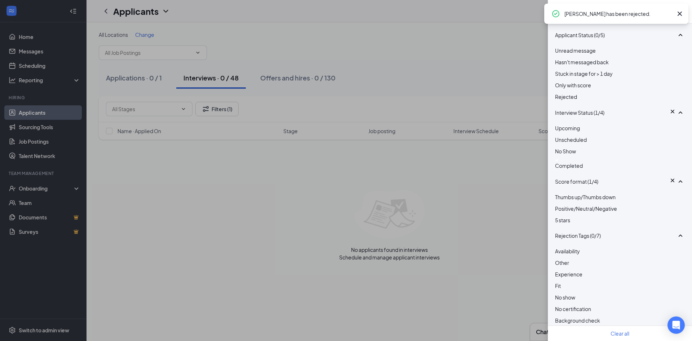
click at [560, 162] on div at bounding box center [620, 160] width 130 height 3
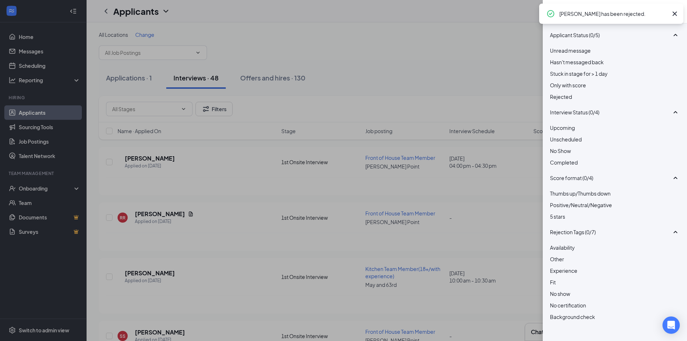
click at [559, 155] on div "No Show" at bounding box center [615, 151] width 130 height 8
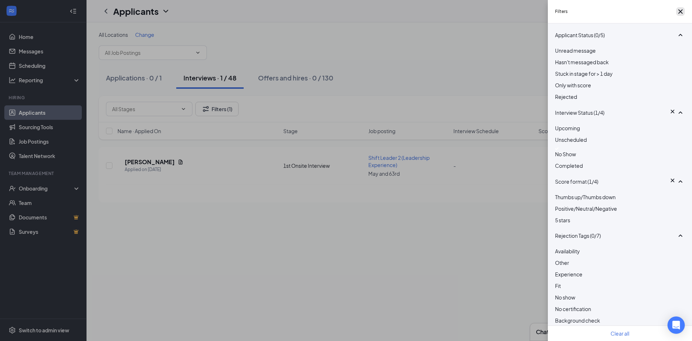
click at [680, 12] on icon "Cross" at bounding box center [681, 11] width 4 height 4
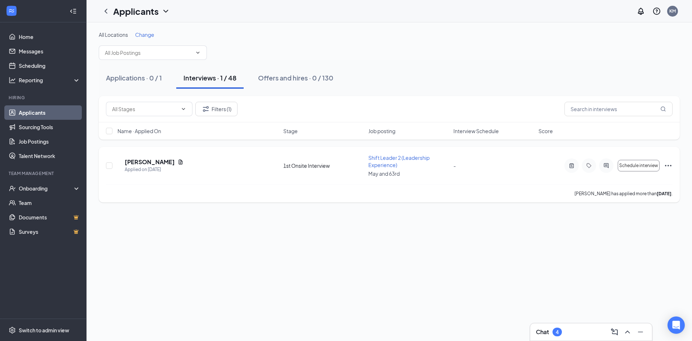
click at [666, 165] on icon "Ellipses" at bounding box center [668, 165] width 6 height 1
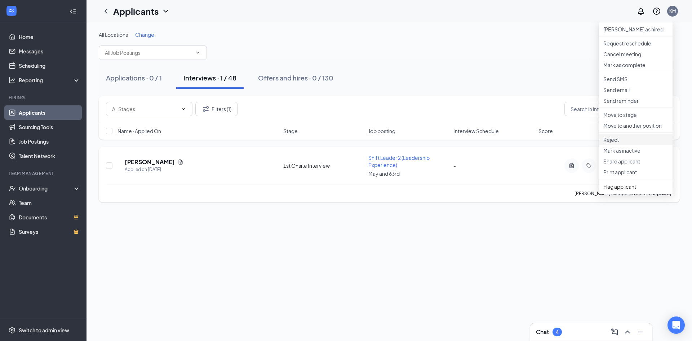
click at [614, 143] on p "Reject" at bounding box center [636, 139] width 65 height 7
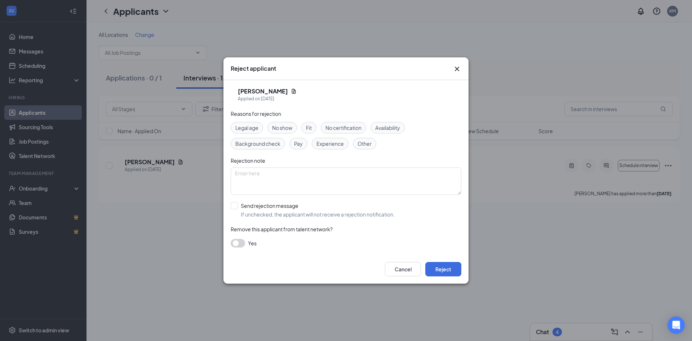
click at [284, 125] on span "No show" at bounding box center [282, 128] width 20 height 8
click at [237, 206] on input "Send rejection message If unchecked, the applicant will not receive a rejection…" at bounding box center [313, 210] width 164 height 16
checkbox input "true"
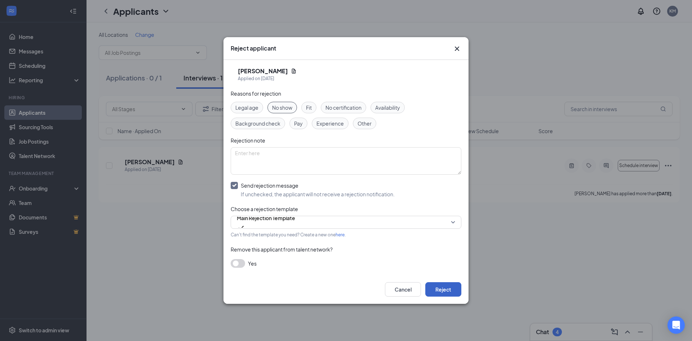
click at [439, 288] on button "Reject" at bounding box center [443, 289] width 36 height 14
